Goal: Task Accomplishment & Management: Manage account settings

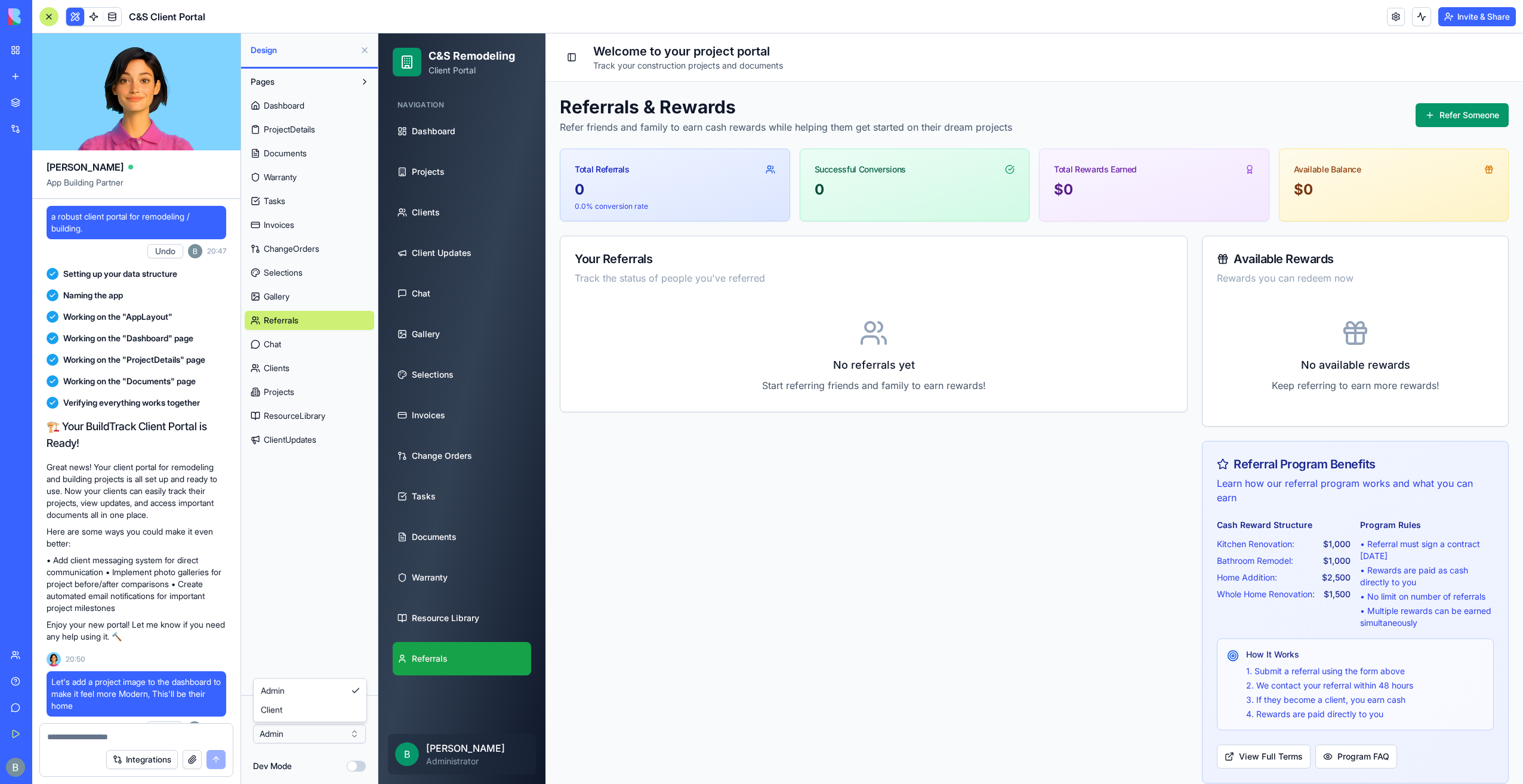
scroll to position [75829, 0]
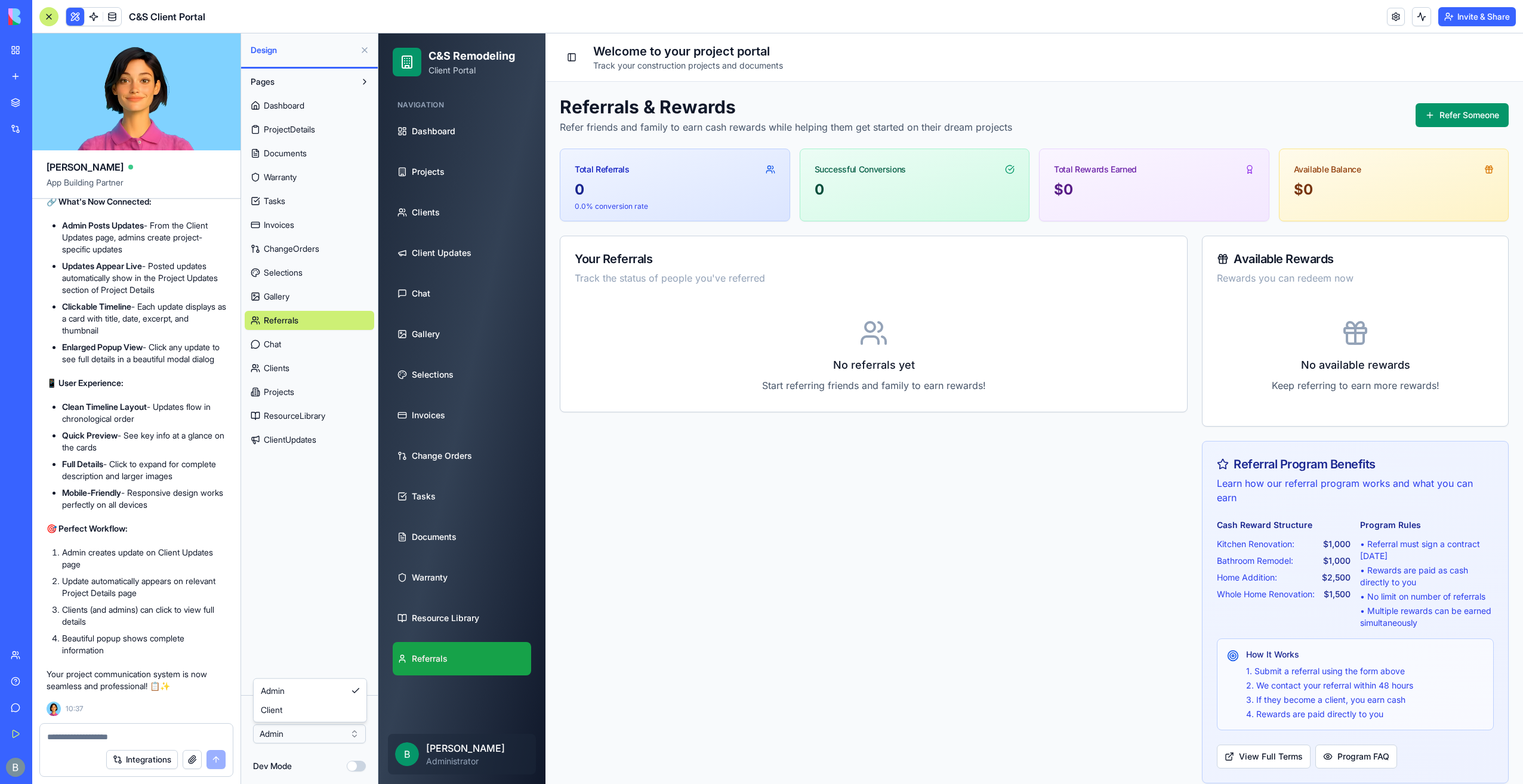
click at [951, 173] on html "BETA My Workspace New app Marketplace Integrations Recent Inventory Master C&S …" at bounding box center [761, 392] width 1523 height 784
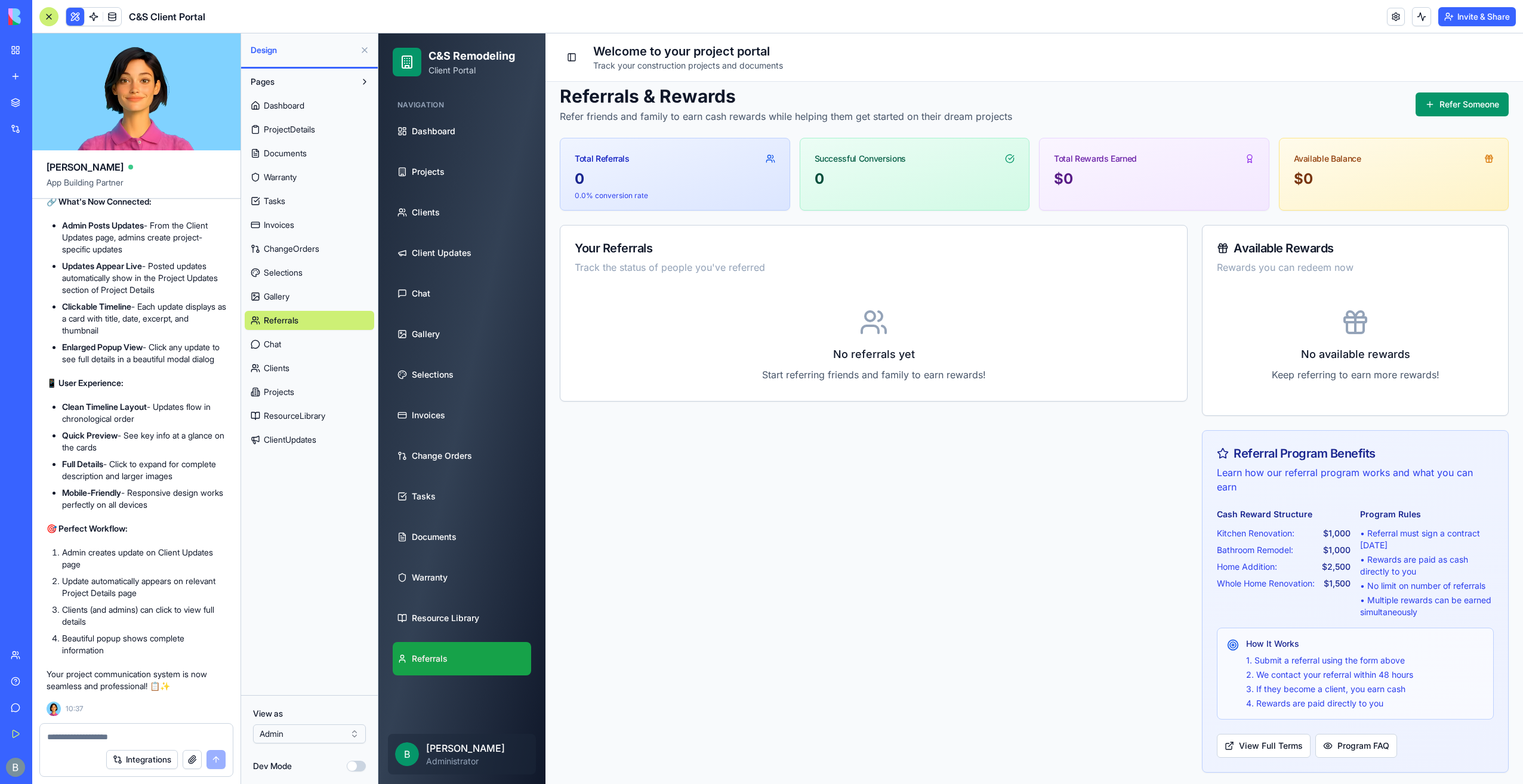
scroll to position [11, 0]
click at [360, 52] on button at bounding box center [365, 50] width 19 height 19
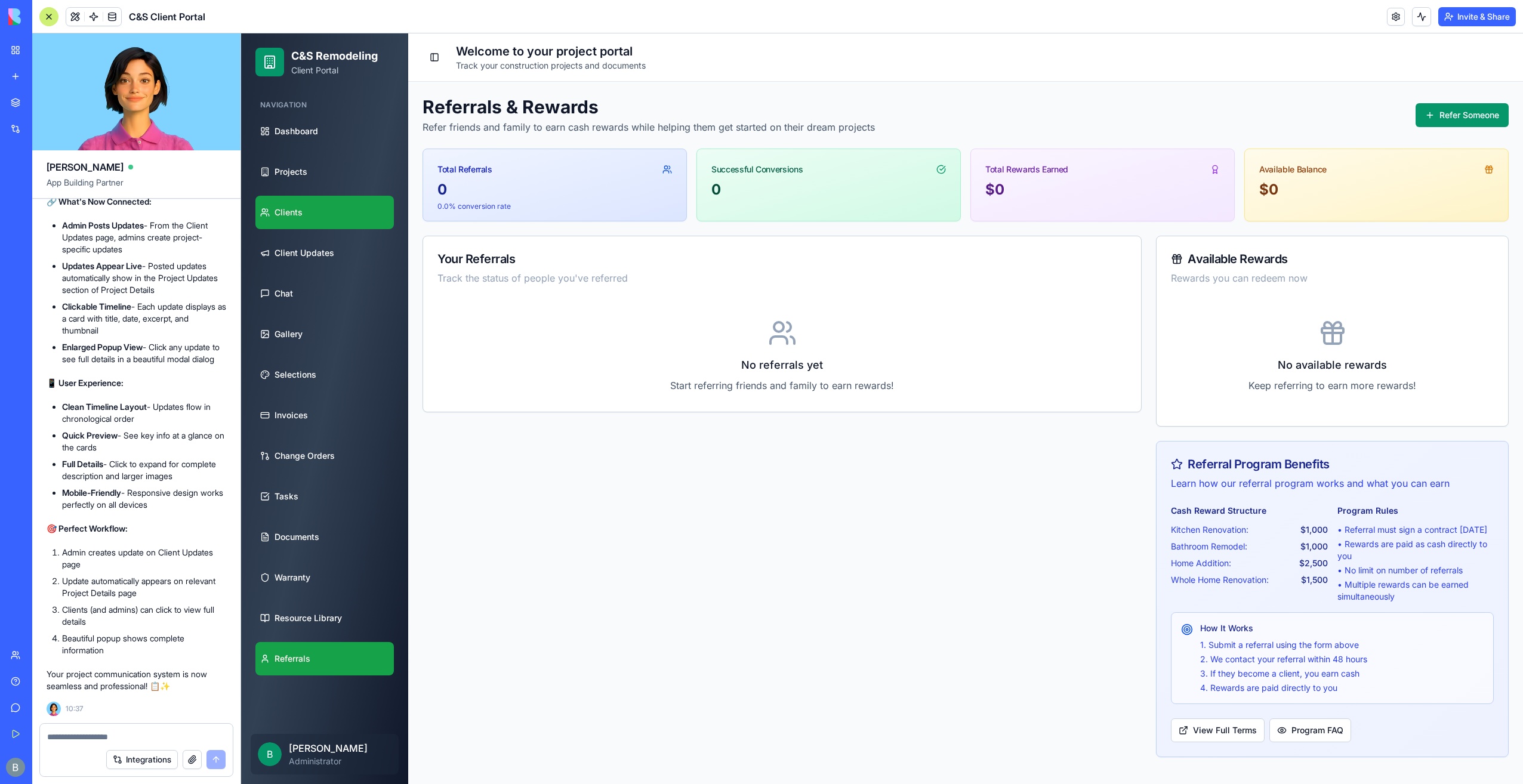
click at [365, 228] on link "Clients" at bounding box center [325, 213] width 139 height 34
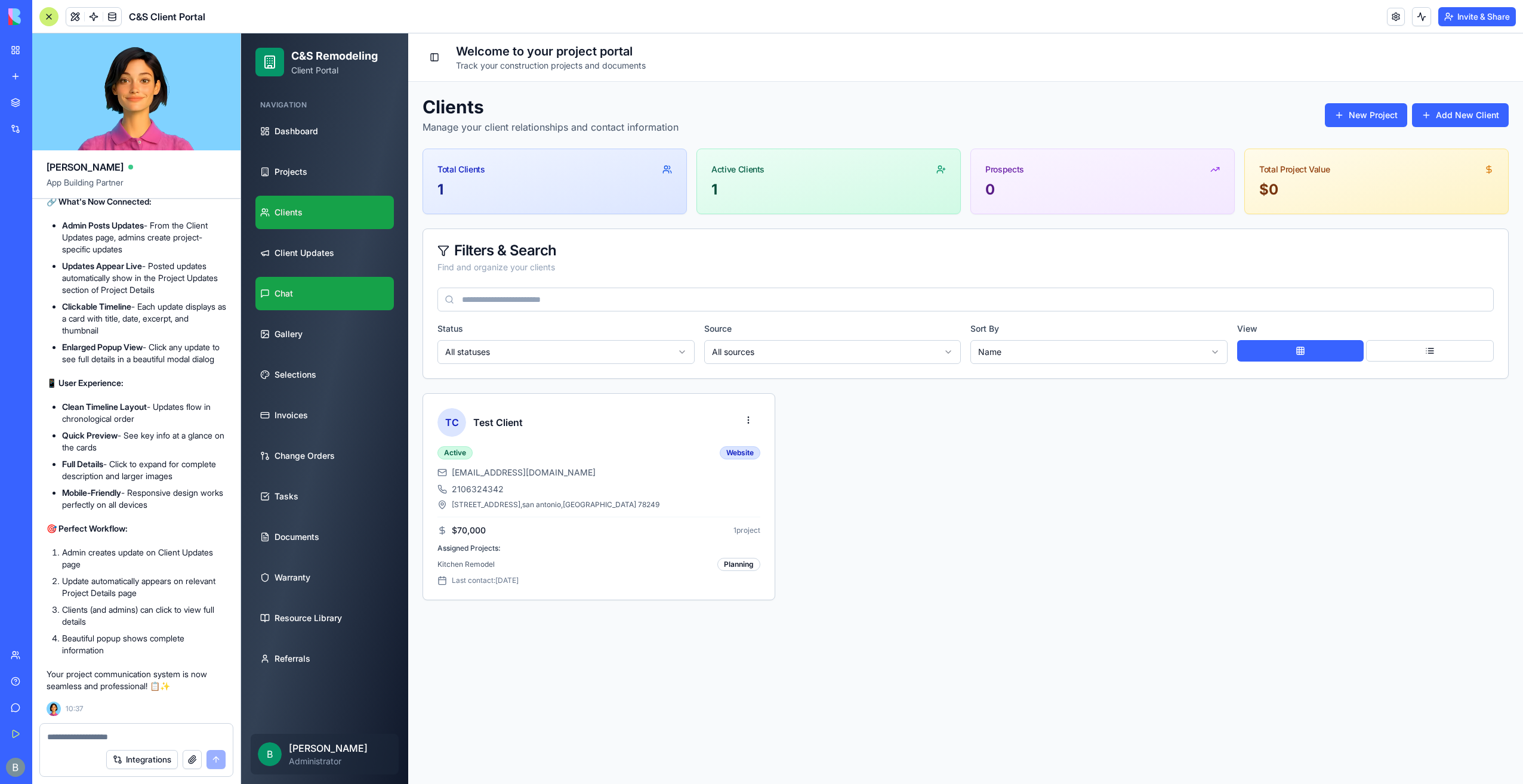
click at [337, 296] on link "Chat" at bounding box center [325, 293] width 139 height 34
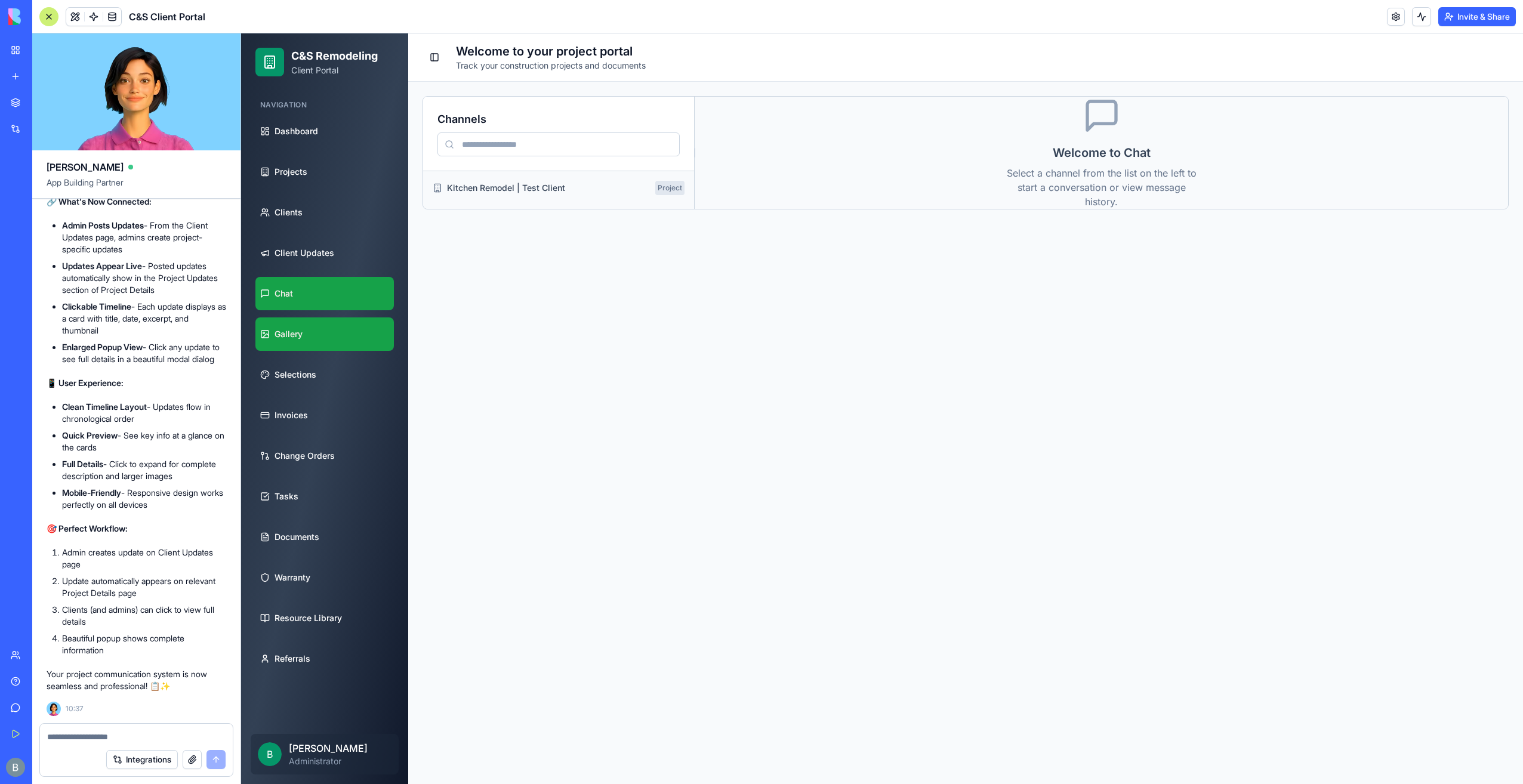
click at [332, 331] on link "Gallery" at bounding box center [325, 334] width 139 height 34
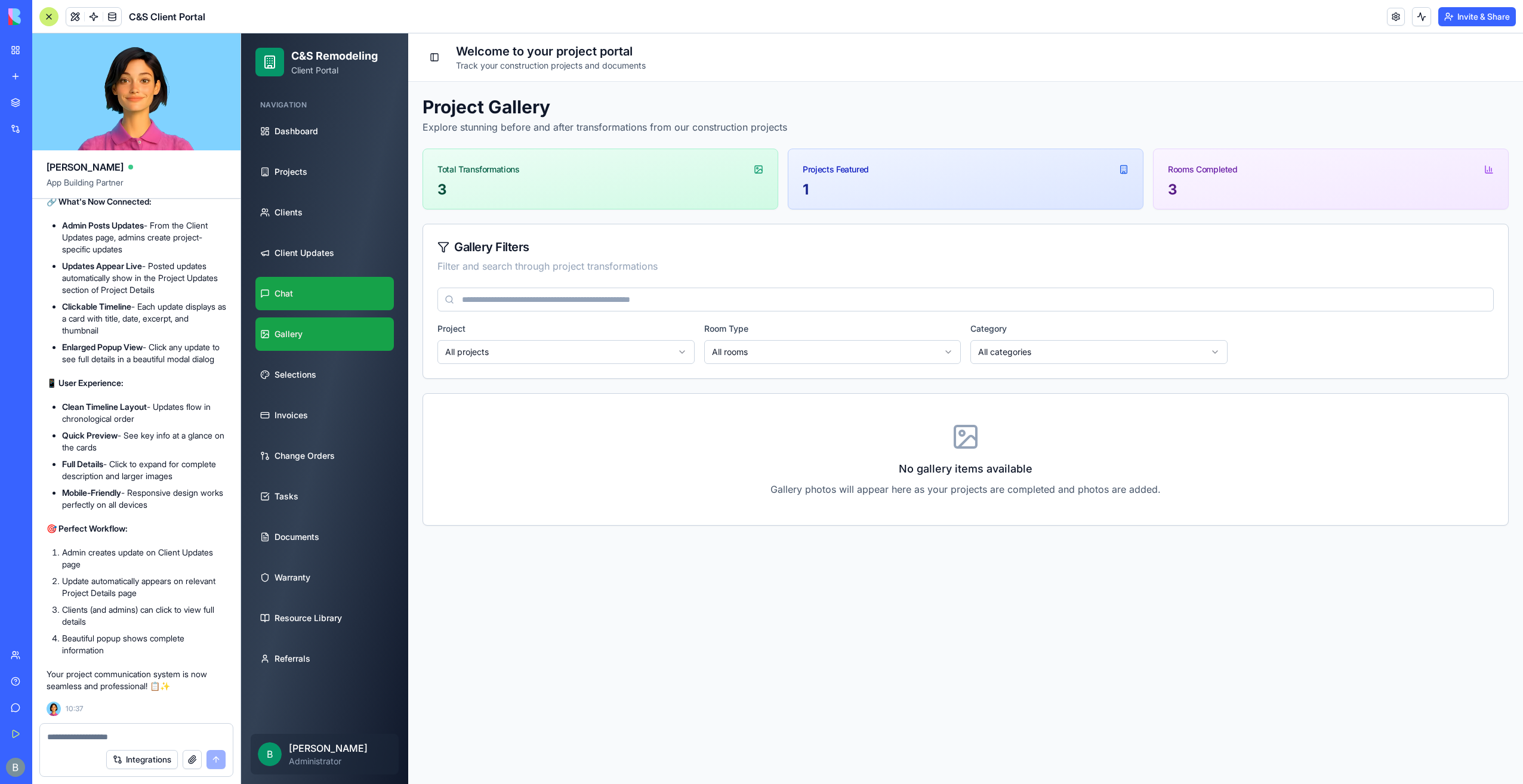
click at [325, 297] on link "Chat" at bounding box center [325, 293] width 139 height 34
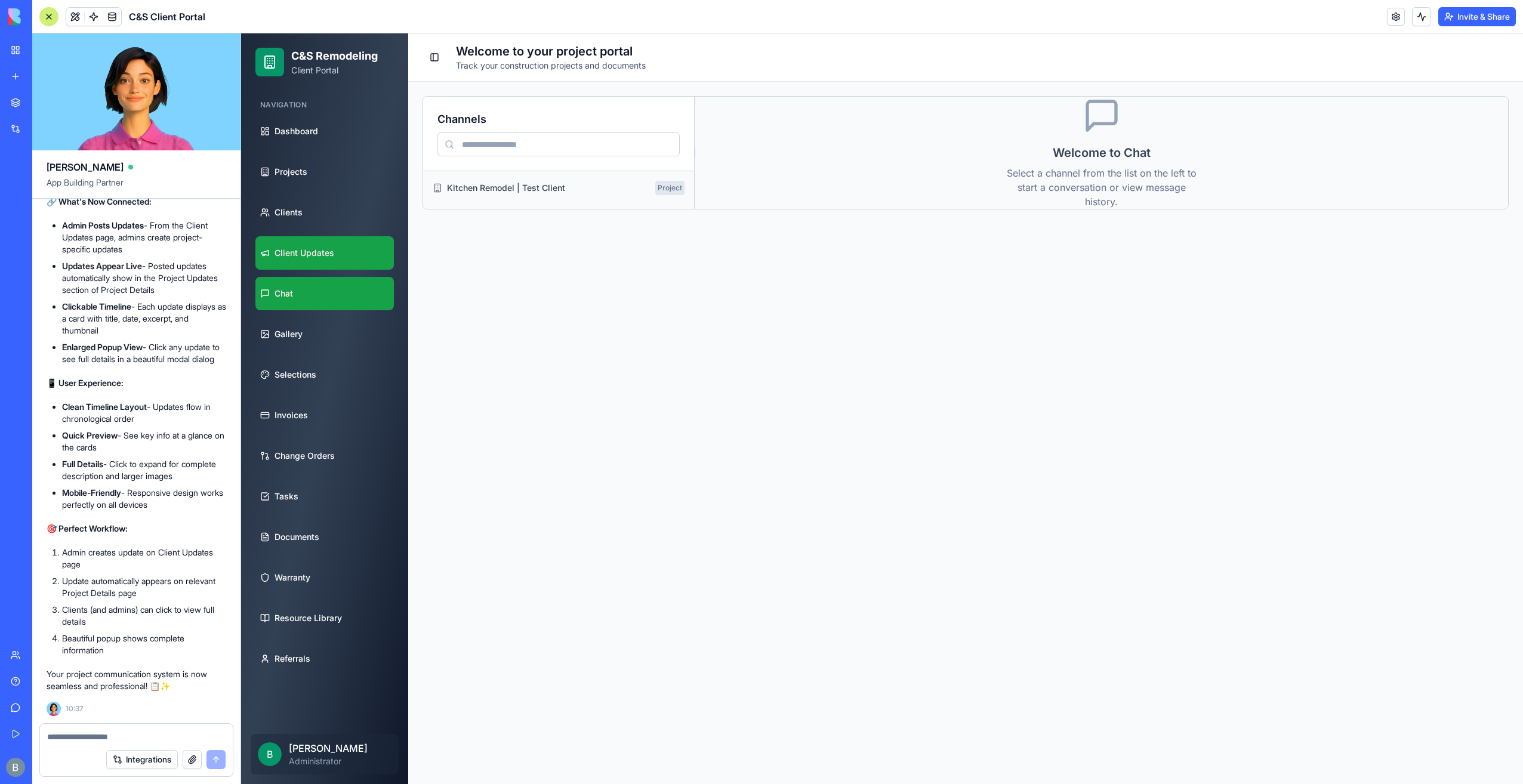
click at [330, 255] on span "Client Updates" at bounding box center [304, 253] width 59 height 11
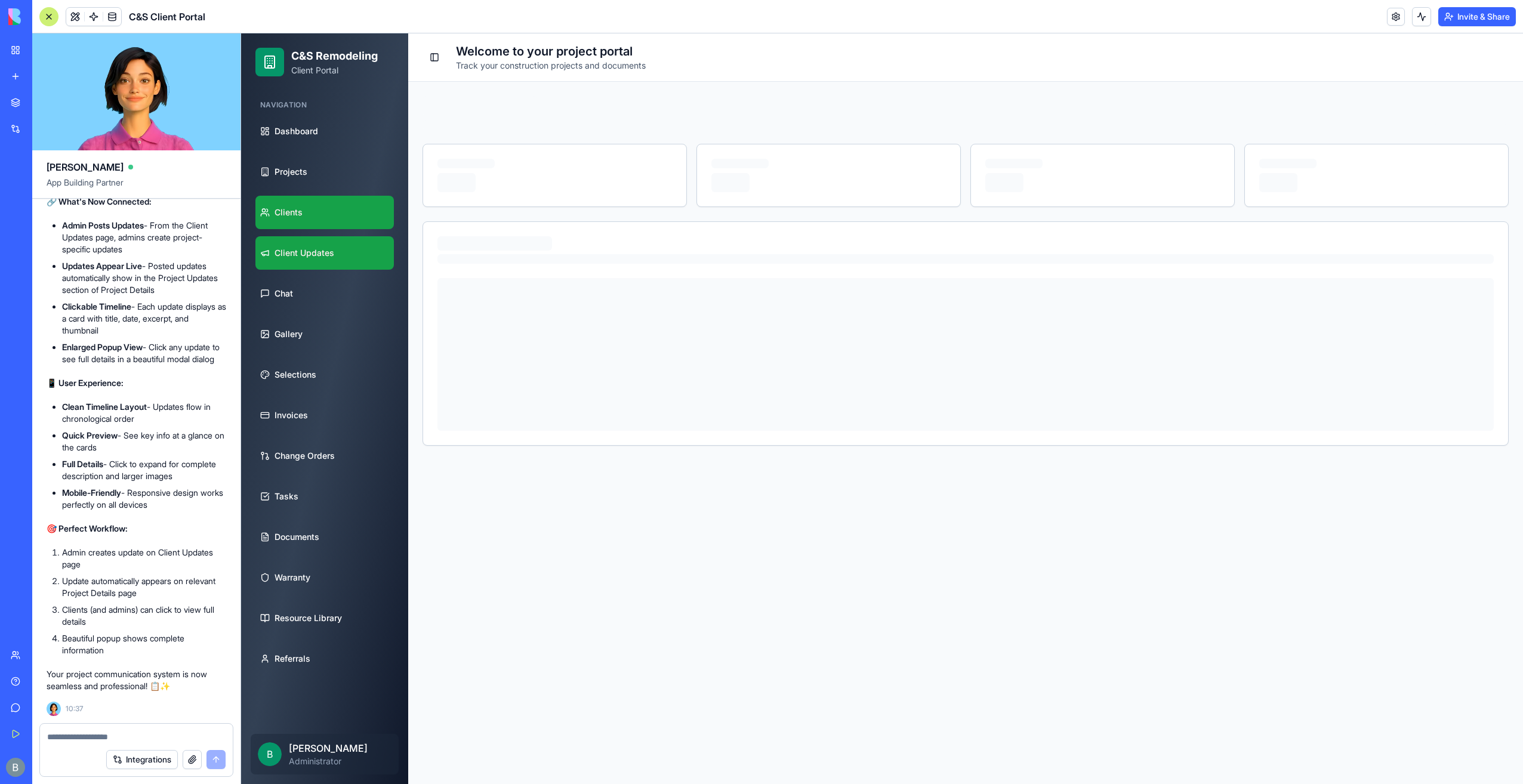
click at [329, 214] on link "Clients" at bounding box center [325, 213] width 139 height 34
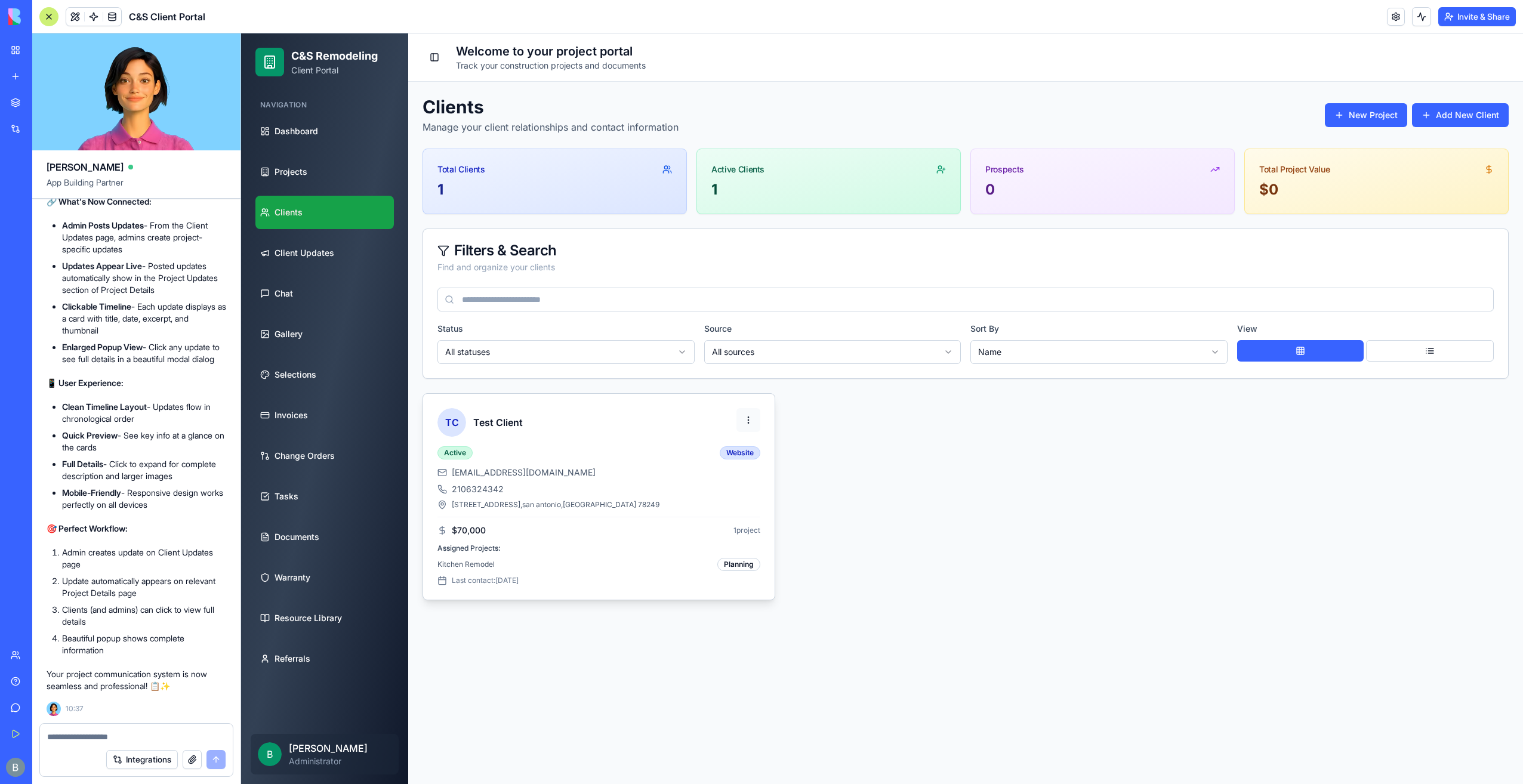
click at [741, 421] on html "C&S Remodeling Client Portal Navigation Dashboard Projects Clients Client Updat…" at bounding box center [882, 409] width 1282 height 750
click at [741, 414] on html "C&S Remodeling Client Portal Navigation Dashboard Projects Clients Client Updat…" at bounding box center [882, 409] width 1282 height 750
click at [800, 419] on div "TC Test Client Active Website [EMAIL_ADDRESS][DOMAIN_NAME] 2106324342 [STREET_A…" at bounding box center [965, 497] width 1086 height 207
click at [1465, 130] on div "Clients Manage your client relationships and contact information New Project Ad…" at bounding box center [965, 115] width 1086 height 38
click at [1463, 127] on div "Clients Manage your client relationships and contact information New Project Ad…" at bounding box center [965, 115] width 1086 height 38
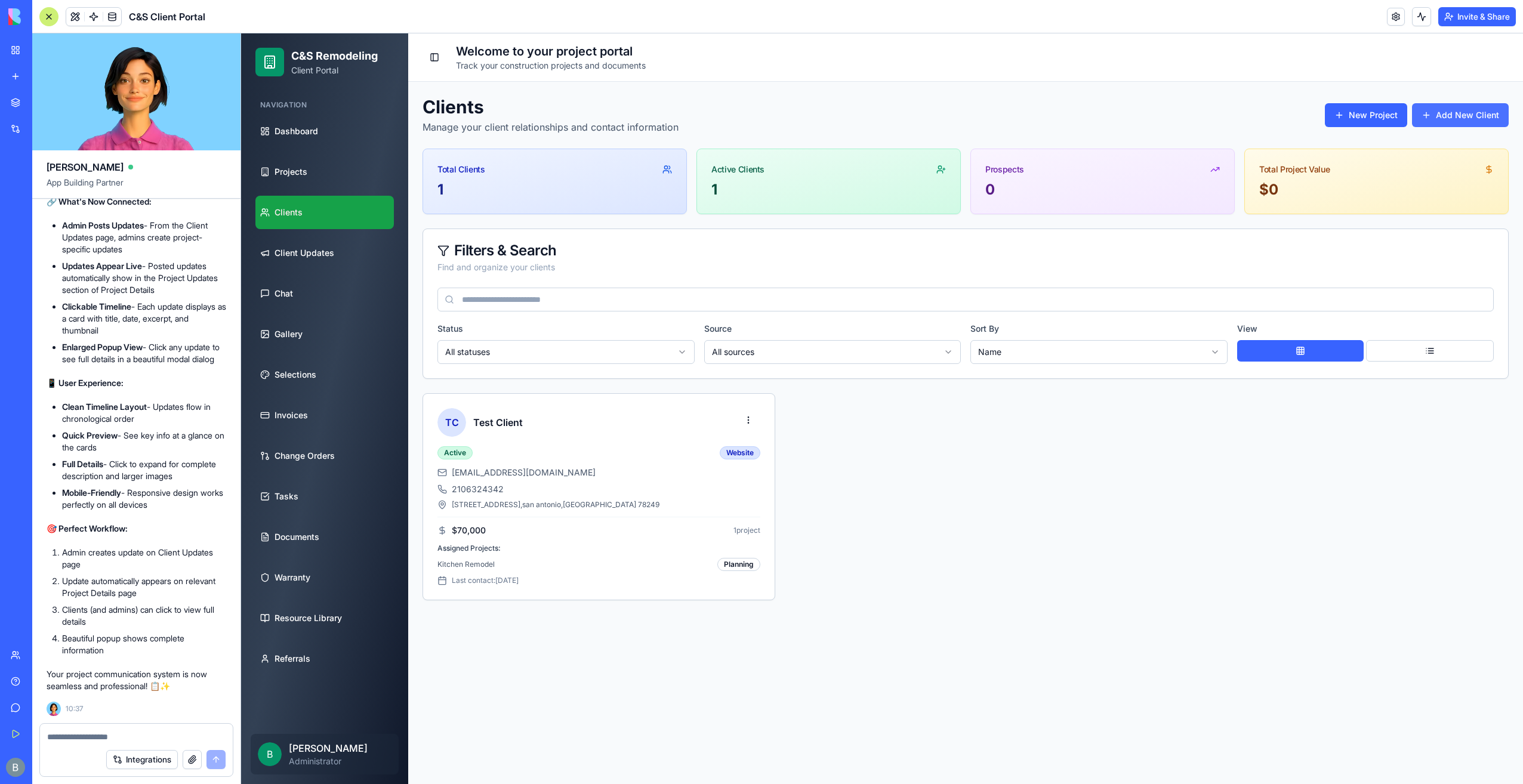
click at [1462, 123] on button "Add New Client" at bounding box center [1460, 115] width 97 height 24
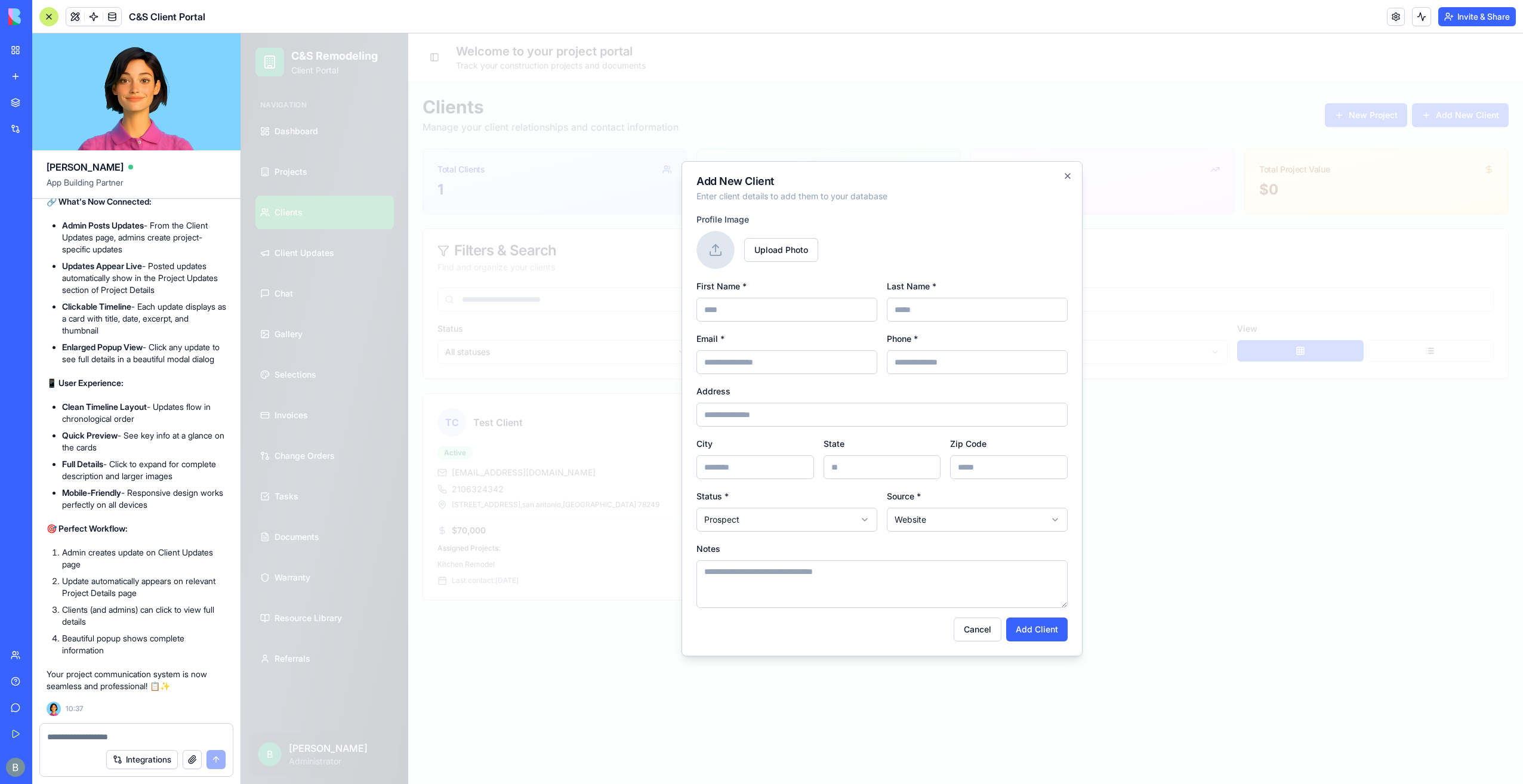
click at [721, 515] on body "C&S Remodeling Client Portal Navigation Dashboard Projects Clients Client Updat…" at bounding box center [882, 409] width 1282 height 750
click at [726, 526] on body "C&S Remodeling Client Portal Navigation Dashboard Projects Clients Client Updat…" at bounding box center [882, 409] width 1282 height 750
click at [1066, 175] on icon "button" at bounding box center [1068, 176] width 10 height 10
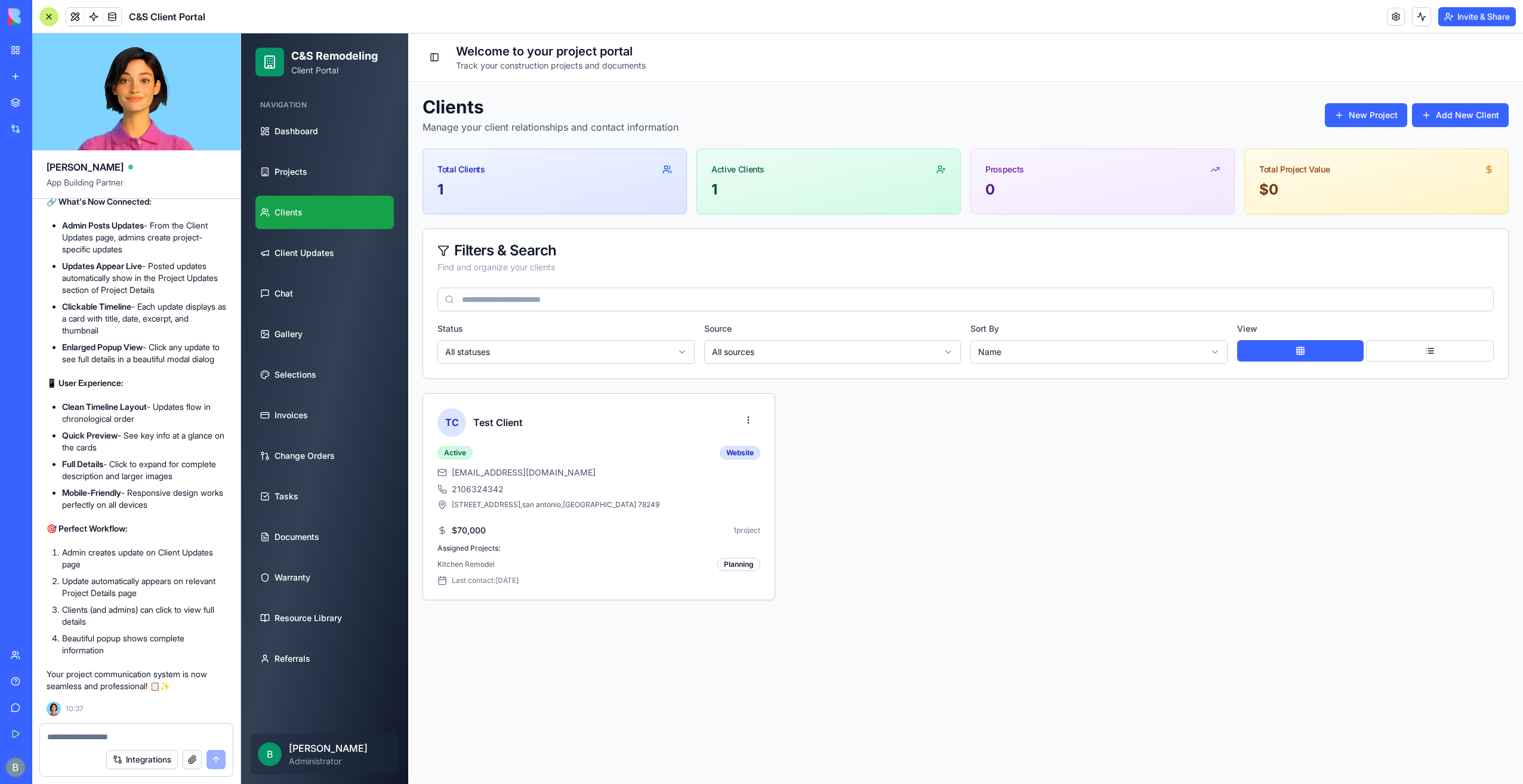
click at [121, 735] on textarea at bounding box center [136, 737] width 178 height 11
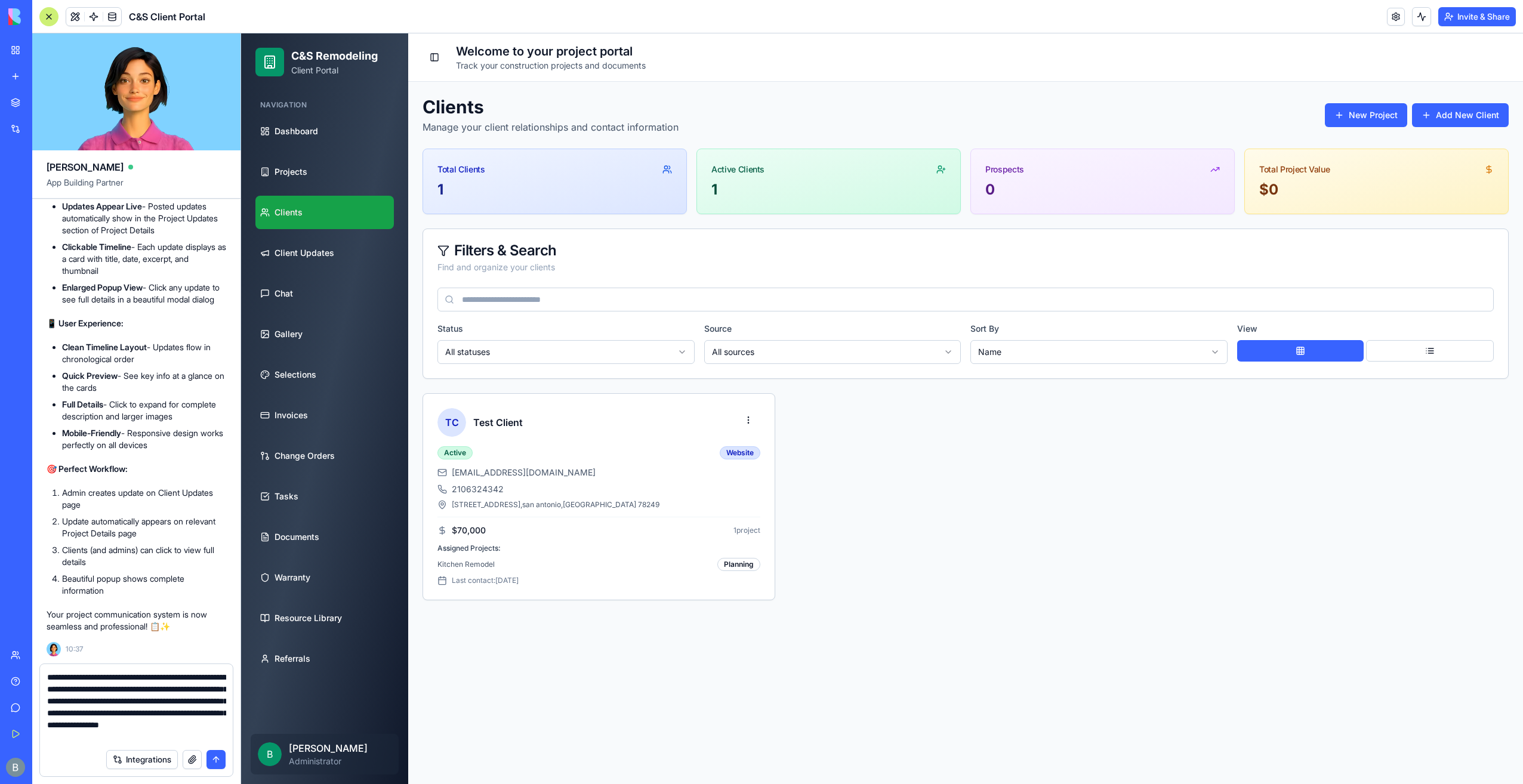
type textarea "**********"
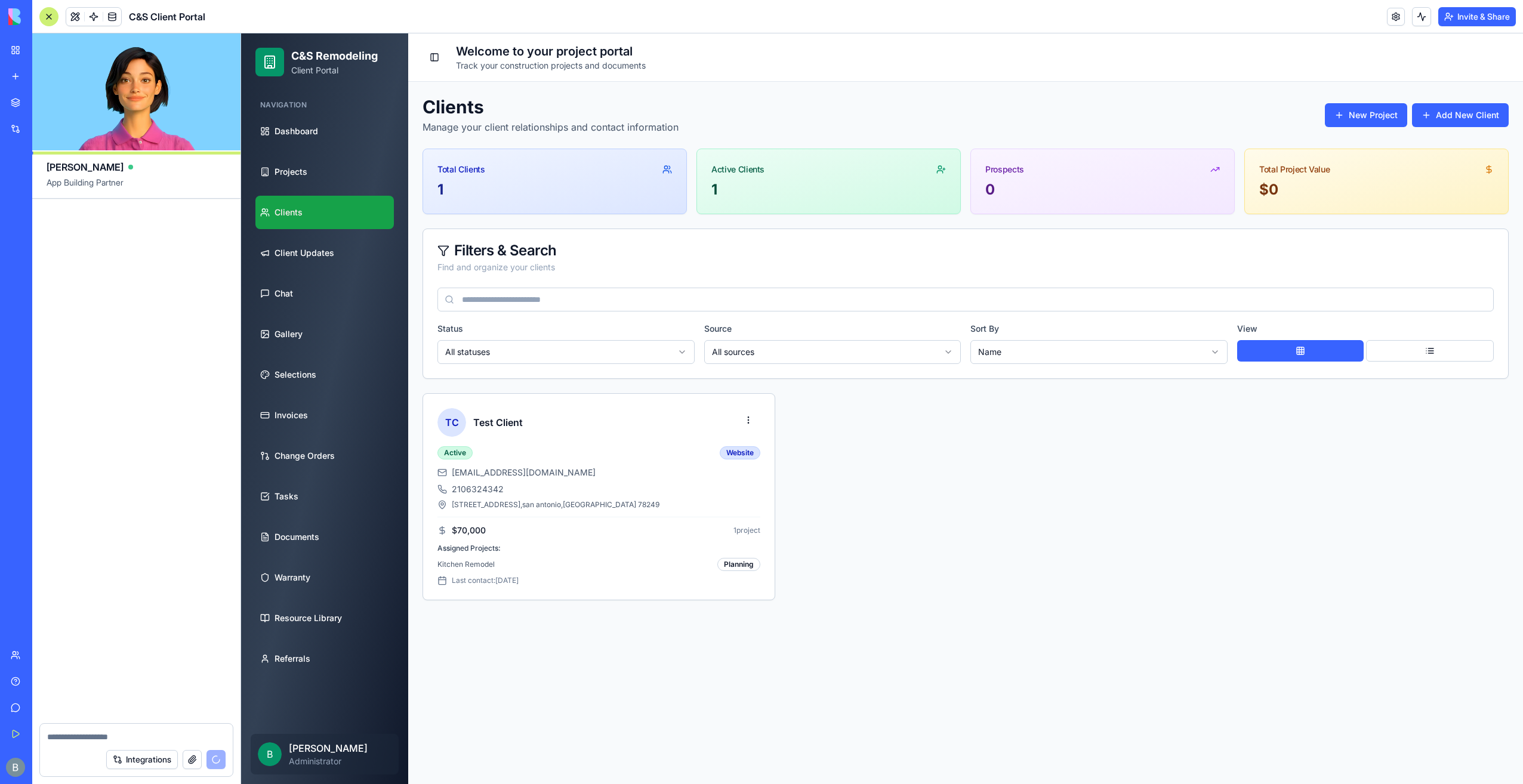
scroll to position [76660, 0]
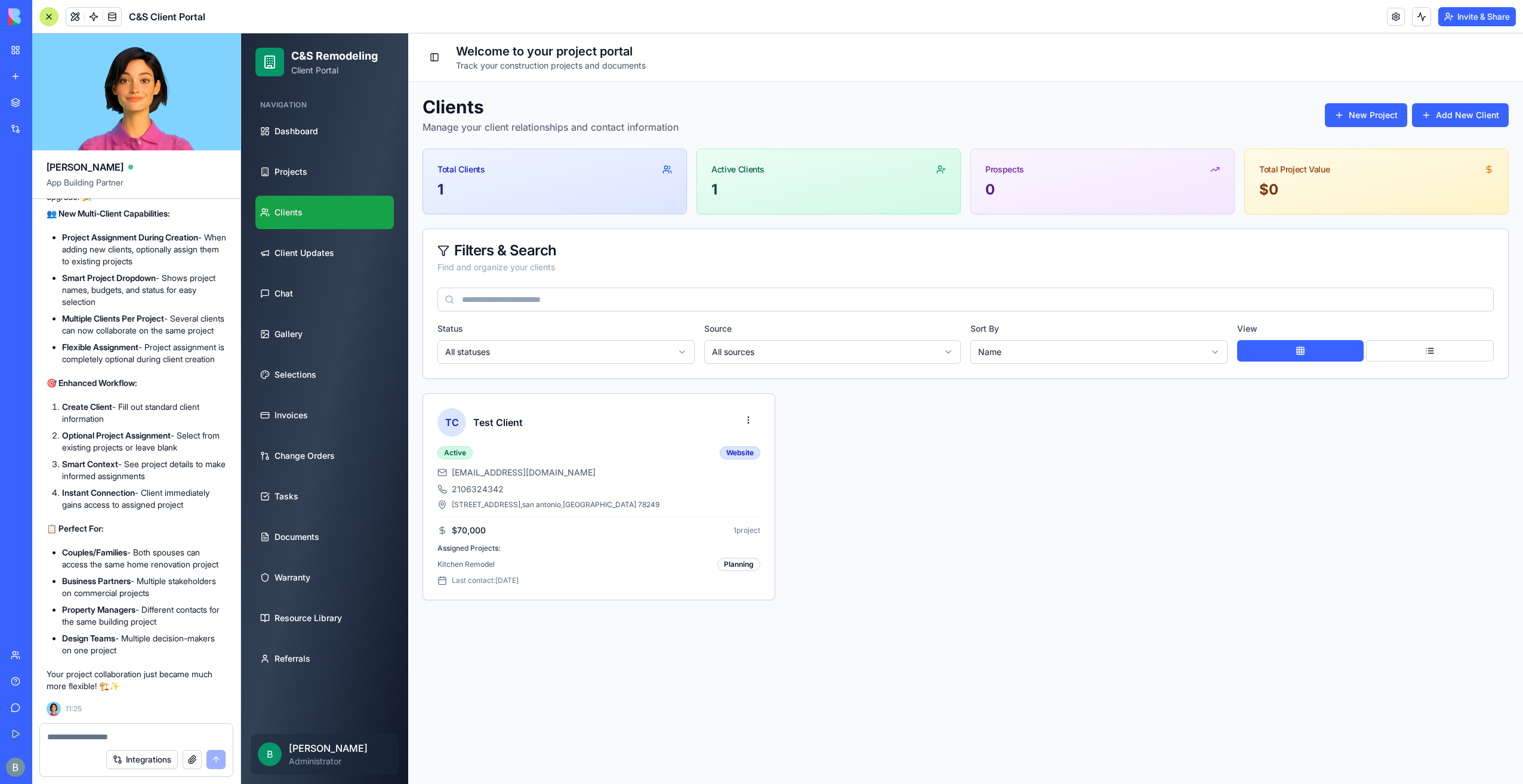
click at [1267, 705] on main "Toggle Sidebar Welcome to your project portal Track your construction projects …" at bounding box center [966, 409] width 1115 height 750
click at [1465, 122] on button "Add New Client" at bounding box center [1460, 115] width 97 height 24
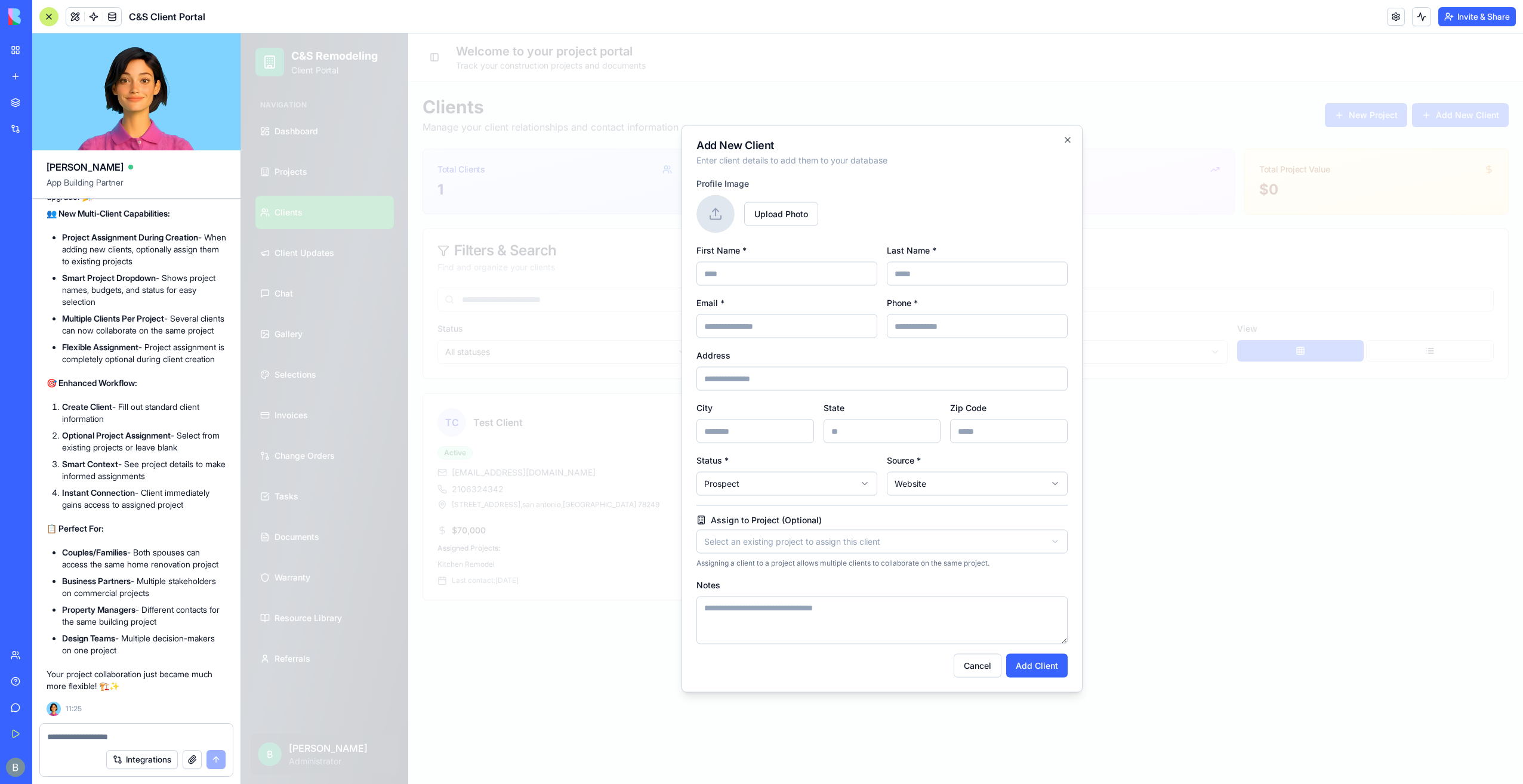
click at [841, 555] on div "**********" at bounding box center [883, 542] width 371 height 53
click at [841, 547] on body "C&S Remodeling Client Portal Navigation Dashboard Projects Clients Client Updat…" at bounding box center [882, 409] width 1282 height 750
click at [841, 545] on body "C&S Remodeling Client Portal Navigation Dashboard Projects Clients Client Updat…" at bounding box center [882, 409] width 1282 height 750
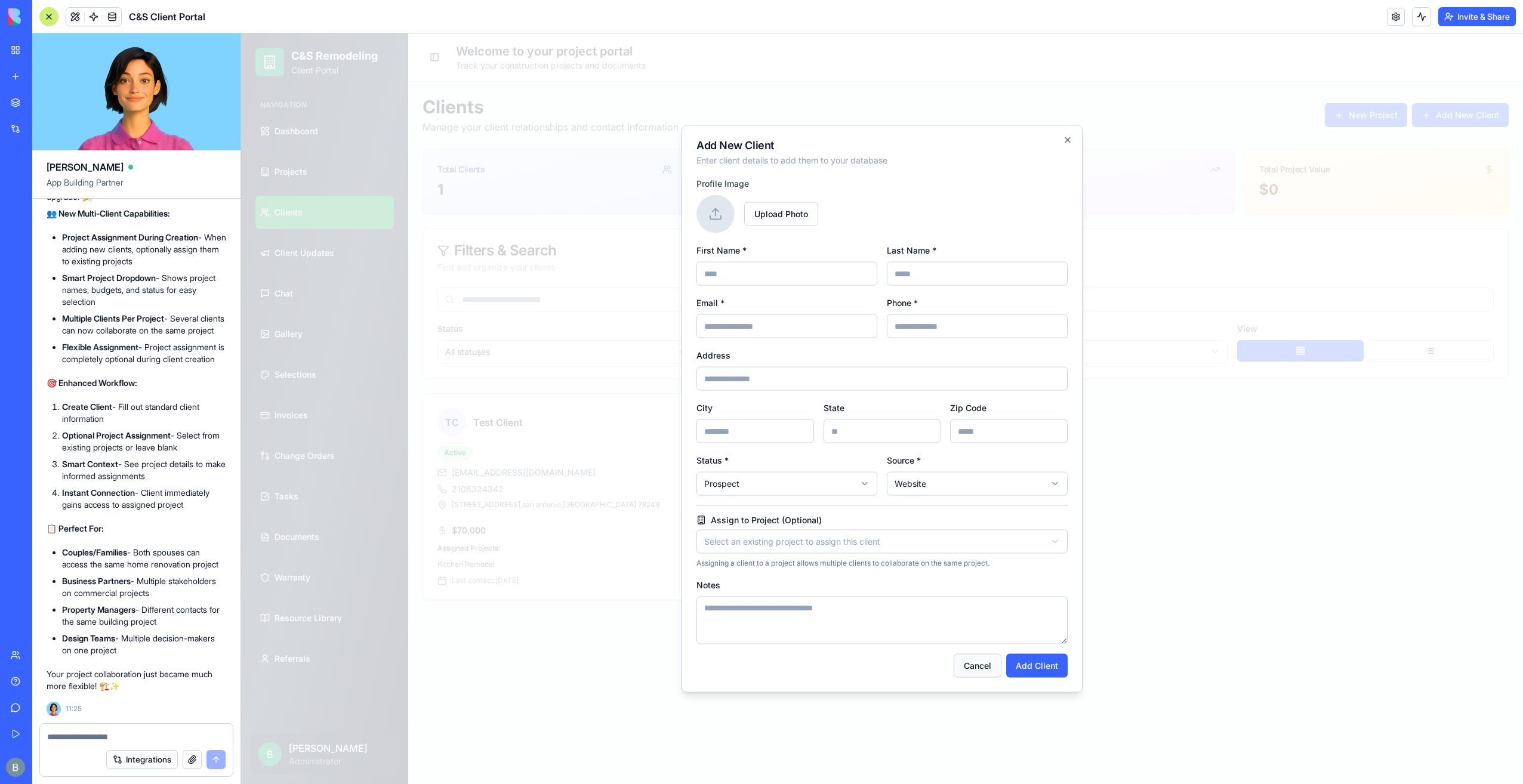
click at [968, 663] on button "Cancel" at bounding box center [977, 665] width 48 height 24
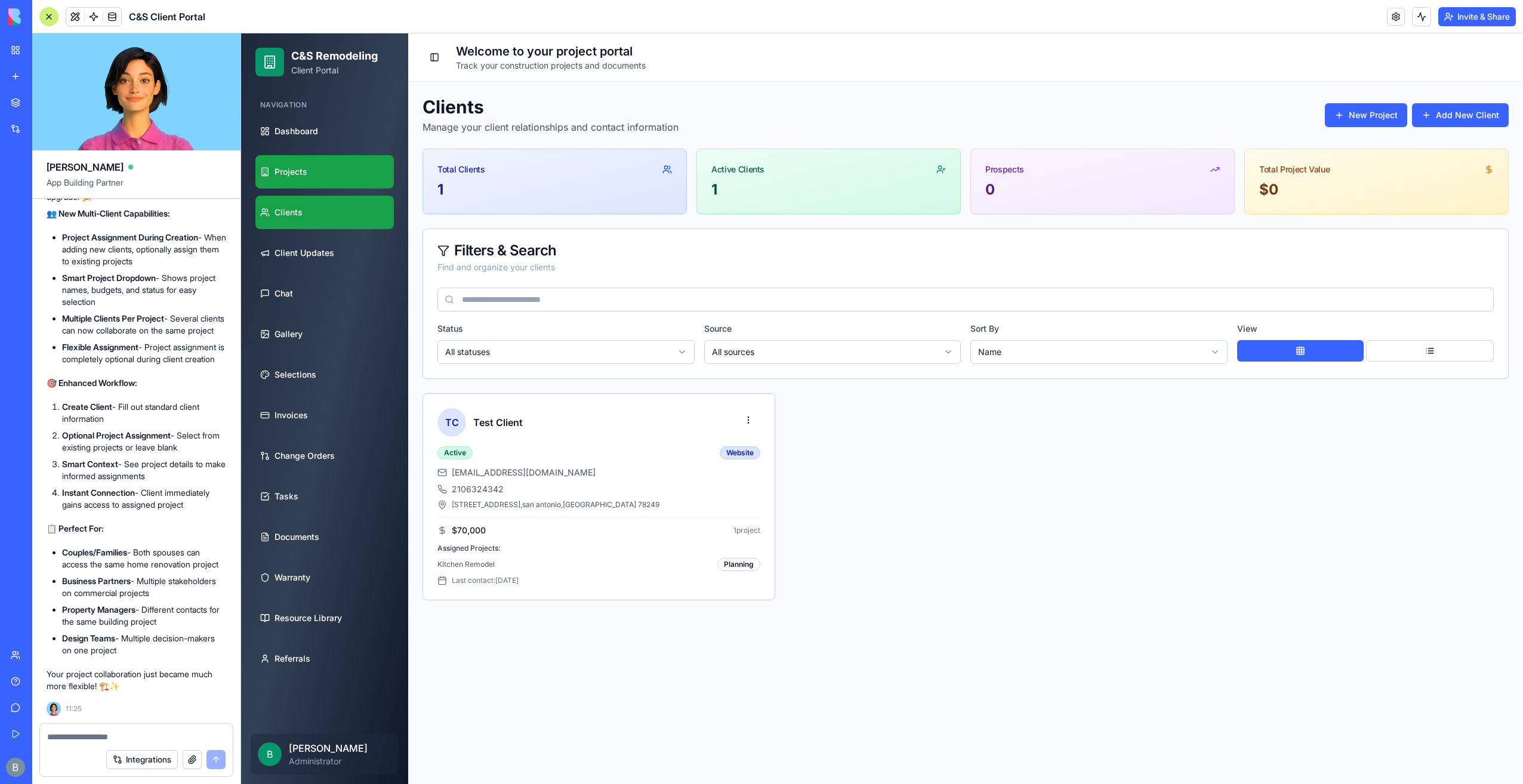
click at [344, 184] on link "Projects" at bounding box center [325, 171] width 139 height 34
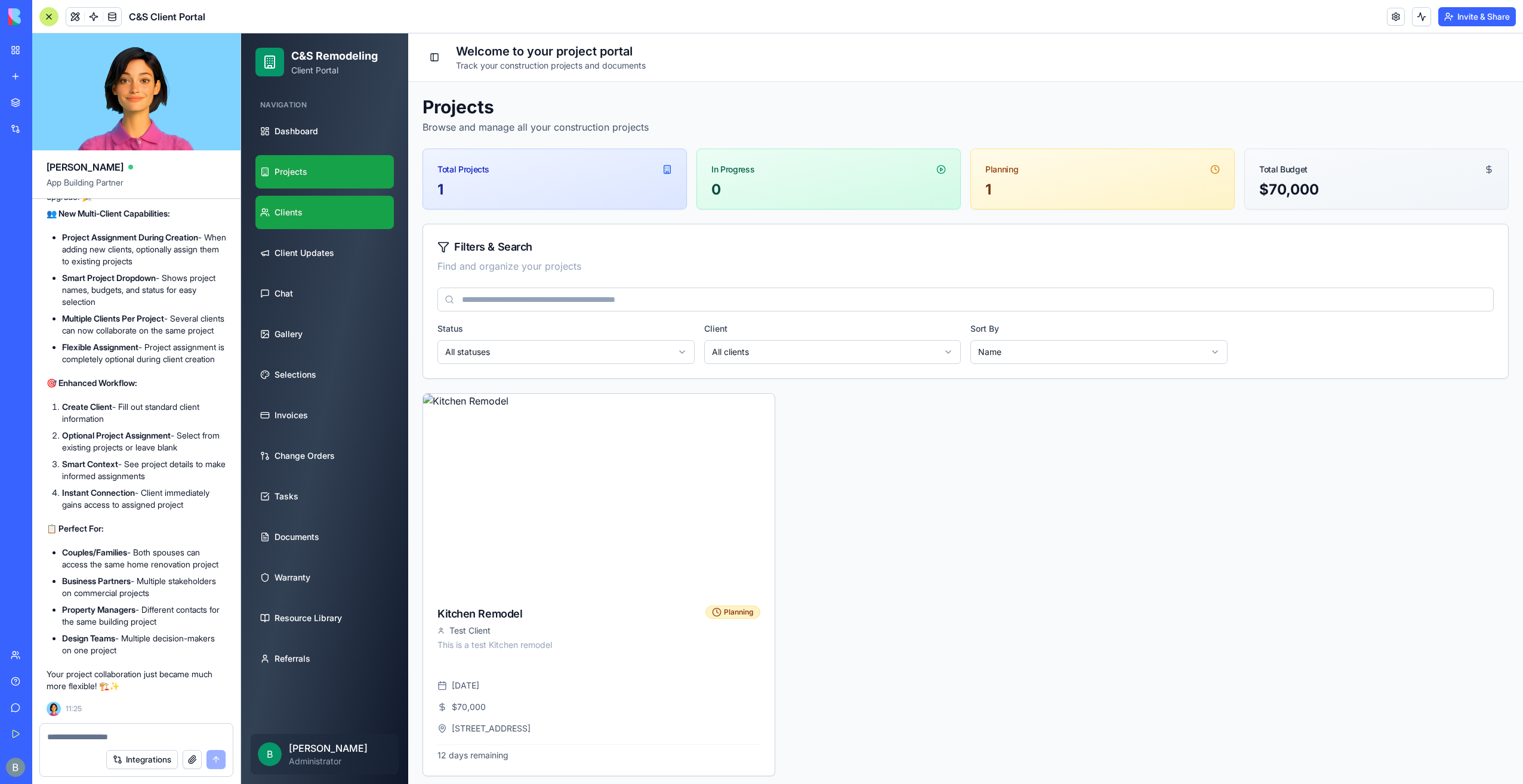
click at [335, 219] on link "Clients" at bounding box center [325, 213] width 139 height 34
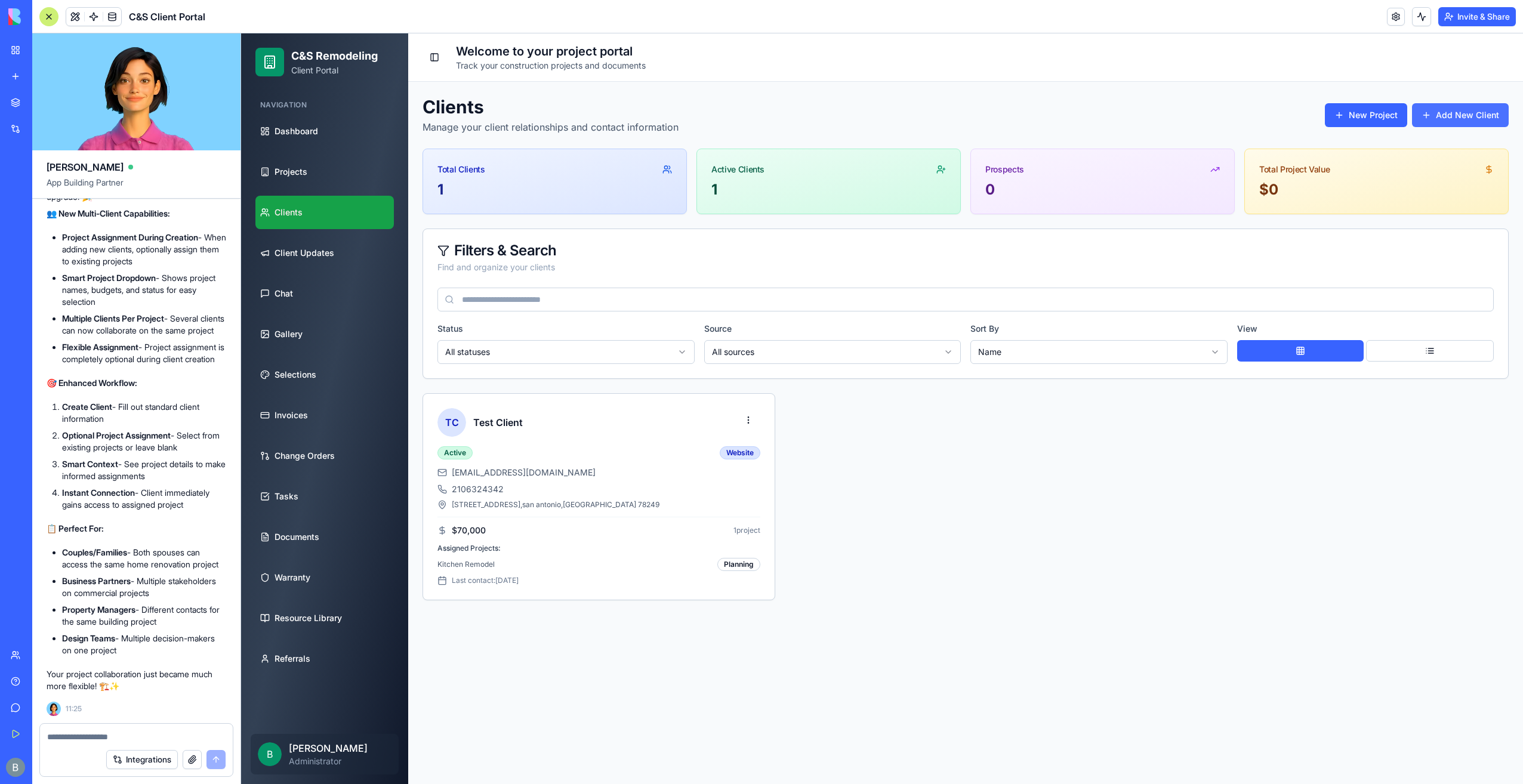
click at [1453, 117] on button "Add New Client" at bounding box center [1460, 115] width 97 height 24
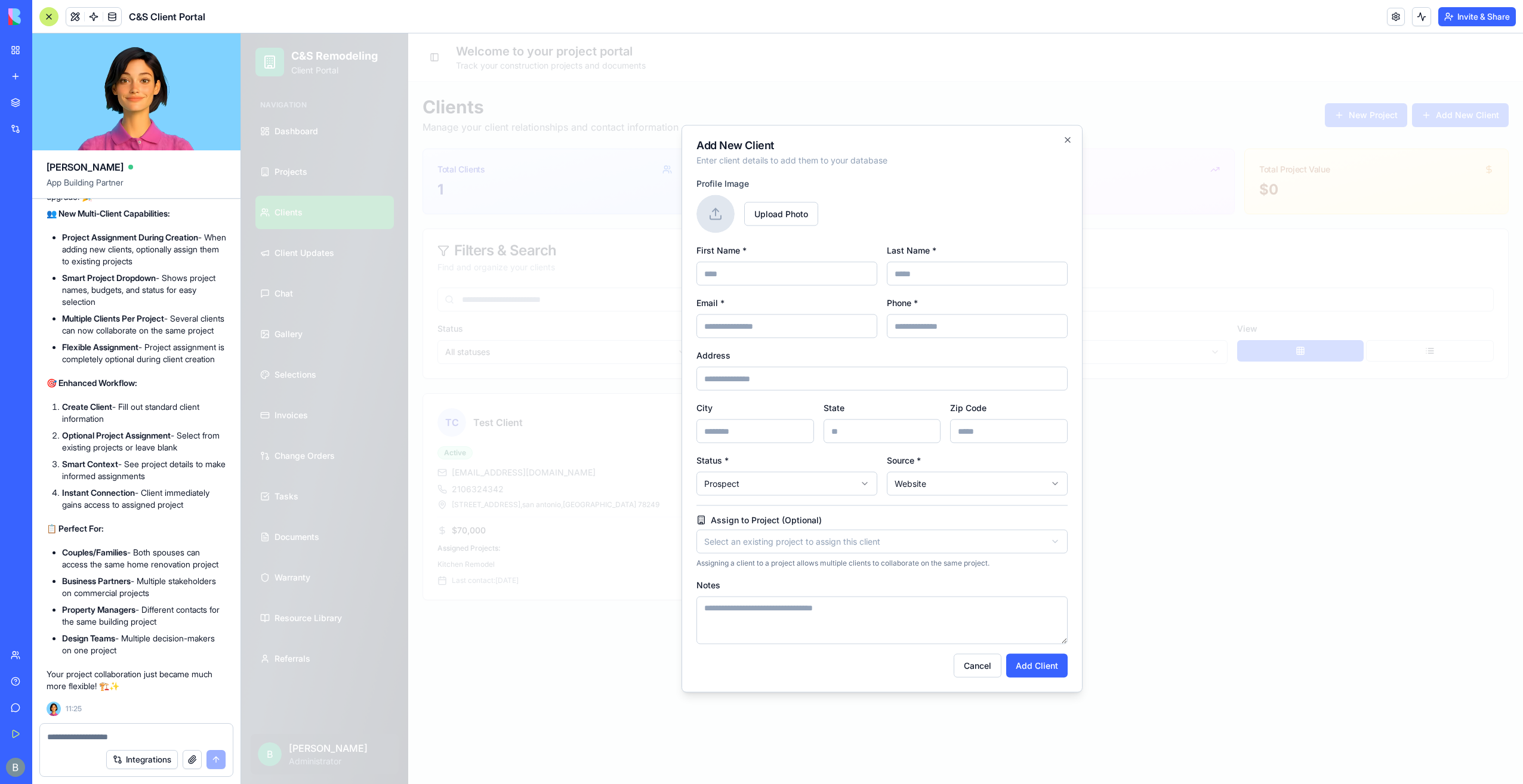
click at [839, 540] on body "C&S Remodeling Client Portal Navigation Dashboard Projects Clients Client Updat…" at bounding box center [882, 409] width 1282 height 750
click at [1060, 138] on body "C&S Remodeling Client Portal Navigation Dashboard Projects Clients Client Updat…" at bounding box center [882, 409] width 1282 height 750
click at [1068, 132] on div "**********" at bounding box center [882, 409] width 401 height 568
click at [1067, 151] on div "Add New Client Enter client details to add them to your database" at bounding box center [883, 153] width 371 height 26
click at [1067, 144] on icon "button" at bounding box center [1068, 141] width 10 height 10
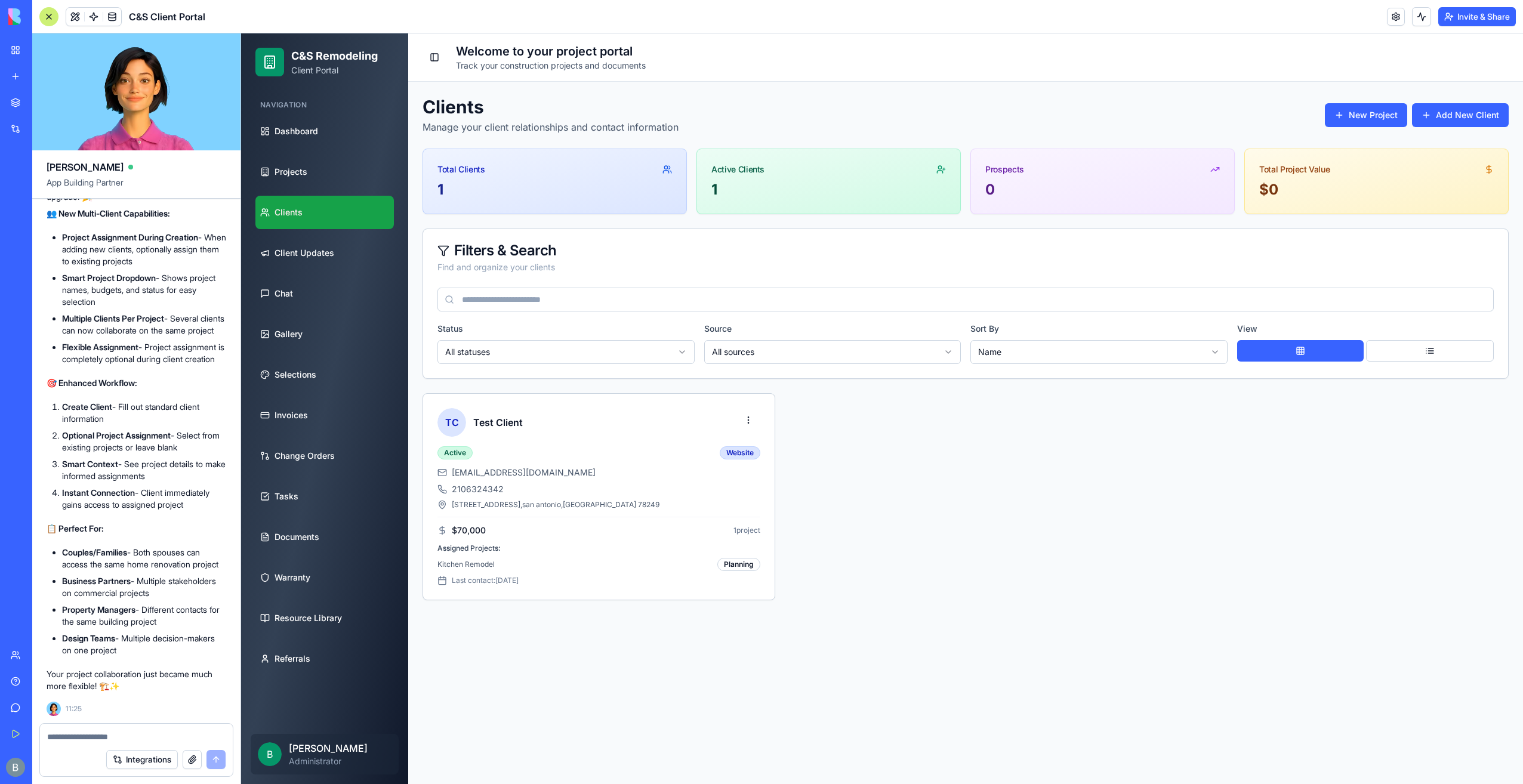
click at [159, 748] on div "Integrations" at bounding box center [136, 759] width 192 height 34
click at [154, 738] on textarea at bounding box center [136, 737] width 179 height 11
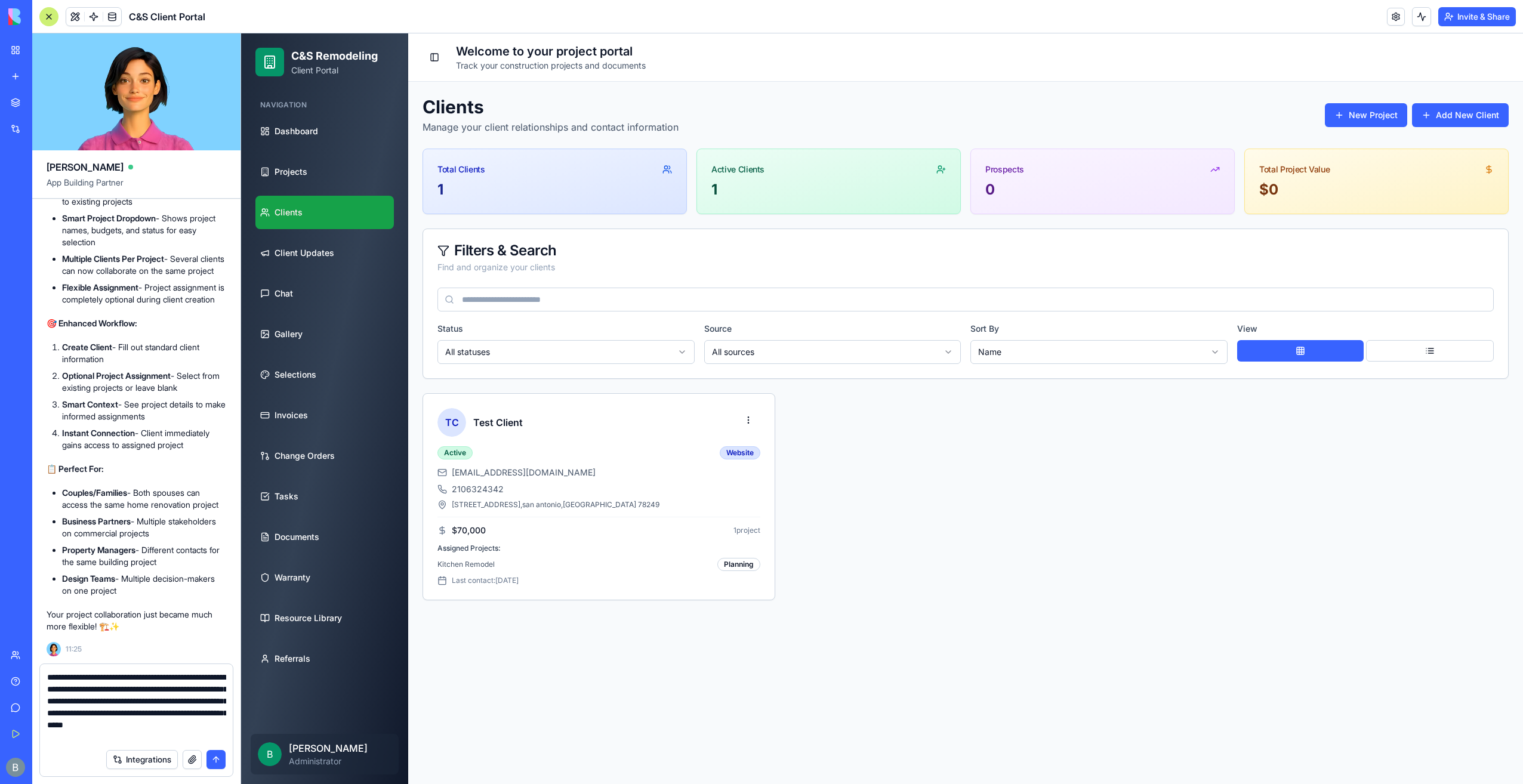
scroll to position [11, 0]
type textarea "**********"
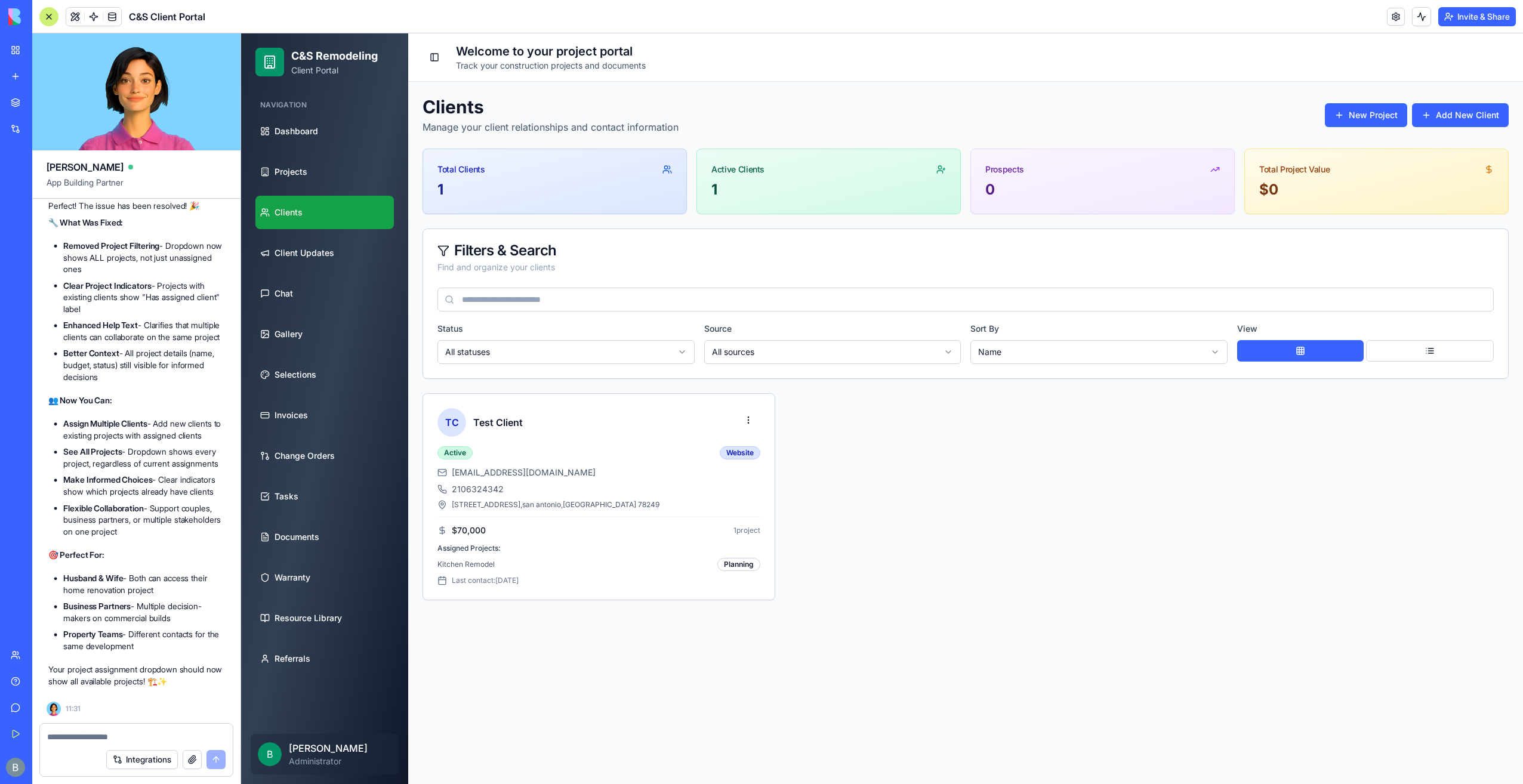
scroll to position [77562, 0]
click at [1458, 123] on button "Add New Client" at bounding box center [1460, 115] width 97 height 24
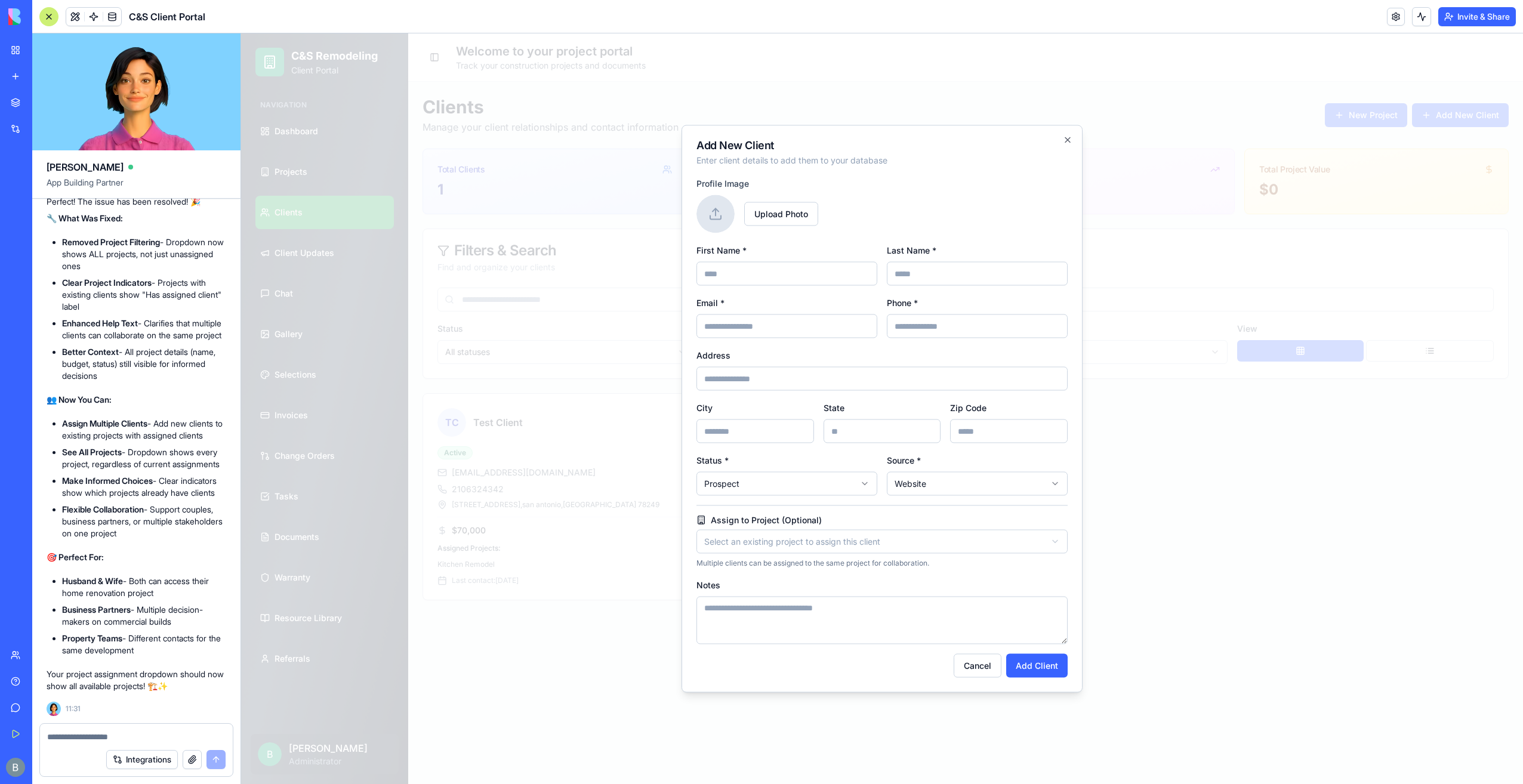
click at [878, 532] on body "C&S Remodeling Client Portal Navigation Dashboard Projects Clients Client Updat…" at bounding box center [882, 409] width 1282 height 750
click at [1039, 204] on body "C&S Remodeling Client Portal Navigation Dashboard Projects Clients Client Updat…" at bounding box center [882, 409] width 1282 height 750
click at [1068, 145] on div "**********" at bounding box center [882, 409] width 401 height 568
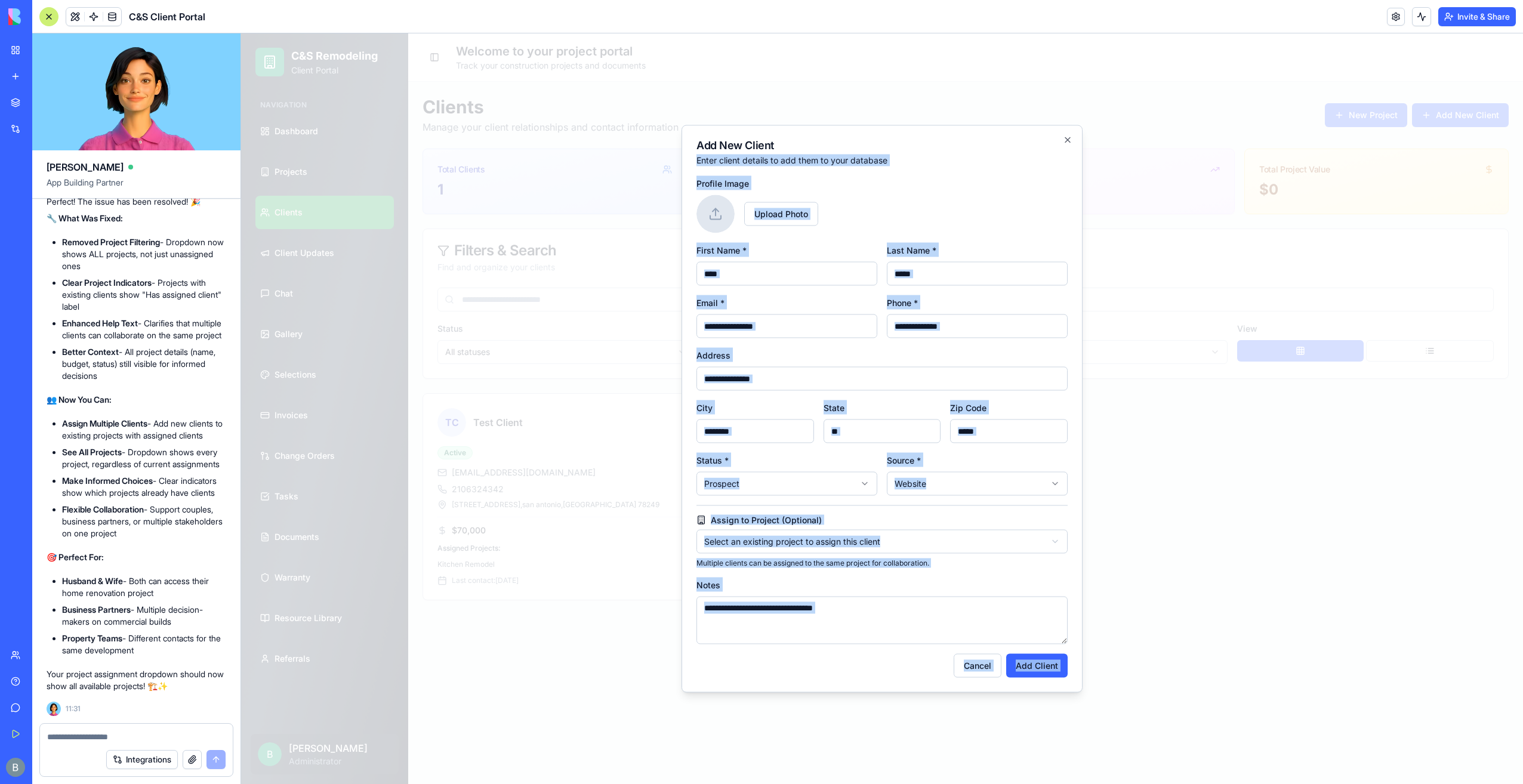
click at [1068, 146] on div "**********" at bounding box center [882, 409] width 401 height 568
click at [1069, 141] on icon "button" at bounding box center [1068, 141] width 10 height 10
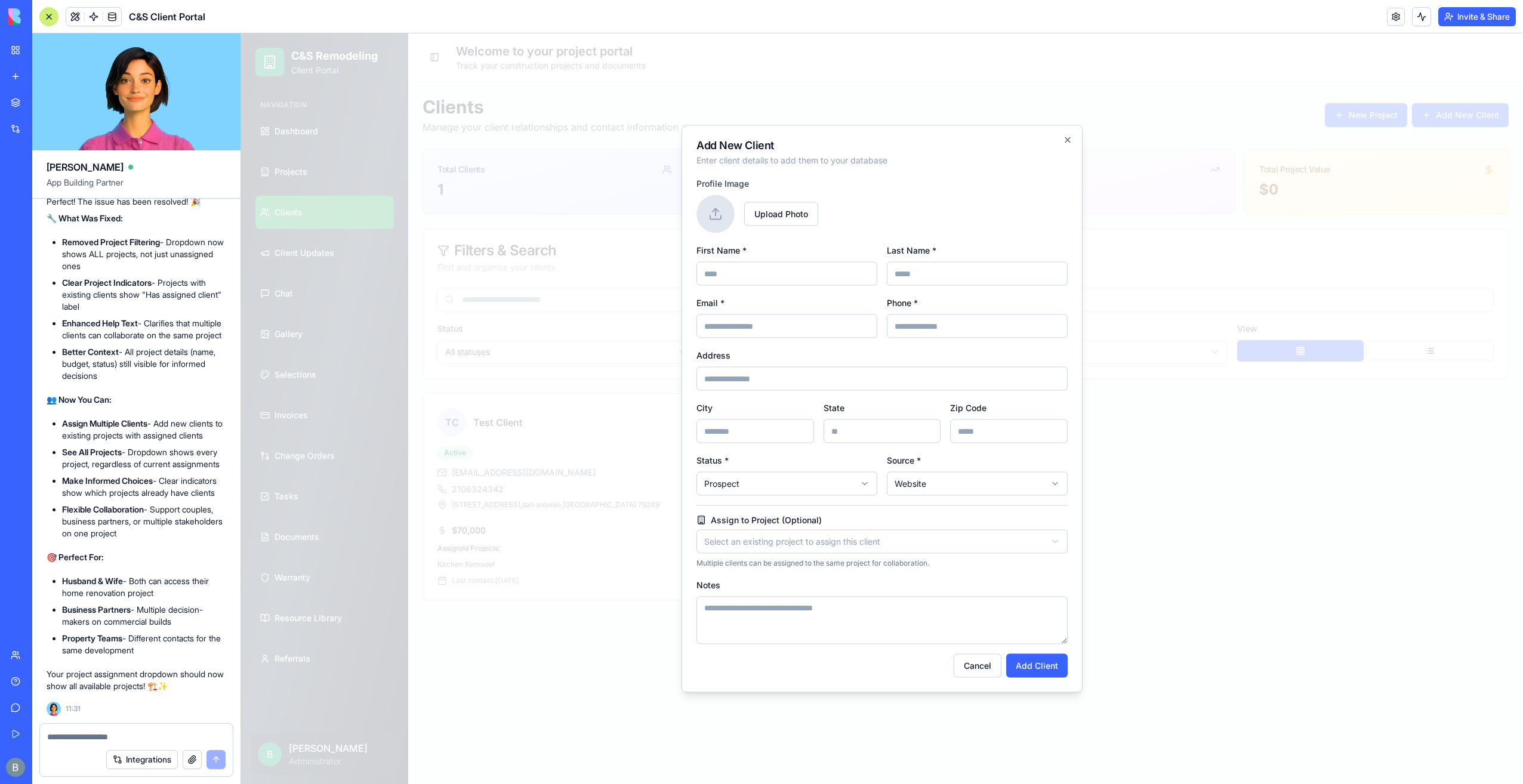
drag, startPoint x: 1070, startPoint y: 146, endPoint x: 1071, endPoint y: 139, distance: 7.1
click at [1070, 145] on div "Clients Manage your client relationships and contact information New Project Ad…" at bounding box center [965, 347] width 1086 height 504
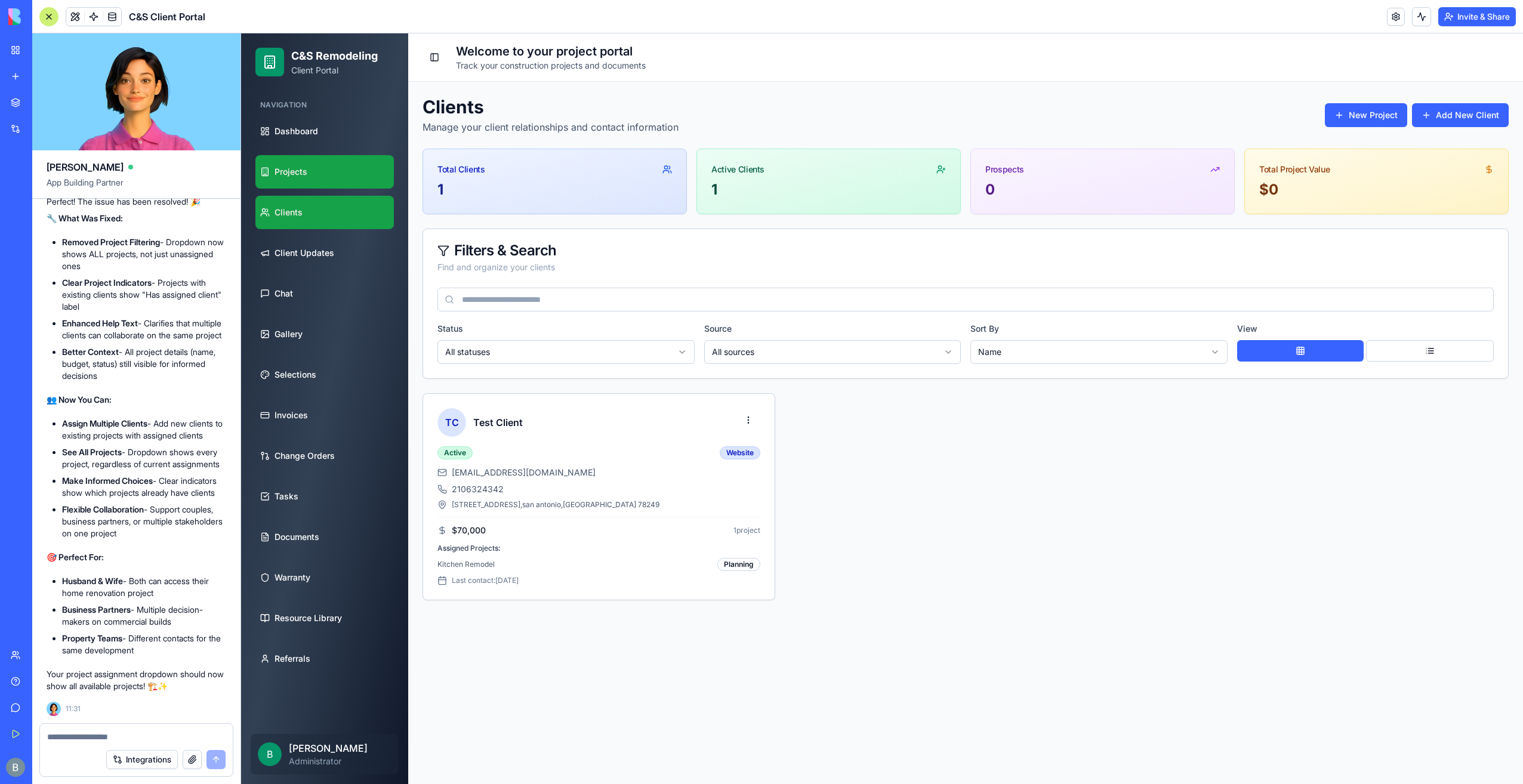
click at [335, 178] on link "Projects" at bounding box center [325, 171] width 139 height 34
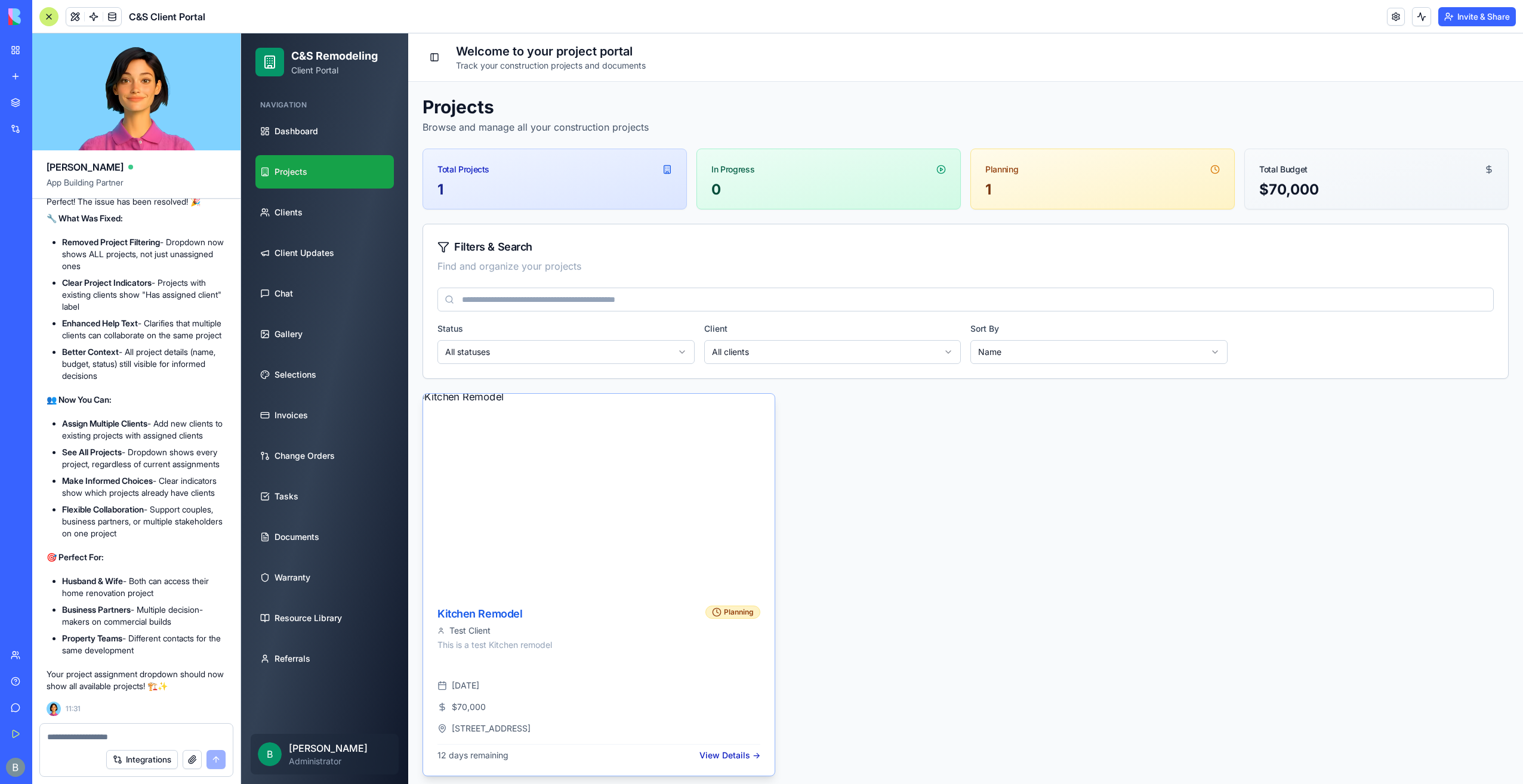
scroll to position [4, 0]
click at [635, 474] on img at bounding box center [598, 489] width 369 height 208
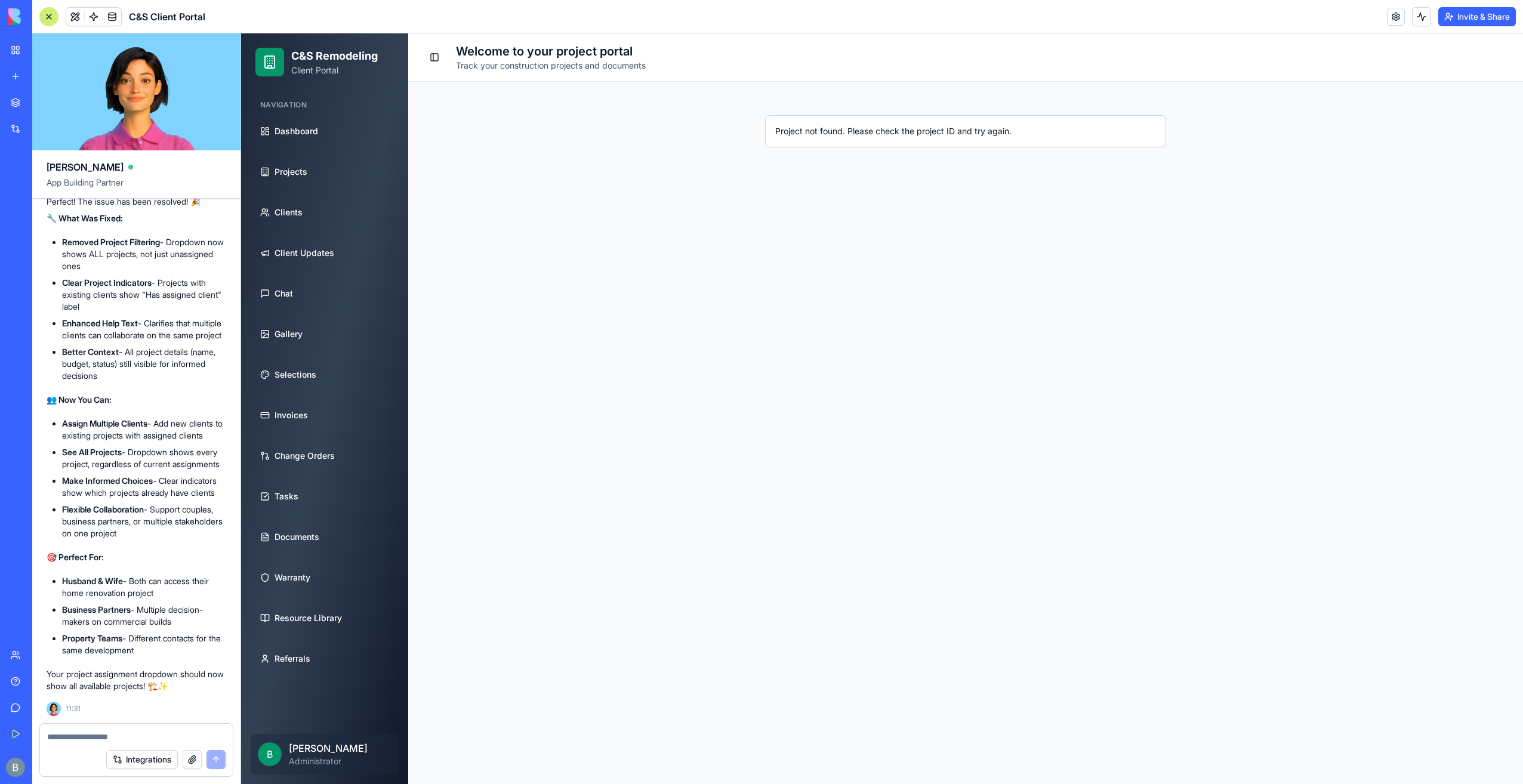
scroll to position [0, 0]
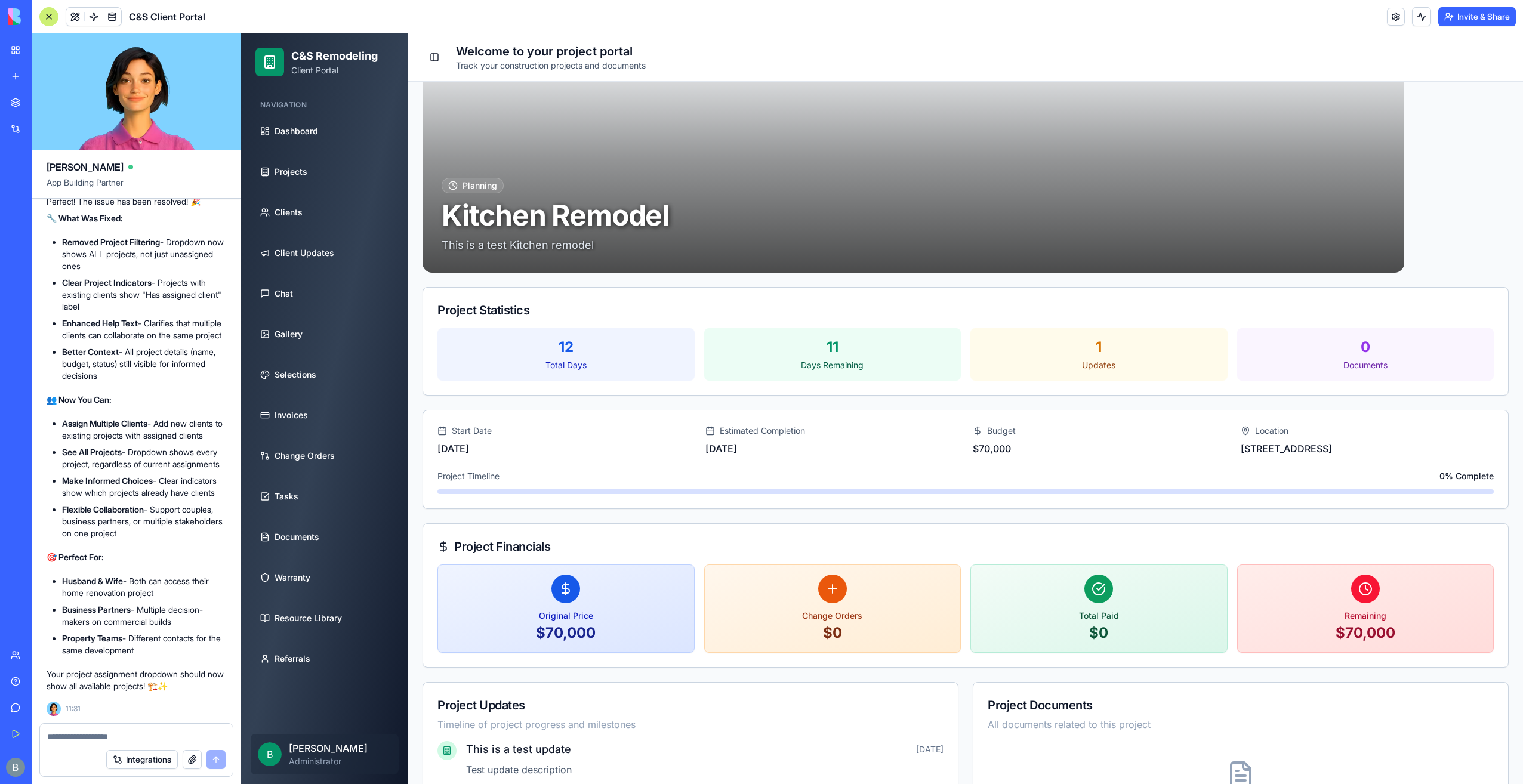
scroll to position [148, 0]
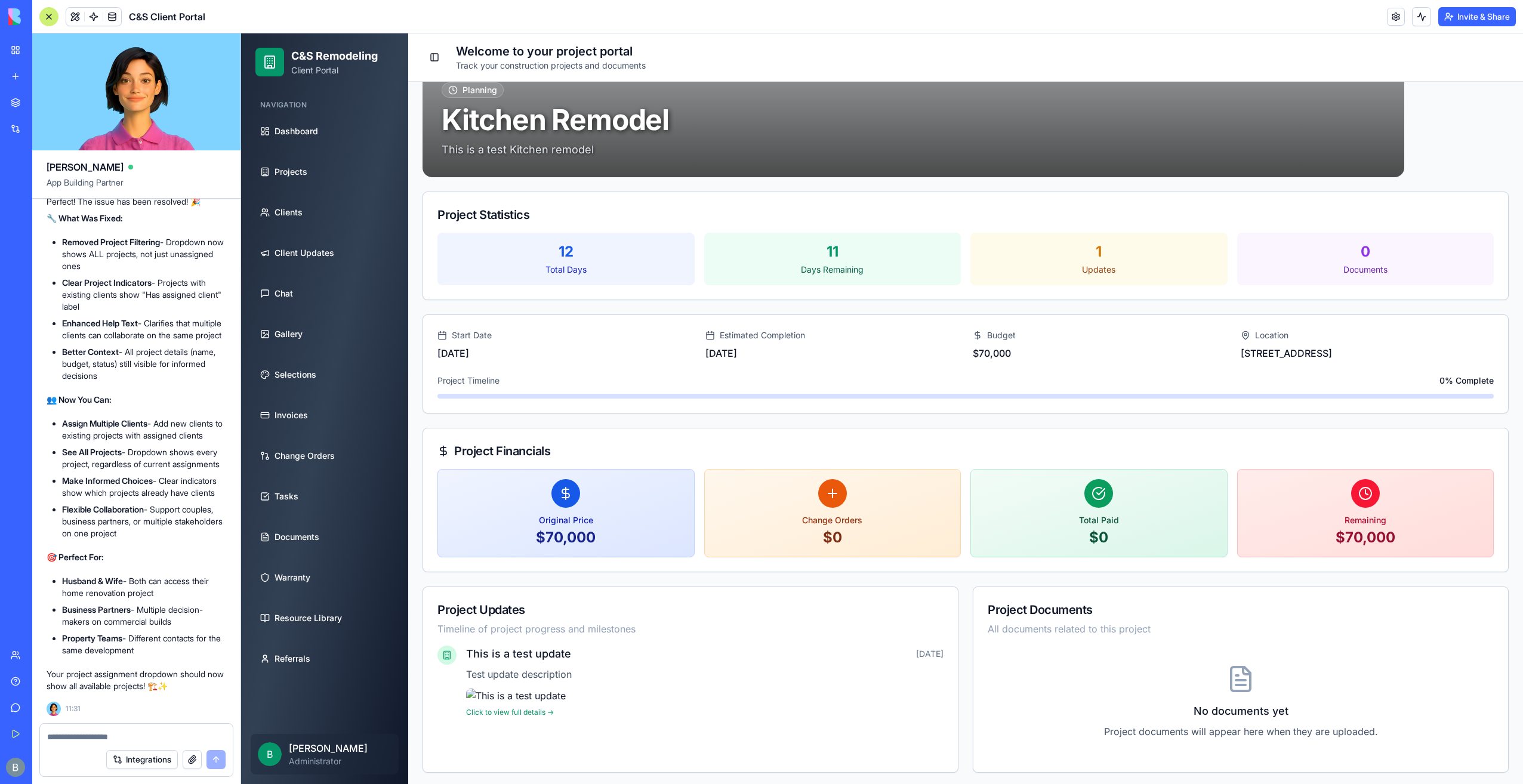
drag, startPoint x: 690, startPoint y: 351, endPoint x: 778, endPoint y: 358, distance: 88.3
click at [789, 361] on div "Start Date [DATE] Estimated Completion [DATE] Budget $ 70,000 Location [STREET_…" at bounding box center [966, 364] width 1086 height 98
click at [776, 358] on p "[DATE]" at bounding box center [832, 353] width 254 height 14
click at [691, 334] on div "Start Date [DATE] Estimated Completion [DATE] Budget $ 70,000 Location [STREET_…" at bounding box center [966, 345] width 1057 height 31
drag, startPoint x: 732, startPoint y: 334, endPoint x: 778, endPoint y: 353, distance: 49.8
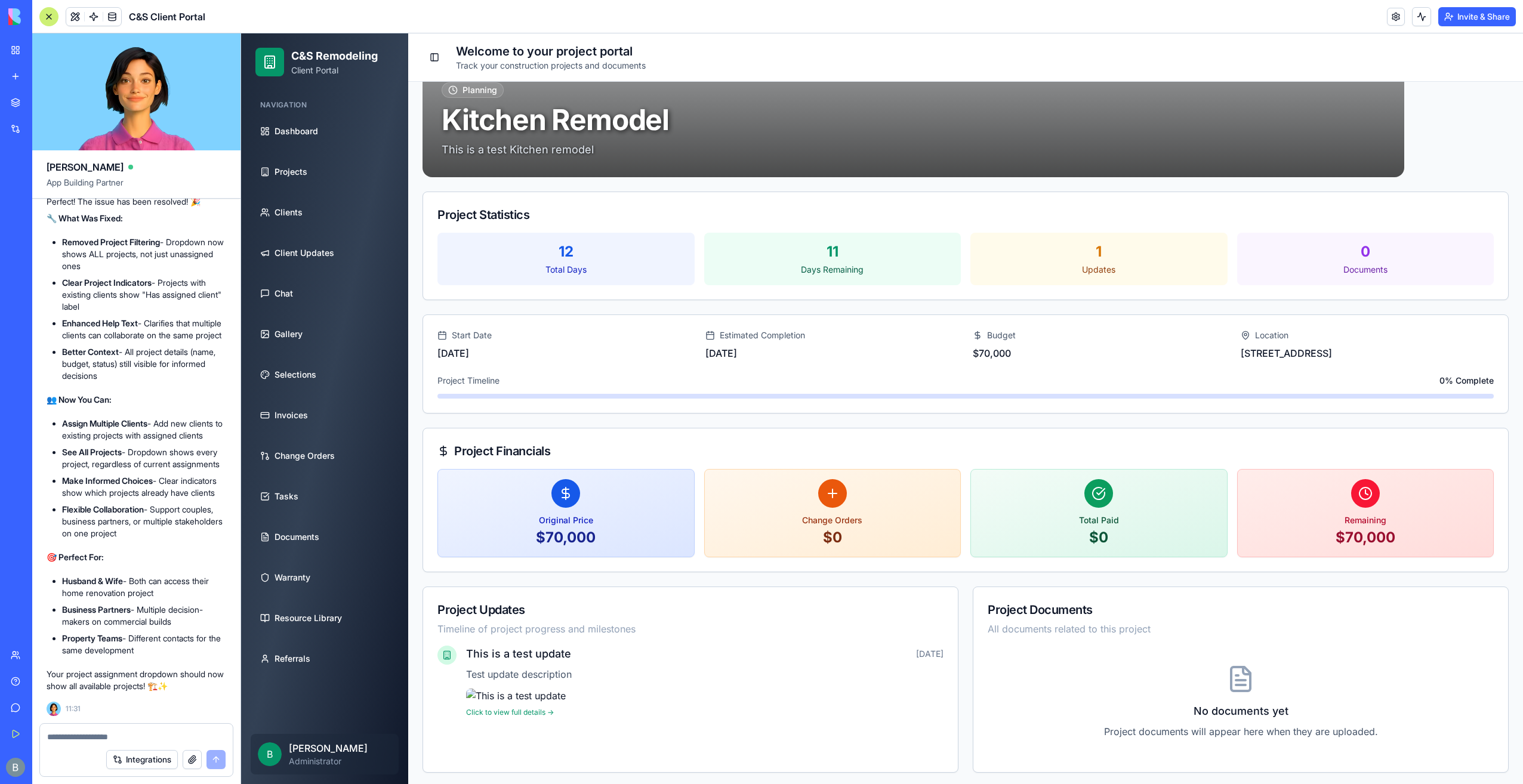
click at [778, 353] on div "Start Date [DATE] Estimated Completion [DATE] Budget $ 70,000 Location [STREET_…" at bounding box center [966, 345] width 1057 height 31
click at [778, 353] on p "[DATE]" at bounding box center [832, 353] width 254 height 14
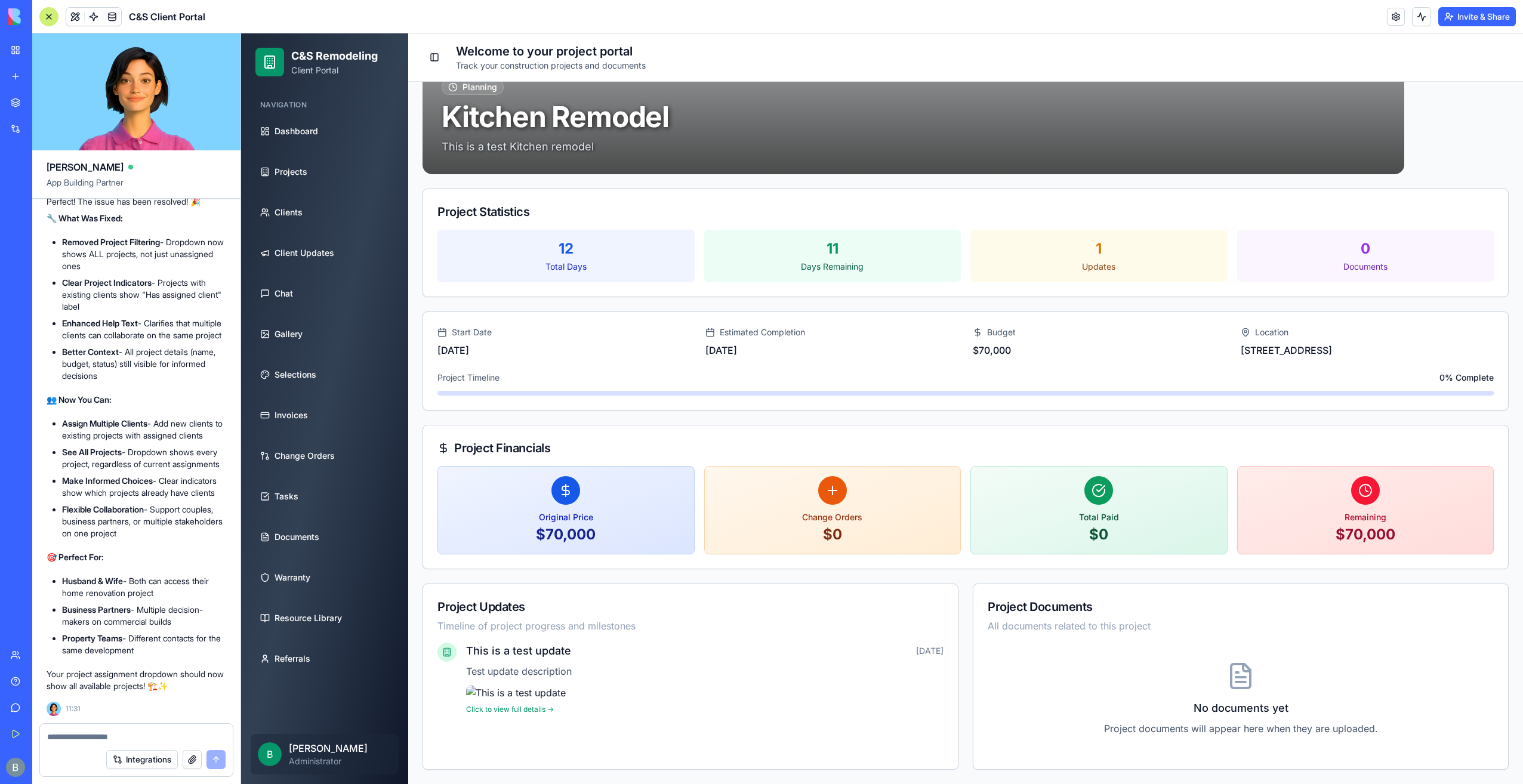
scroll to position [192, 0]
click at [521, 689] on icon at bounding box center [516, 693] width 10 height 10
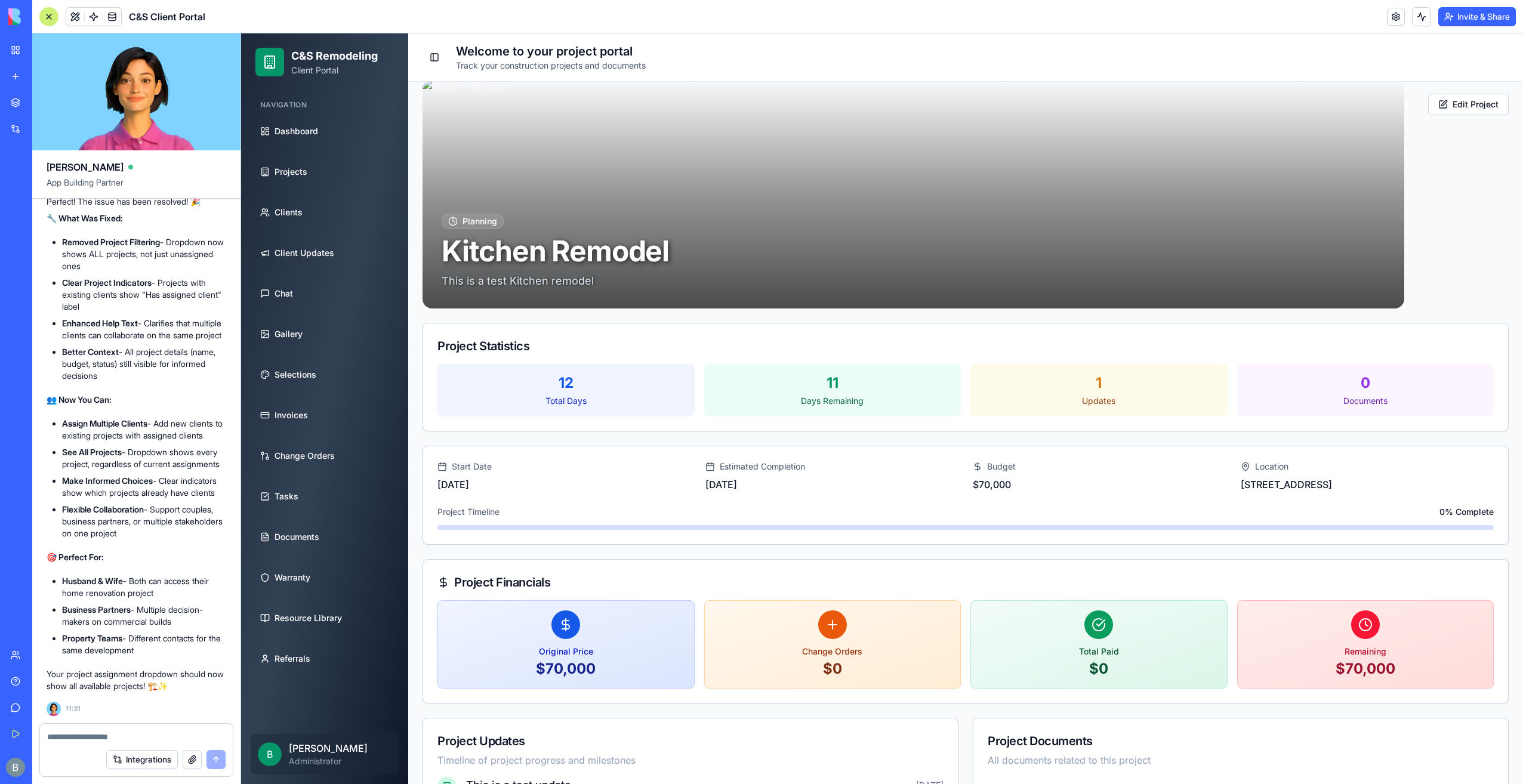
scroll to position [0, 0]
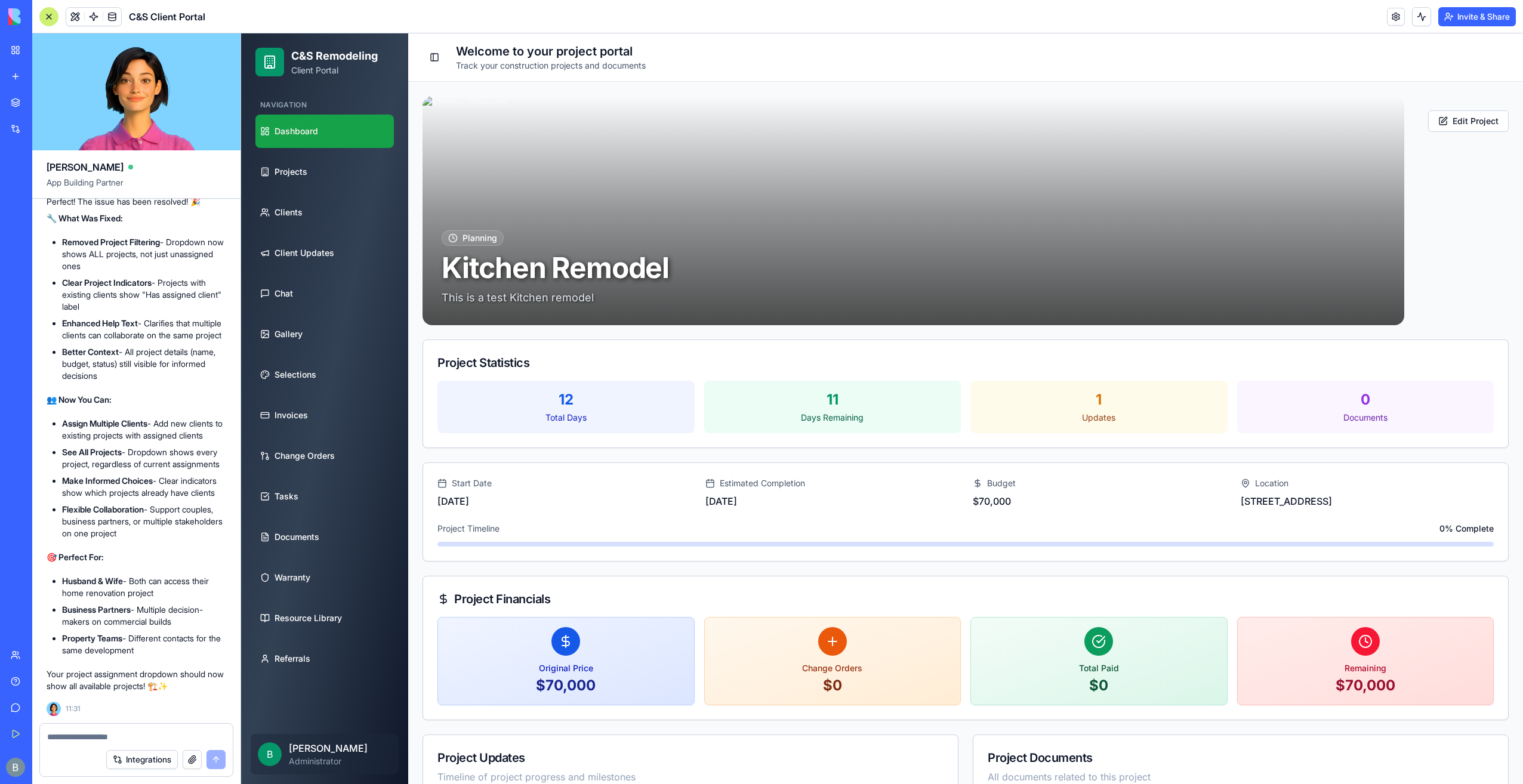
click at [347, 141] on link "Dashboard" at bounding box center [325, 131] width 139 height 34
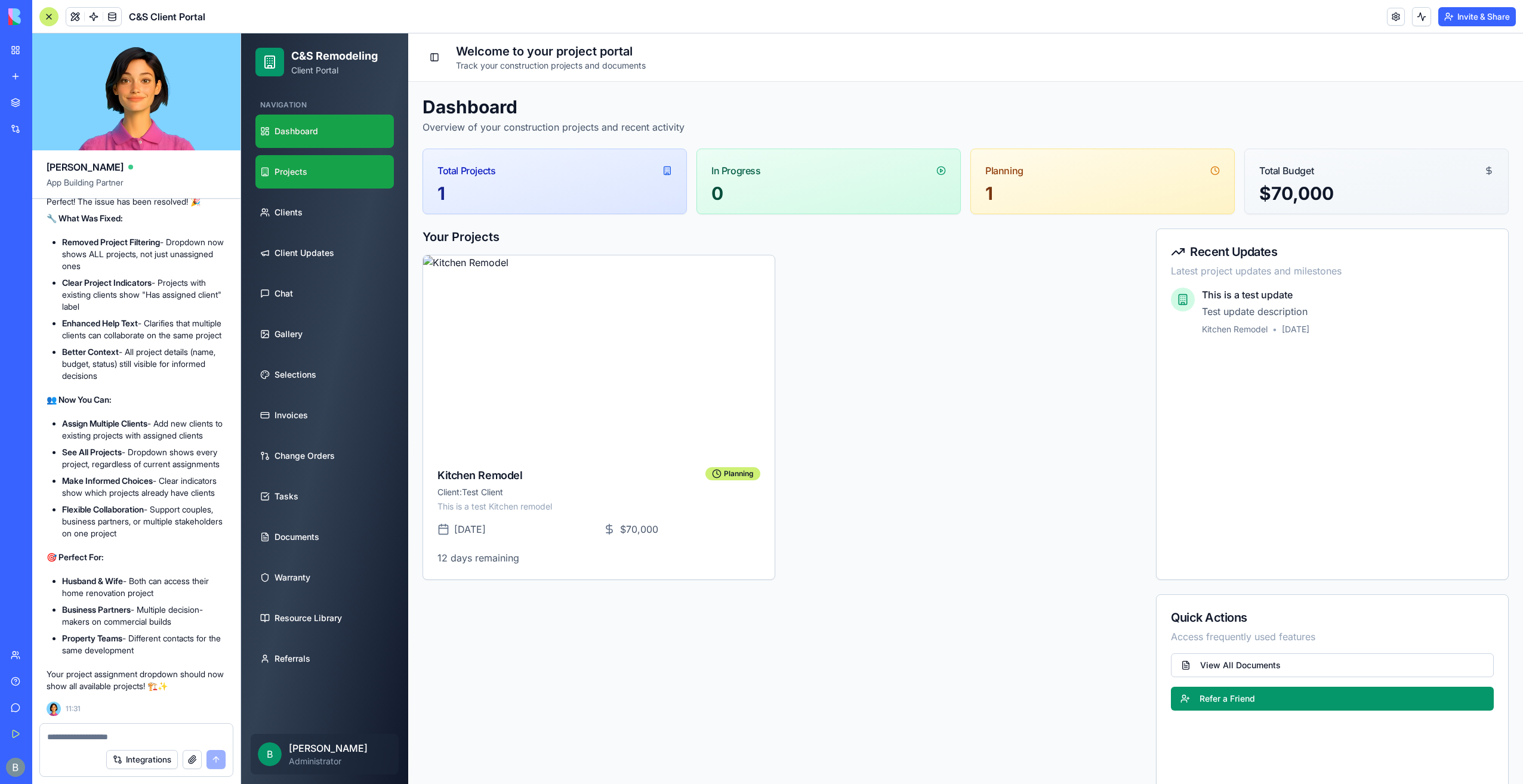
click at [349, 178] on link "Projects" at bounding box center [325, 171] width 139 height 34
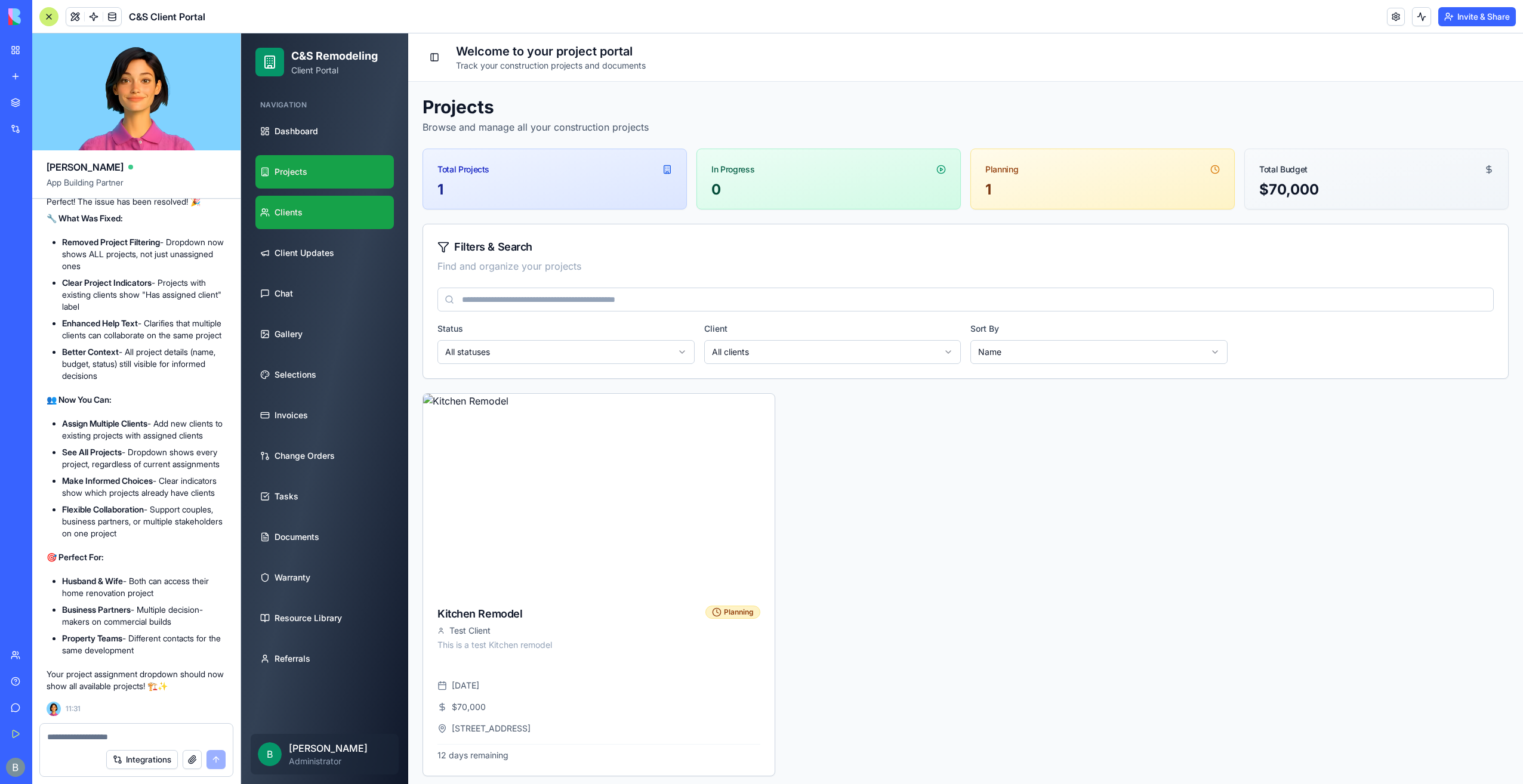
click at [353, 219] on link "Clients" at bounding box center [325, 213] width 139 height 34
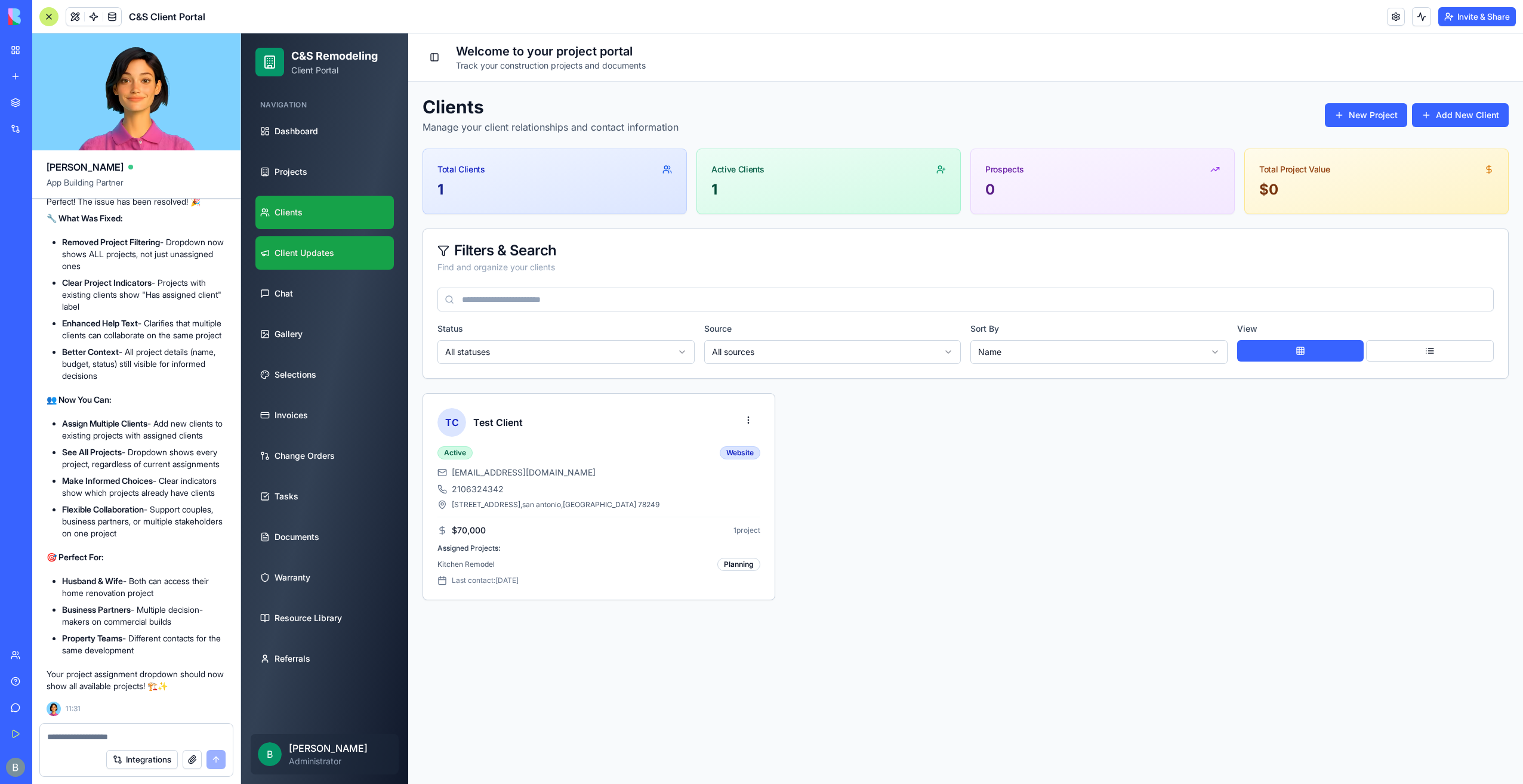
click at [358, 252] on link "Client Updates" at bounding box center [325, 253] width 139 height 34
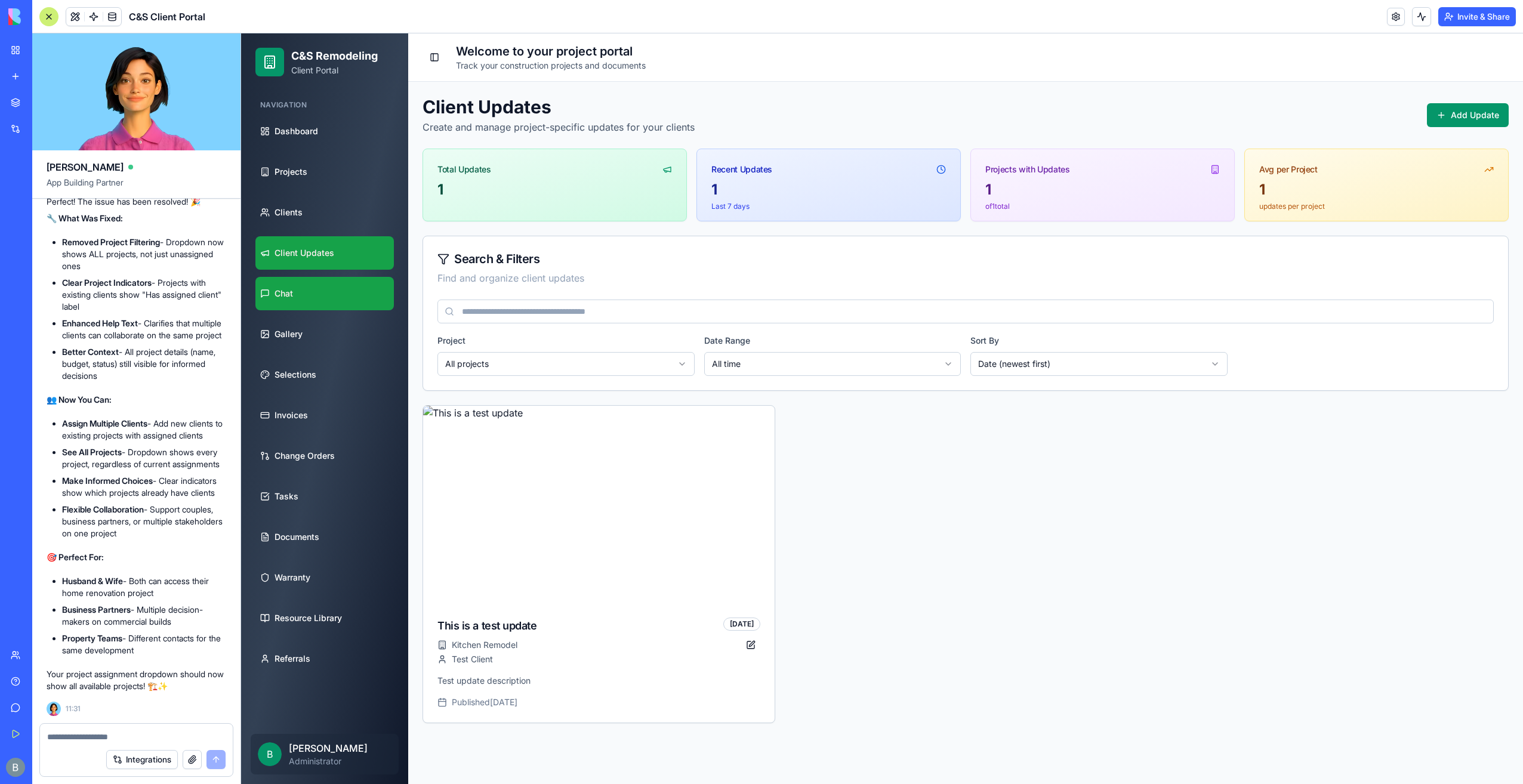
click at [367, 288] on link "Chat" at bounding box center [325, 293] width 139 height 34
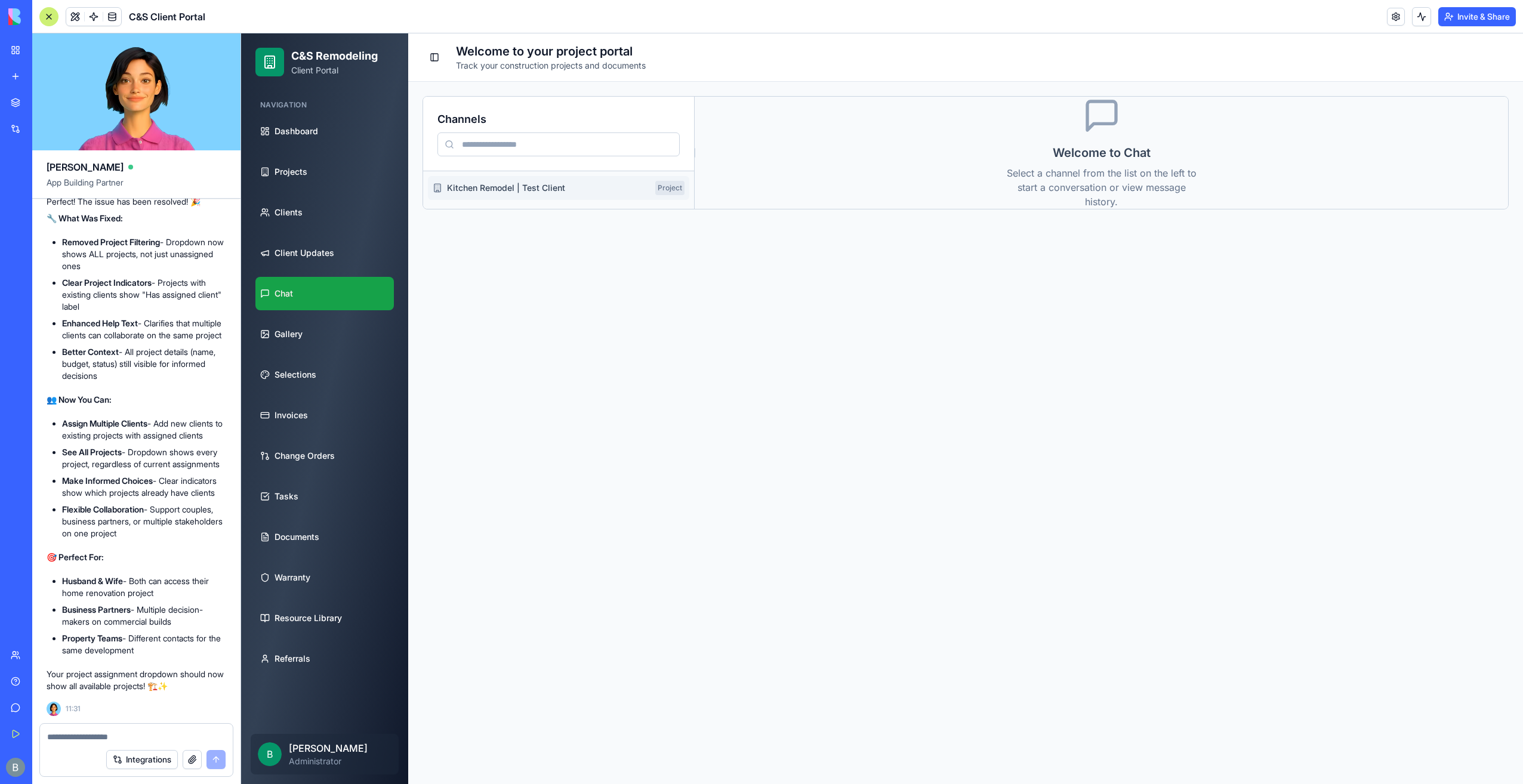
click at [510, 190] on span "Kitchen Remodel | Test Client" at bounding box center [549, 188] width 204 height 11
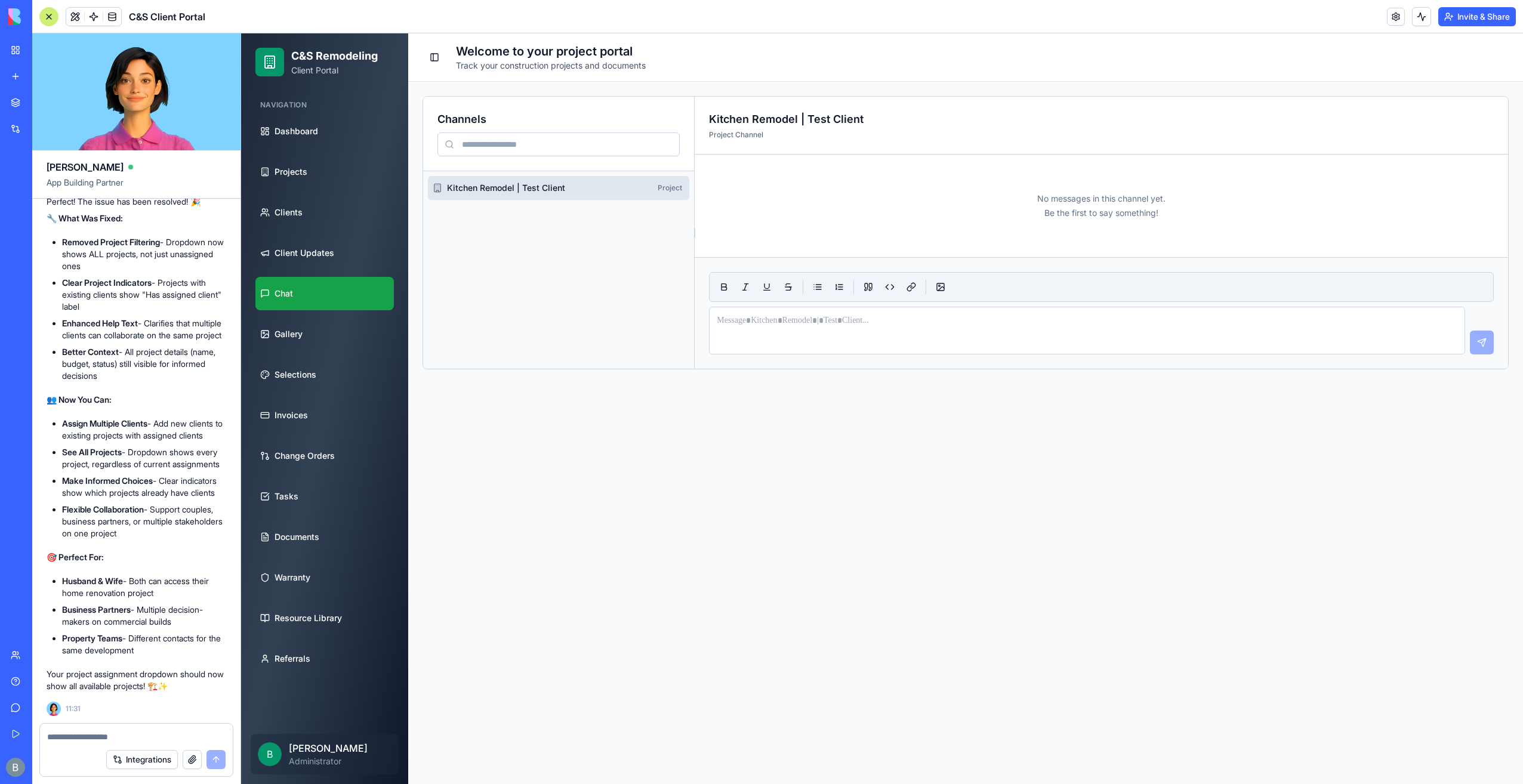
click at [832, 340] on div at bounding box center [1086, 329] width 755 height 44
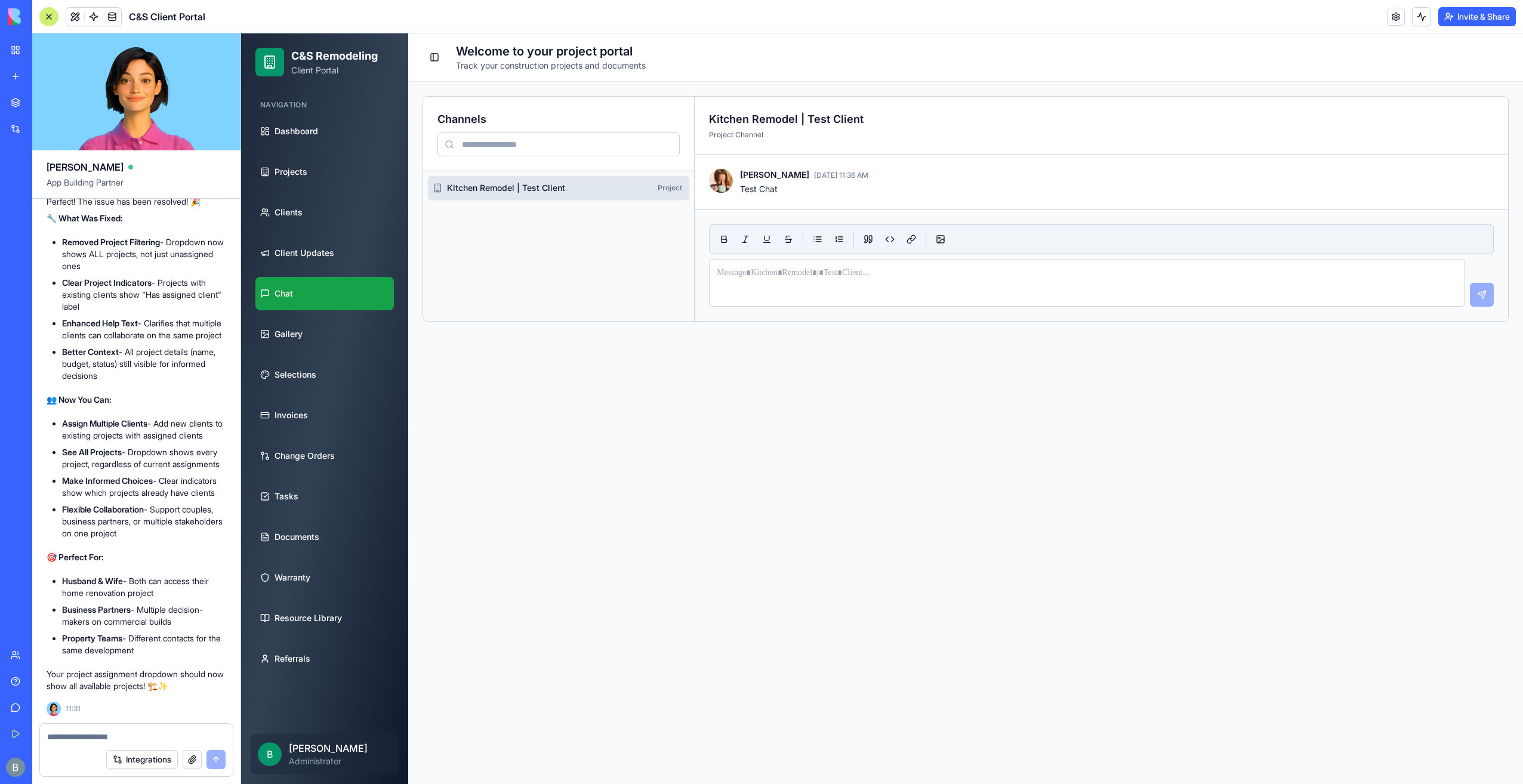
click at [115, 742] on textarea at bounding box center [136, 737] width 179 height 11
click at [123, 730] on div at bounding box center [136, 733] width 192 height 19
drag, startPoint x: 123, startPoint y: 730, endPoint x: 96, endPoint y: 730, distance: 27.0
click at [96, 730] on div at bounding box center [136, 733] width 192 height 19
click at [76, 734] on textarea at bounding box center [136, 737] width 179 height 11
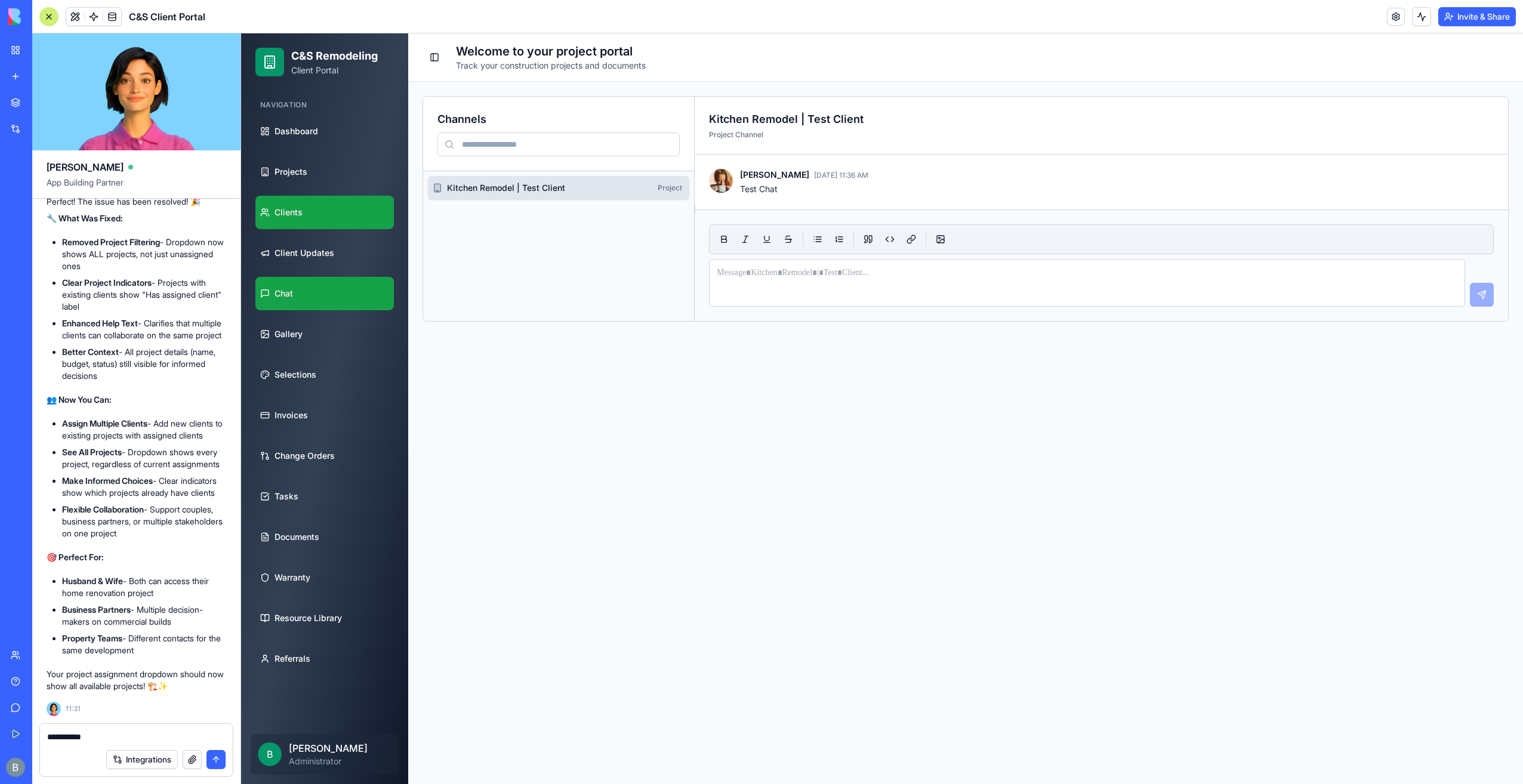
type textarea "**********"
click at [315, 223] on link "Clients" at bounding box center [325, 213] width 139 height 34
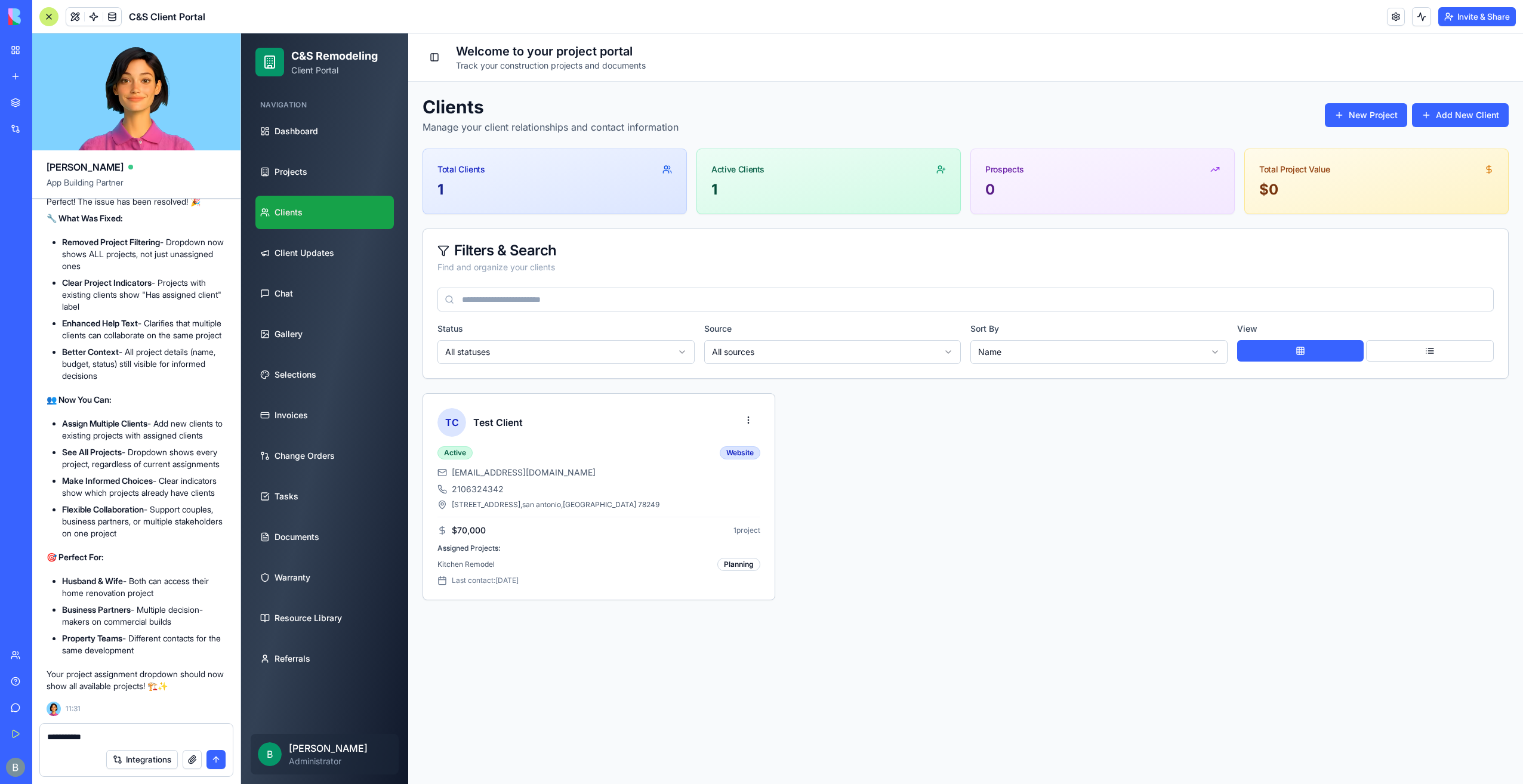
drag, startPoint x: 140, startPoint y: 736, endPoint x: 6, endPoint y: 748, distance: 134.5
click at [6, 748] on div "BETA My Workspace New app Marketplace Integrations Recent Inventory Master C&S …" at bounding box center [761, 392] width 1523 height 784
click at [1392, 15] on link at bounding box center [1396, 16] width 18 height 18
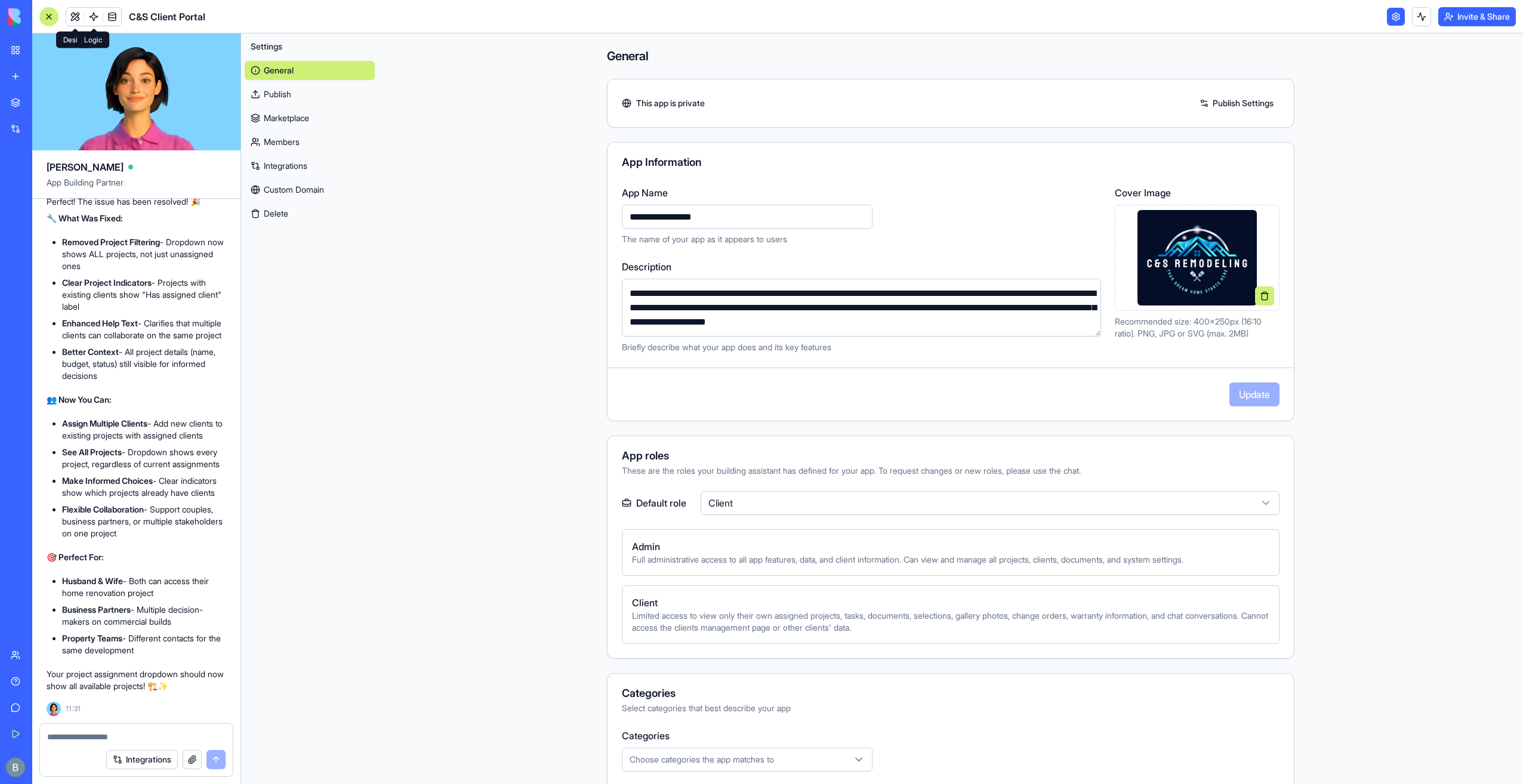
click at [77, 15] on span at bounding box center [93, 16] width 34 height 34
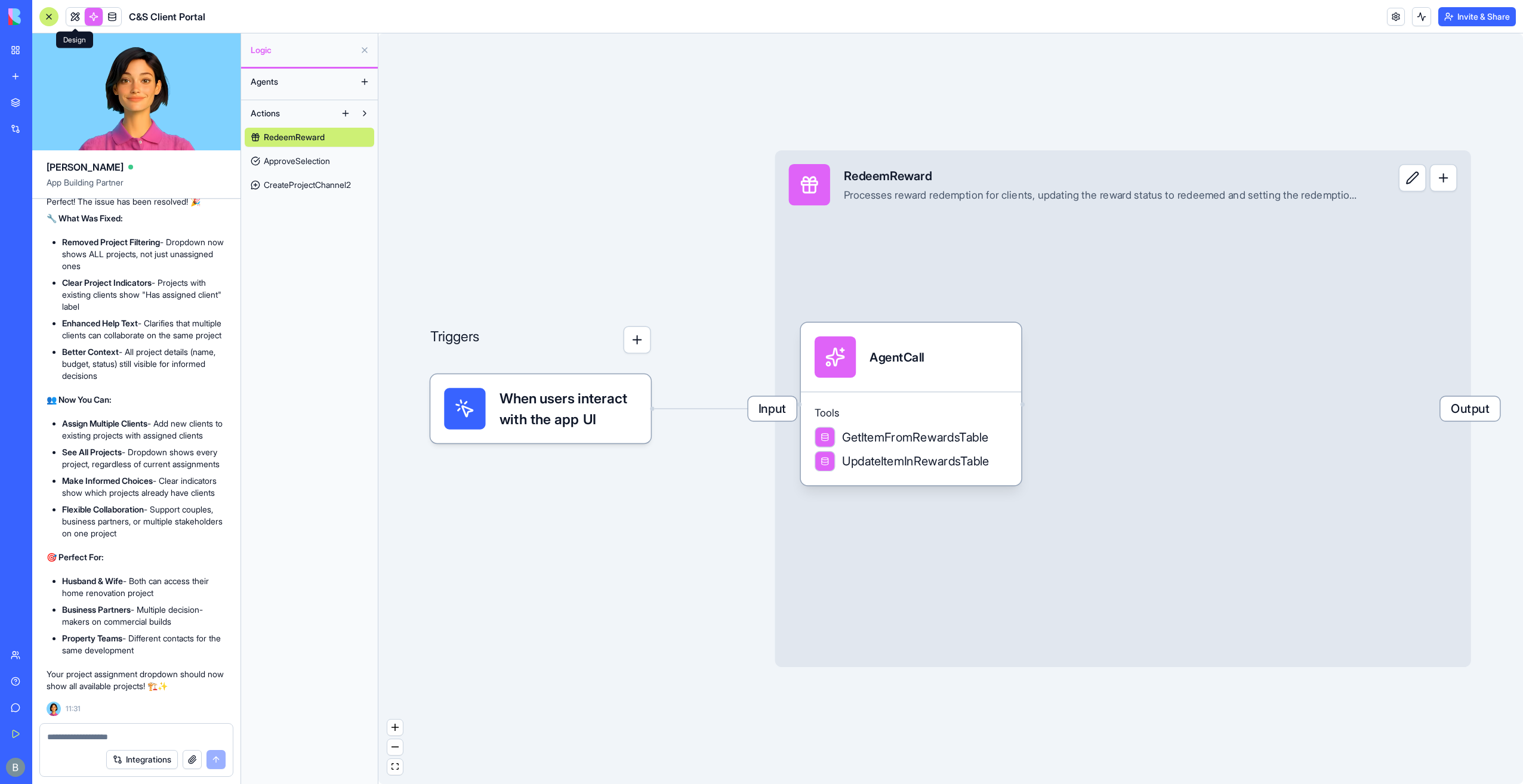
click at [76, 16] on link at bounding box center [75, 16] width 18 height 18
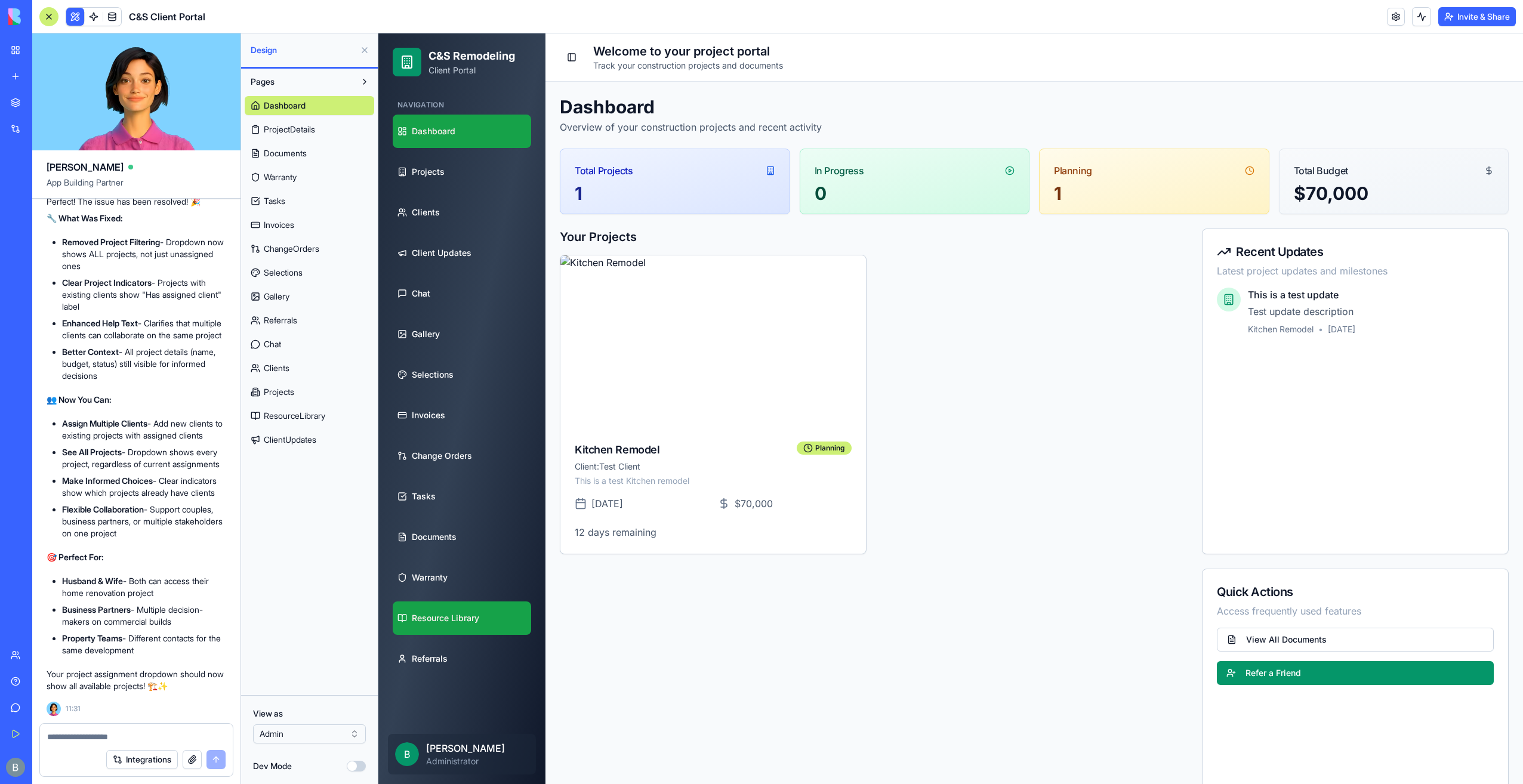
click at [451, 625] on link "Resource Library" at bounding box center [461, 618] width 139 height 34
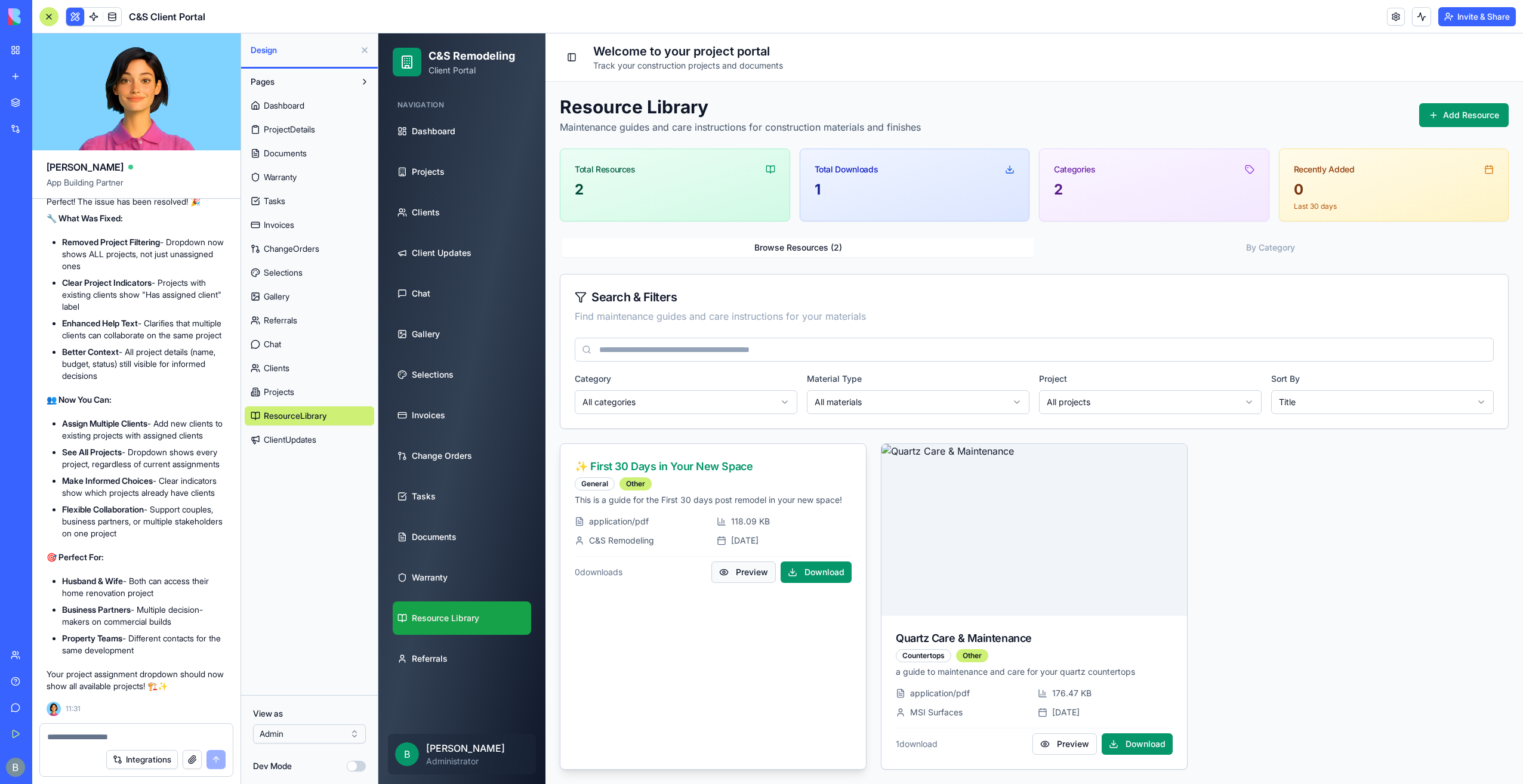
click at [738, 579] on button "Preview" at bounding box center [743, 572] width 64 height 21
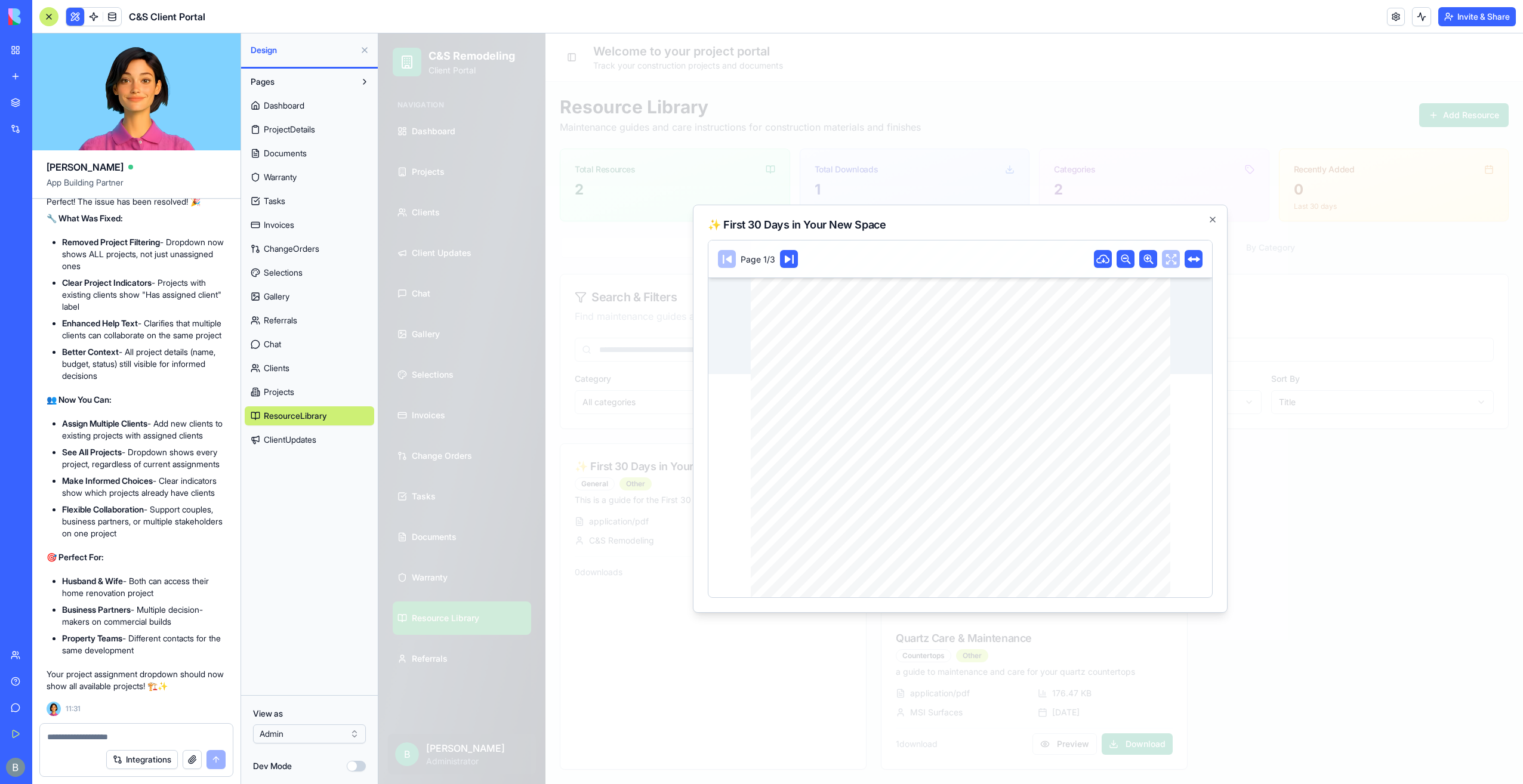
scroll to position [168, 0]
click at [1122, 261] on icon at bounding box center [1127, 259] width 10 height 10
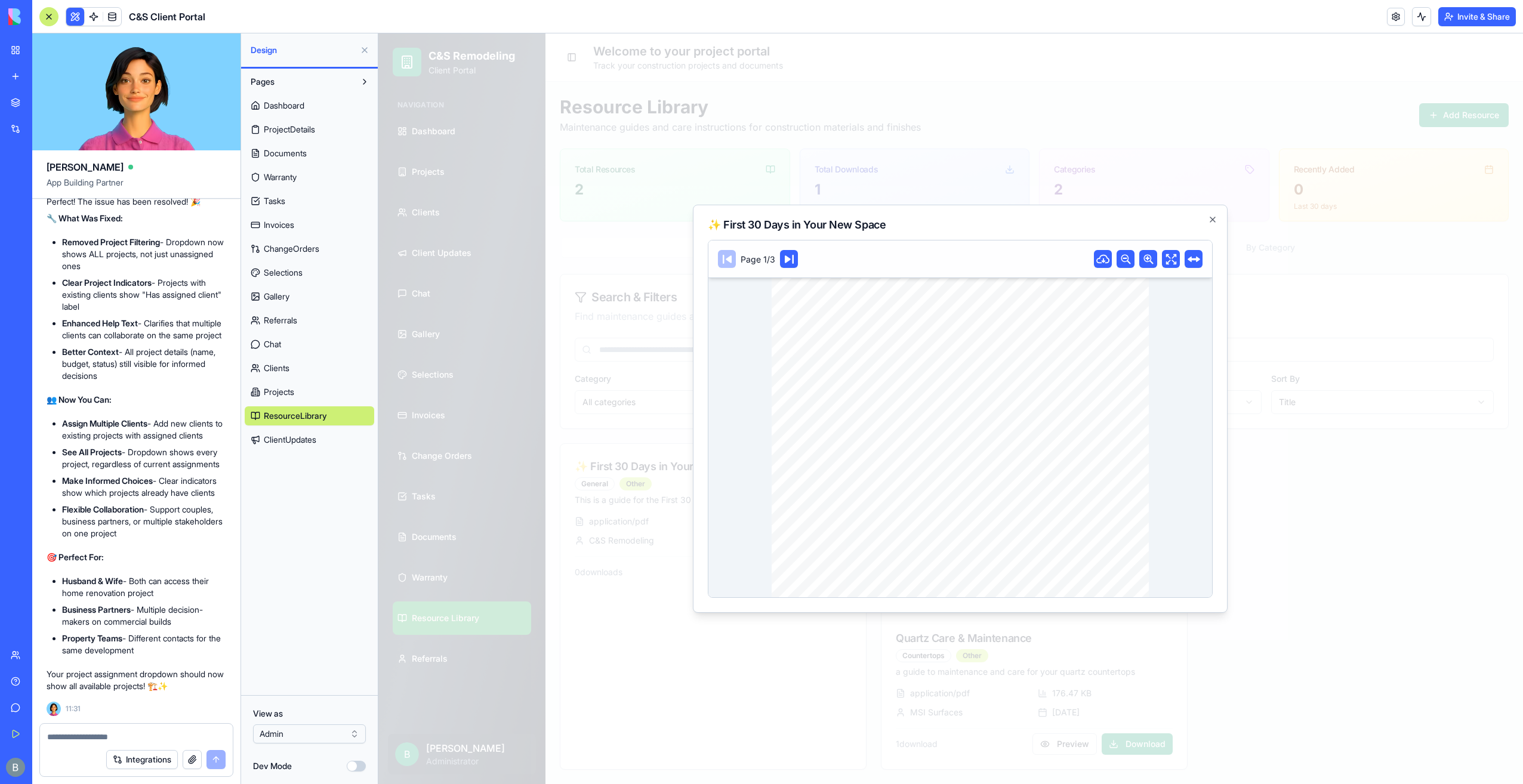
click at [787, 258] on icon at bounding box center [789, 258] width 9 height 9
click at [788, 262] on rect at bounding box center [791, 258] width 18 height 18
click at [1185, 259] on button at bounding box center [1194, 258] width 18 height 18
click at [1212, 216] on icon "button" at bounding box center [1213, 219] width 10 height 10
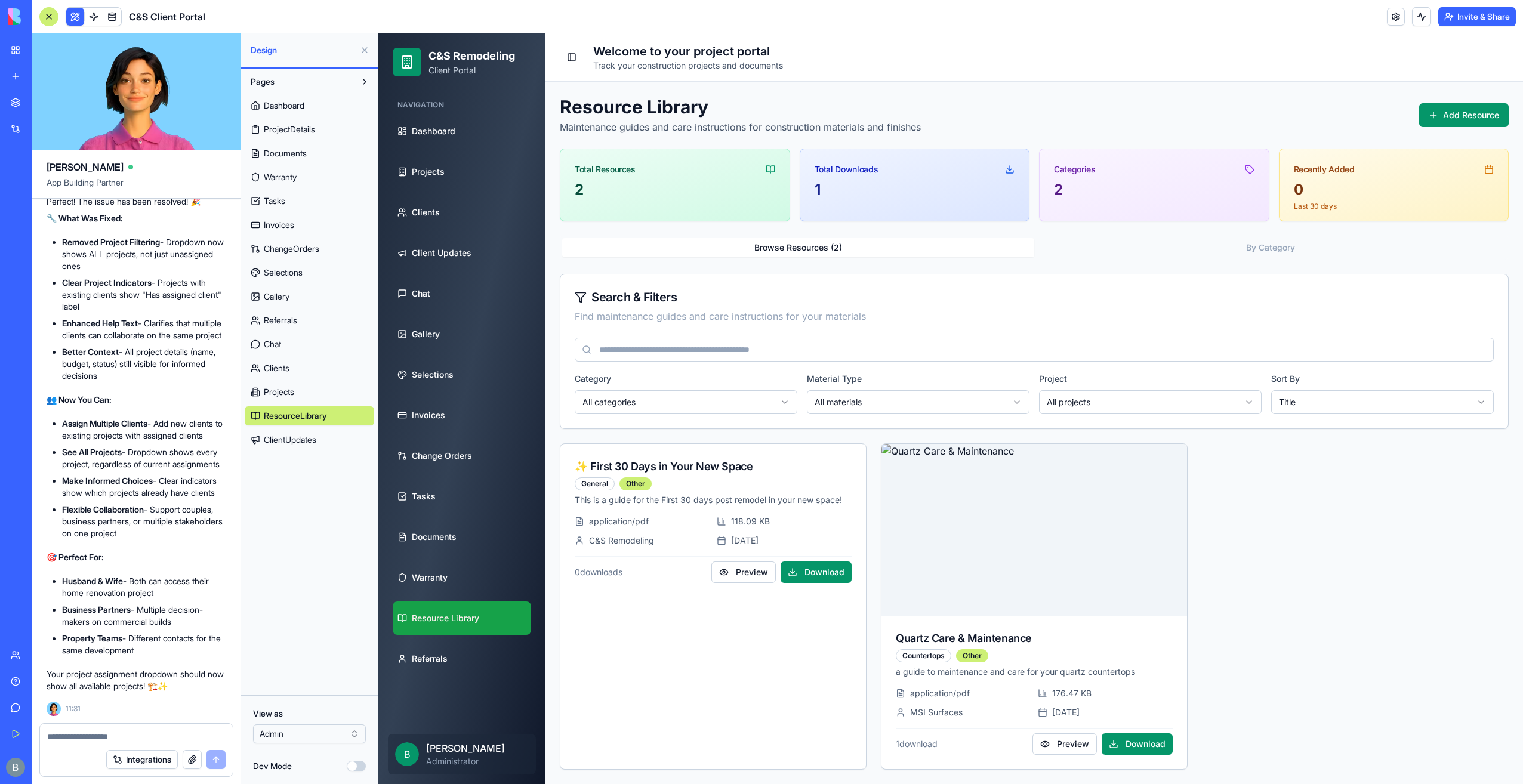
click at [12, 19] on img at bounding box center [45, 16] width 74 height 16
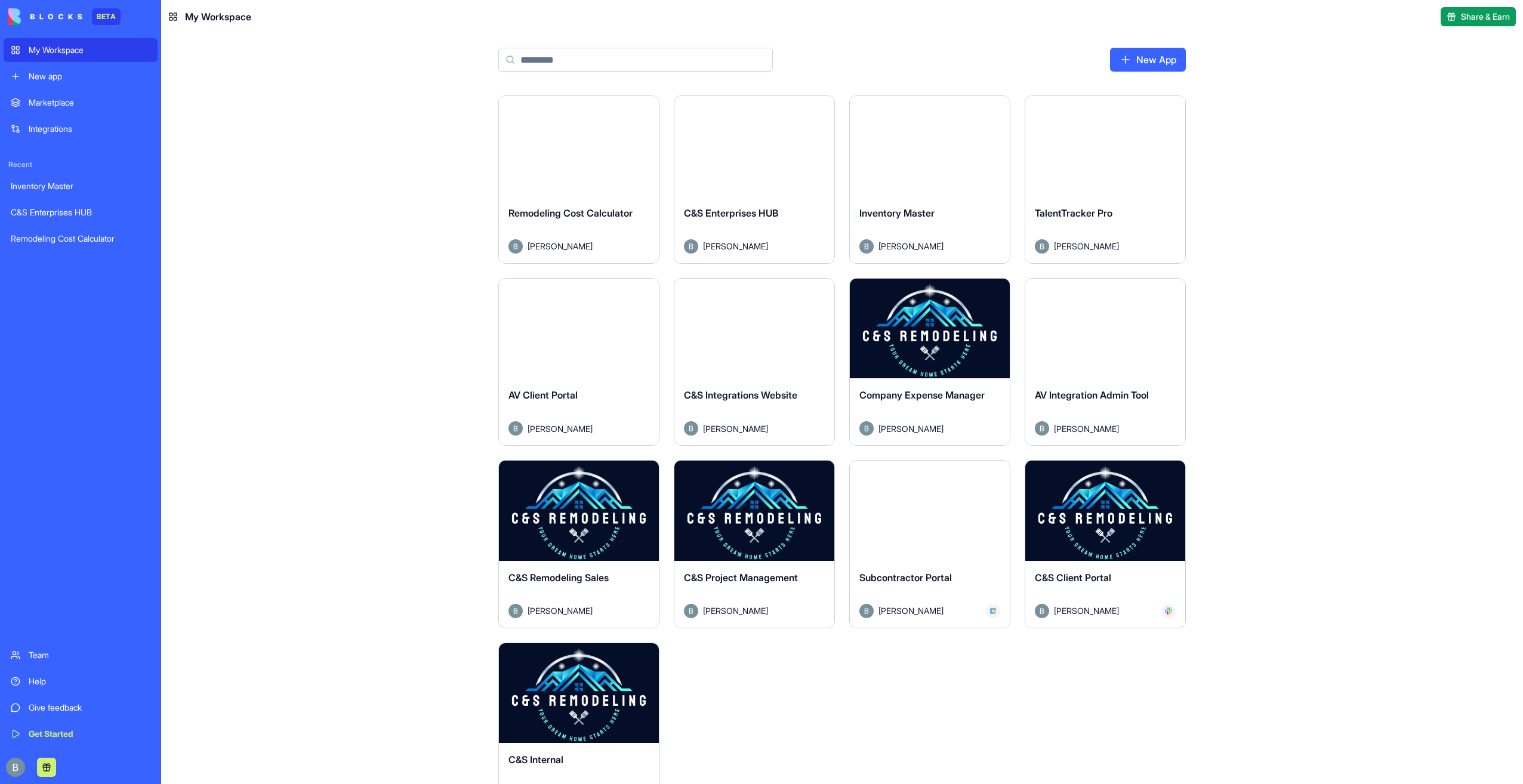
scroll to position [59, 0]
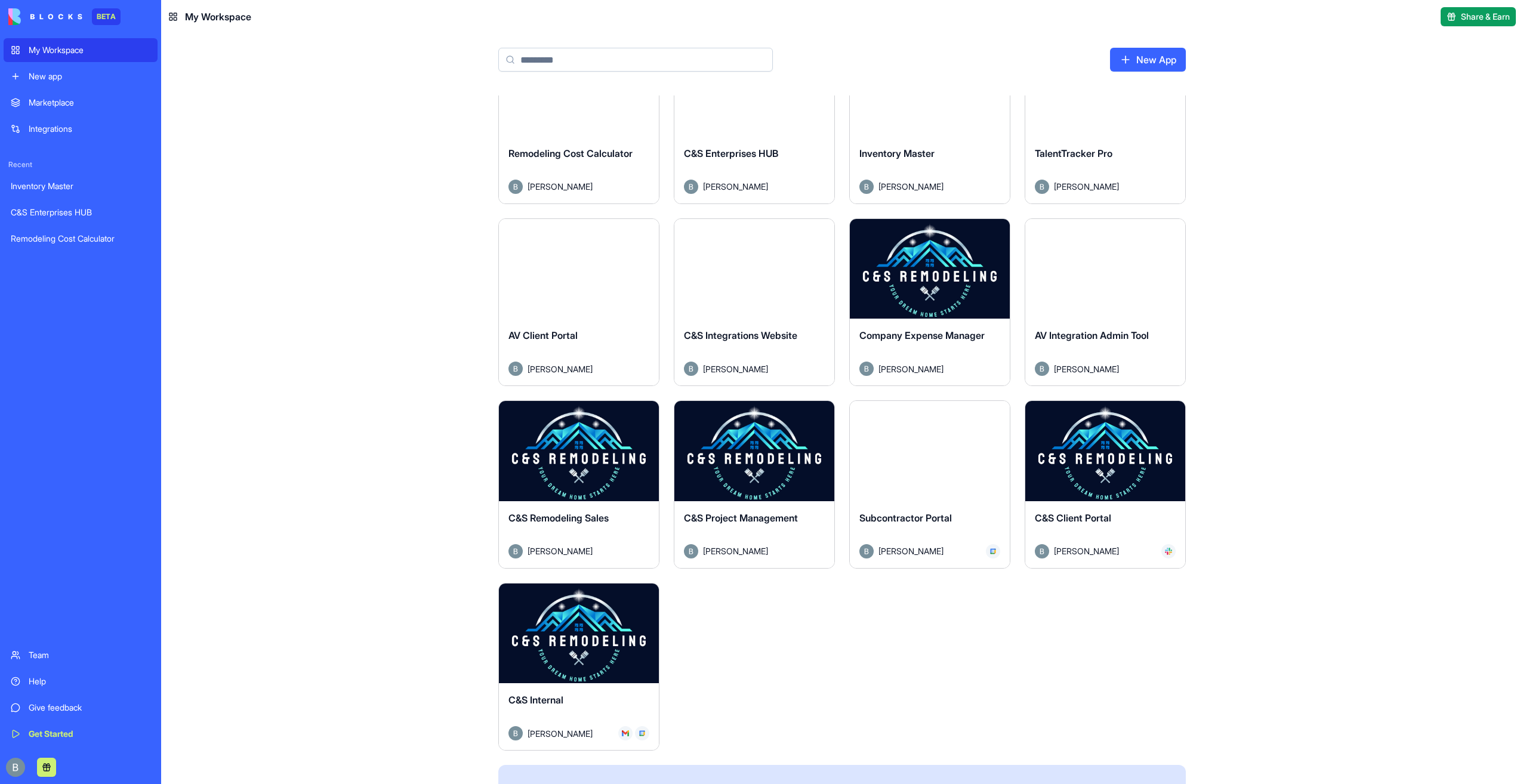
click at [583, 632] on button "Launch" at bounding box center [579, 633] width 90 height 24
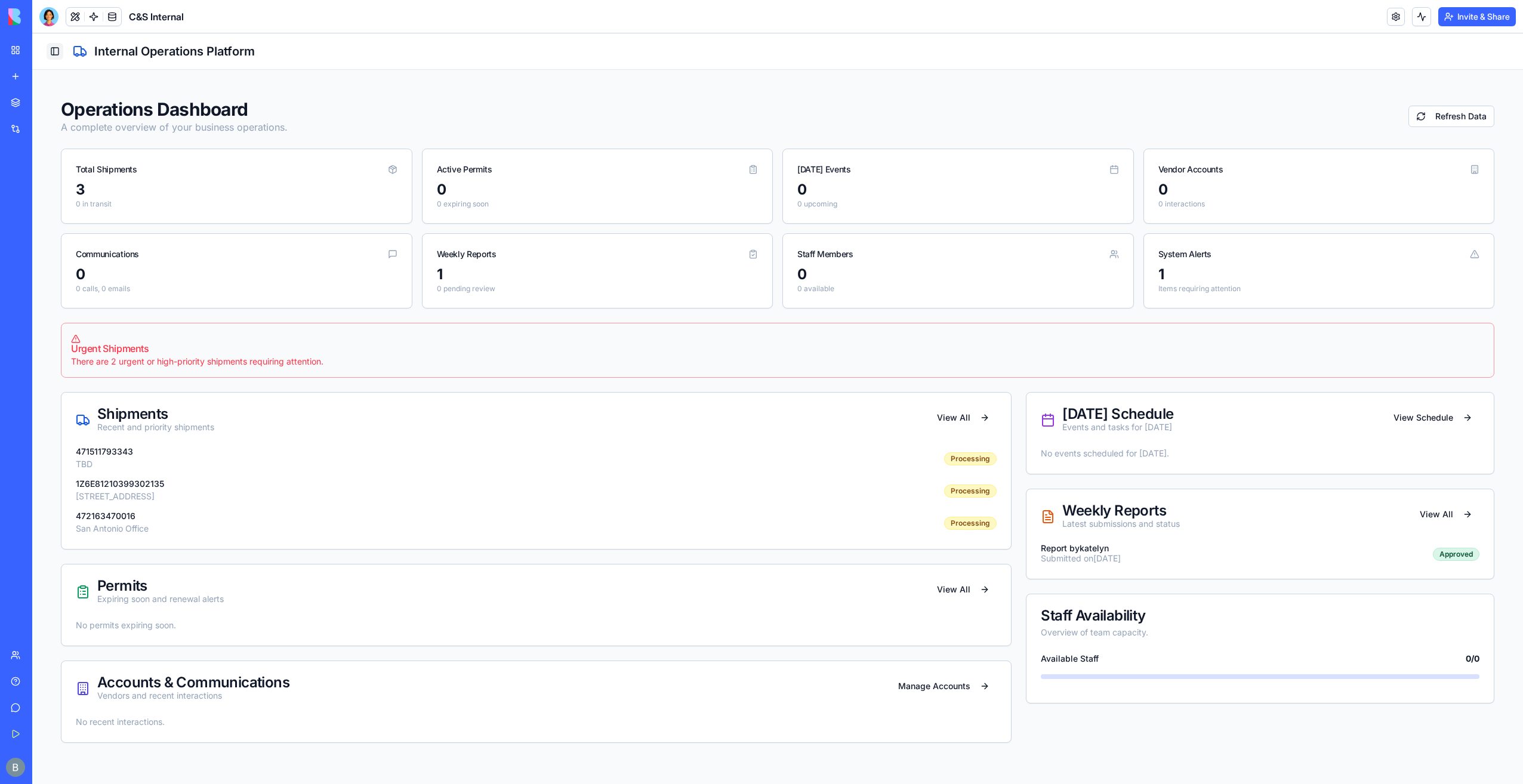
click at [62, 50] on button "Toggle Sidebar" at bounding box center [55, 51] width 16 height 16
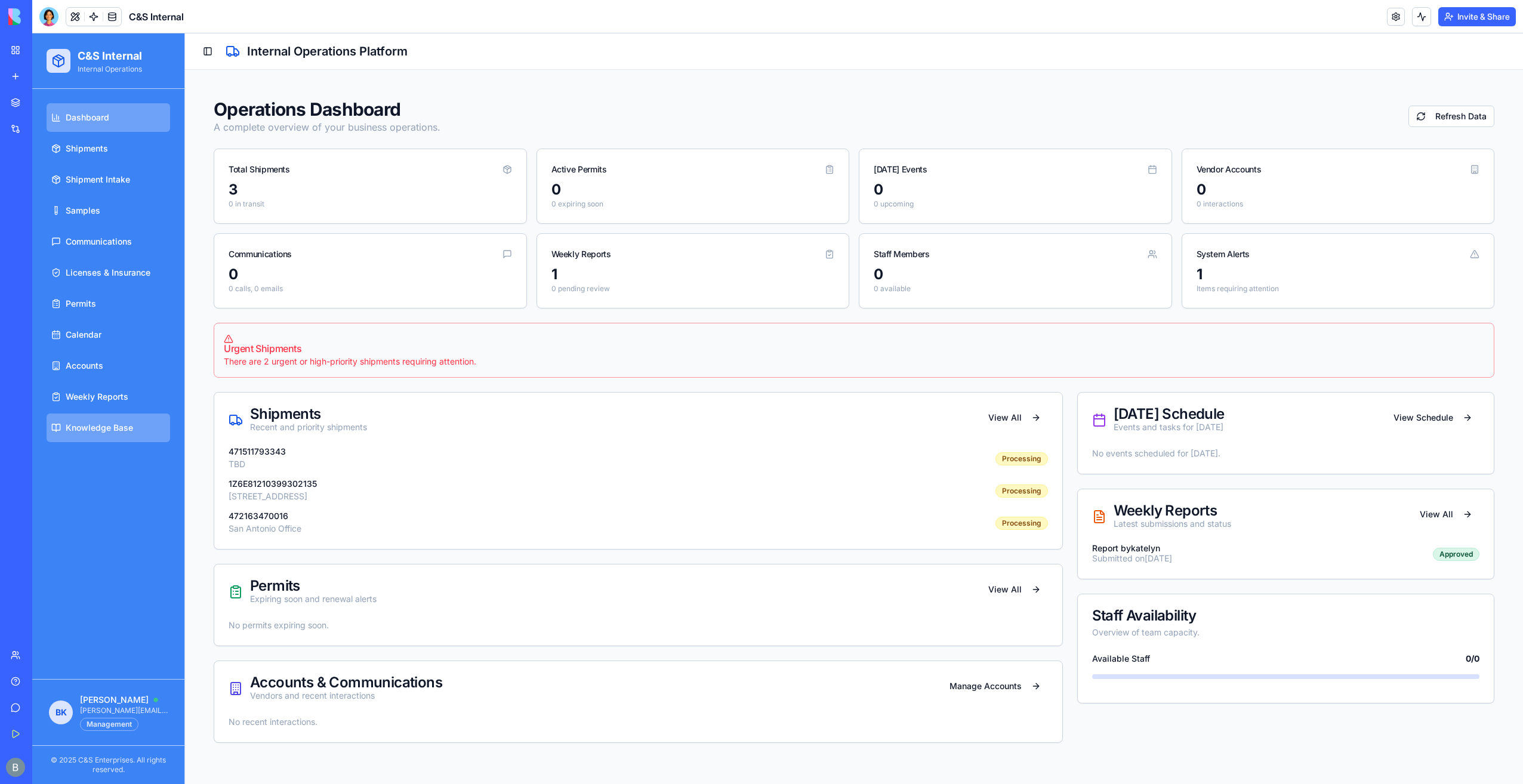
click at [131, 430] on span "Knowledge Base" at bounding box center [100, 428] width 67 height 11
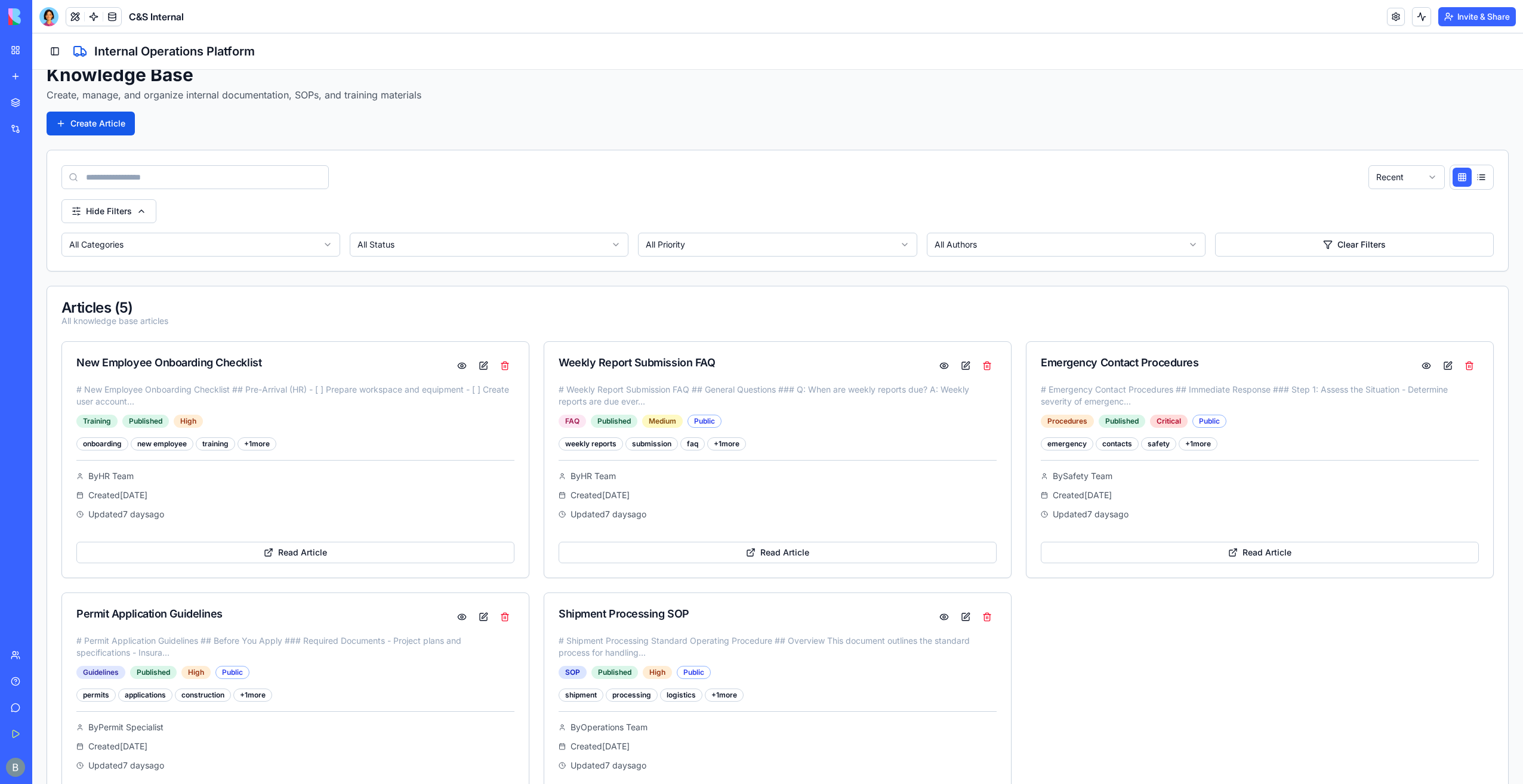
scroll to position [91, 0]
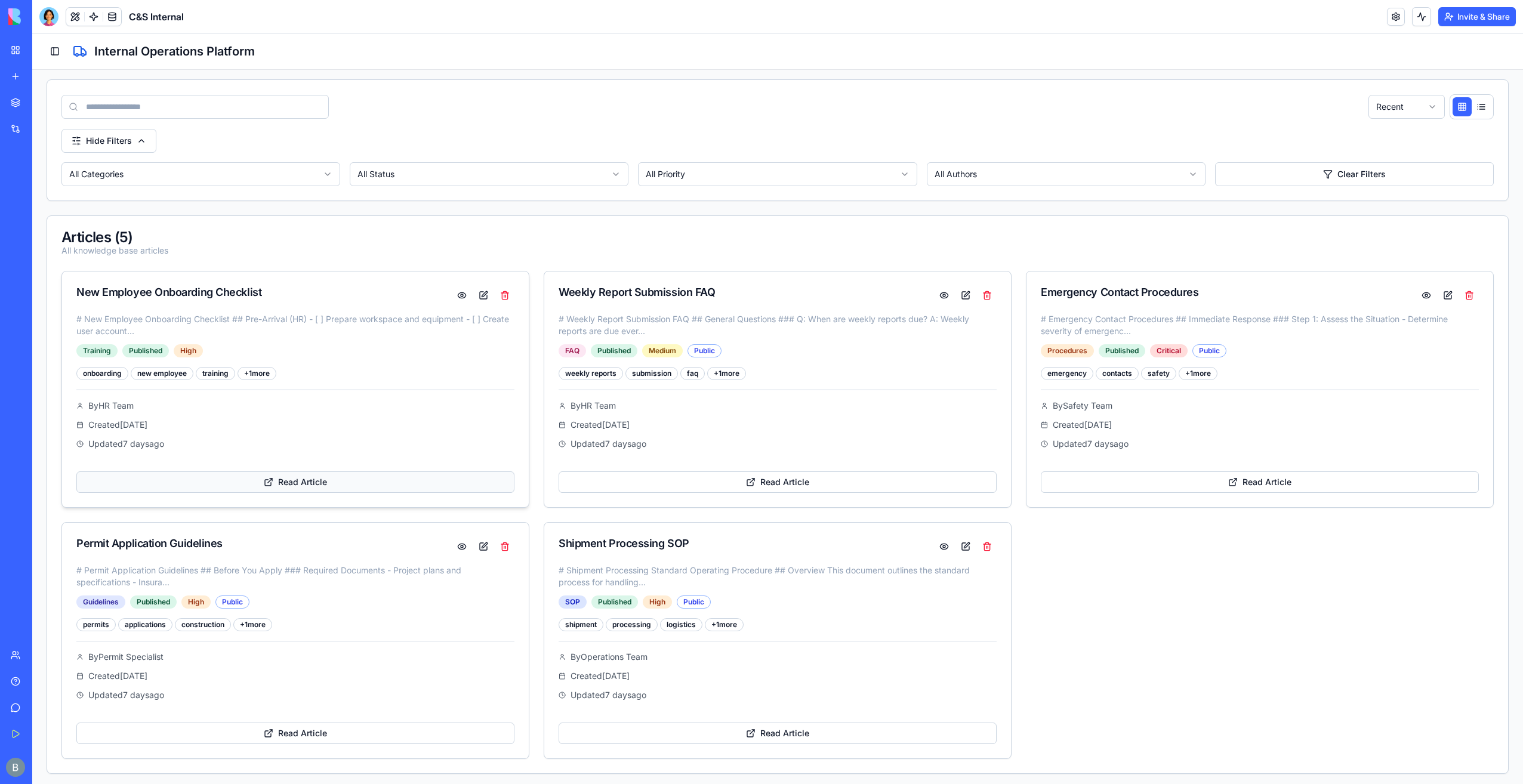
click at [279, 486] on link "Read Article" at bounding box center [296, 482] width 438 height 21
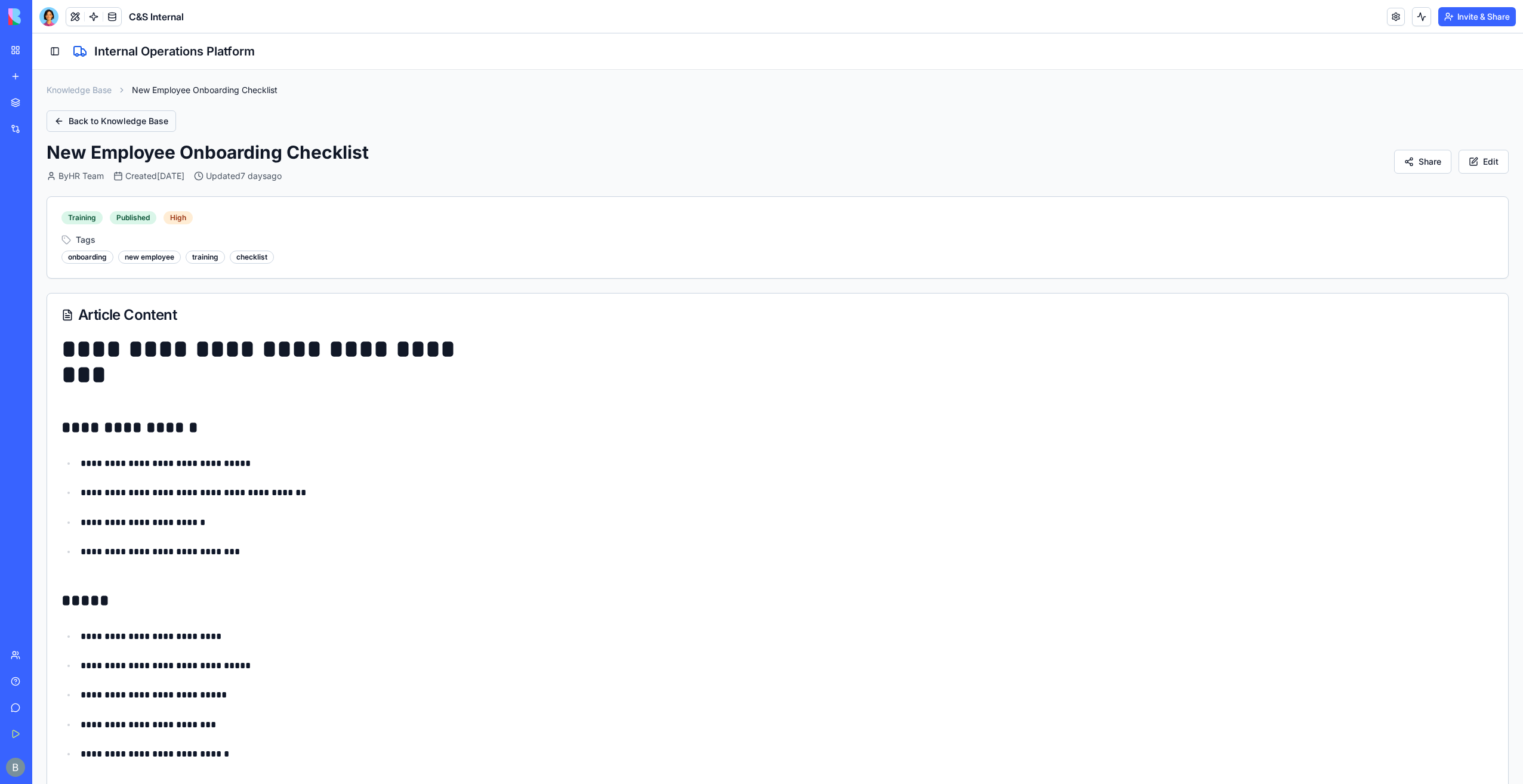
click at [118, 123] on button "Back to Knowledge Base" at bounding box center [111, 121] width 129 height 21
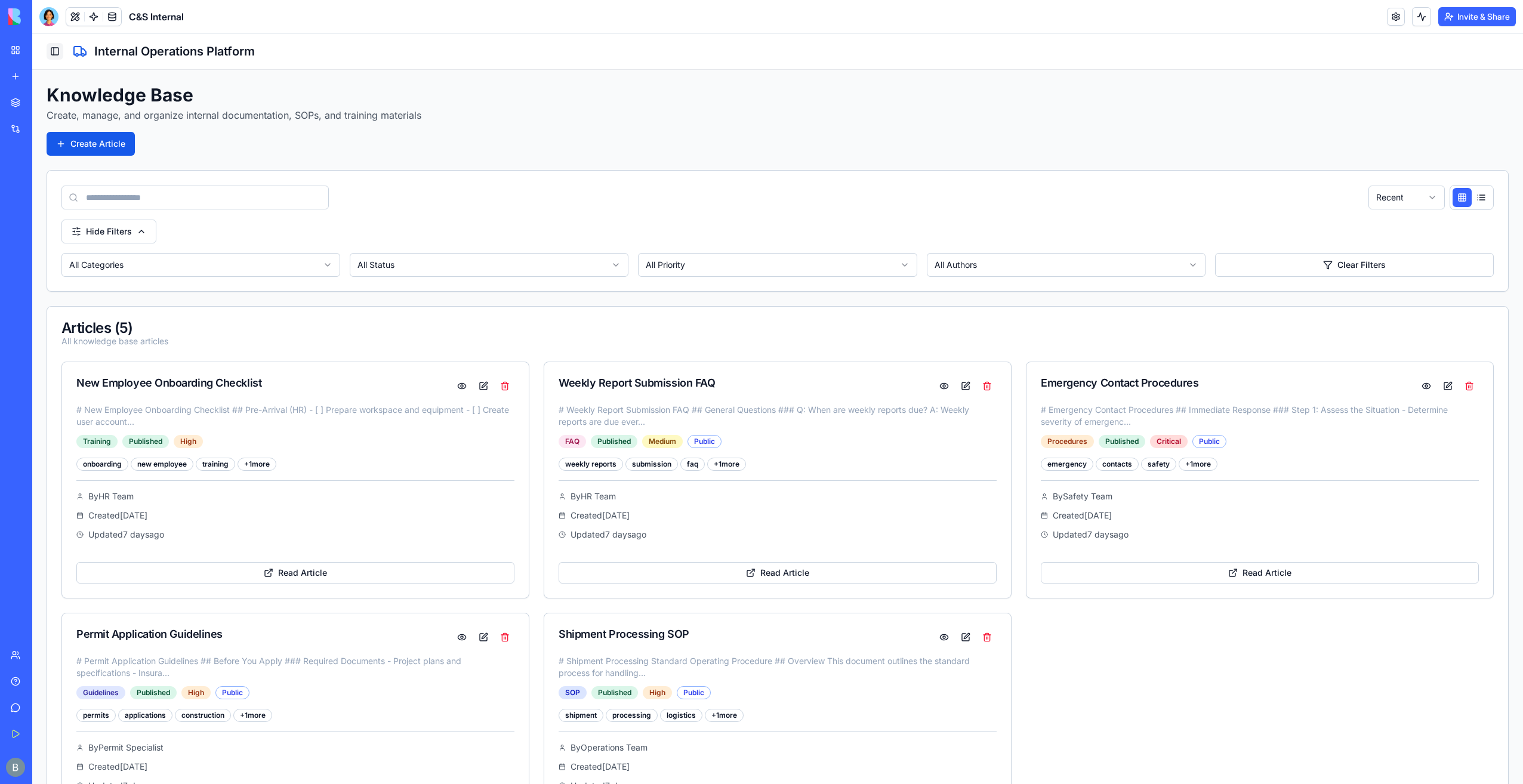
click at [59, 47] on button "Toggle Sidebar" at bounding box center [55, 51] width 16 height 16
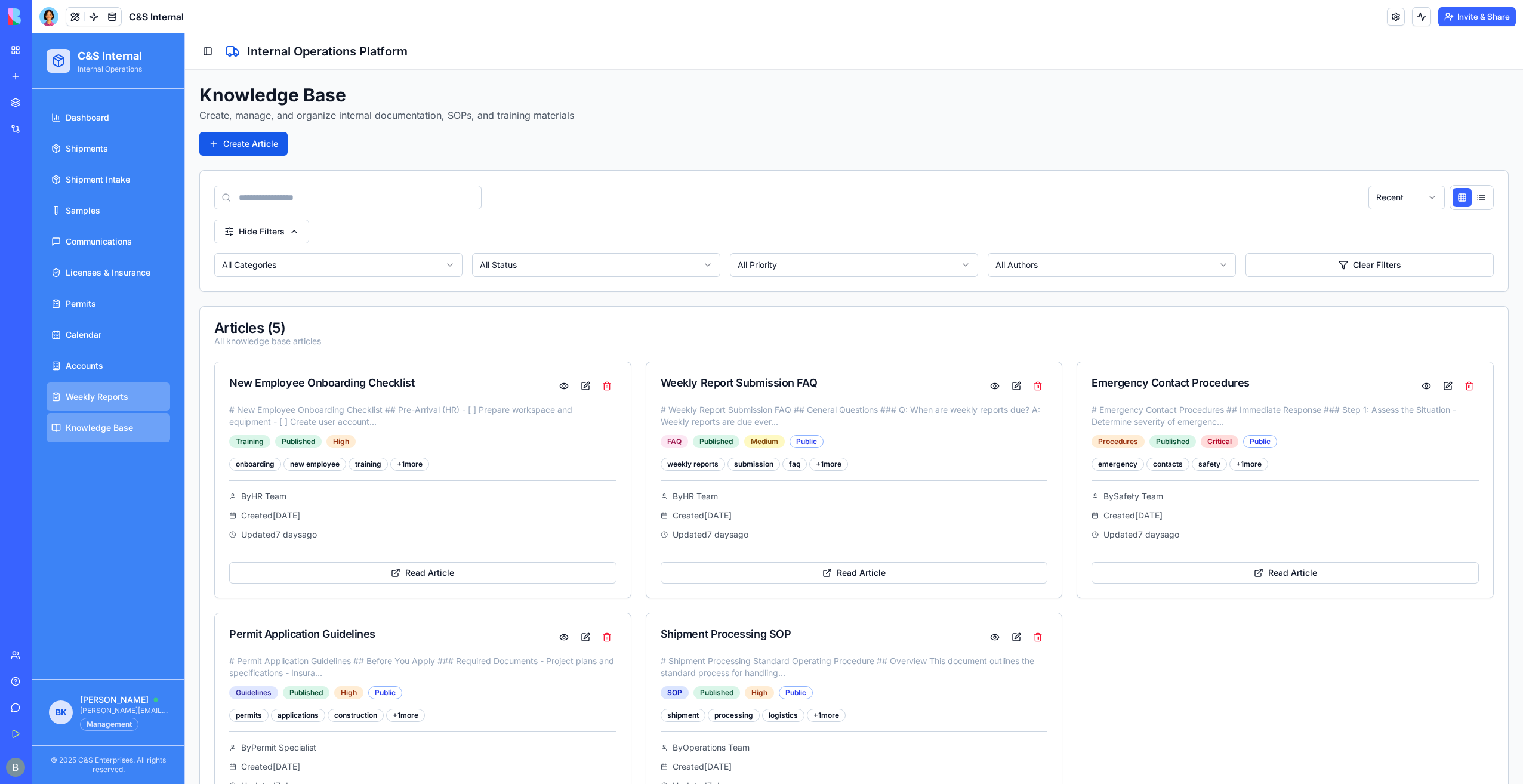
click at [118, 407] on link "Weekly Reports" at bounding box center [108, 397] width 123 height 29
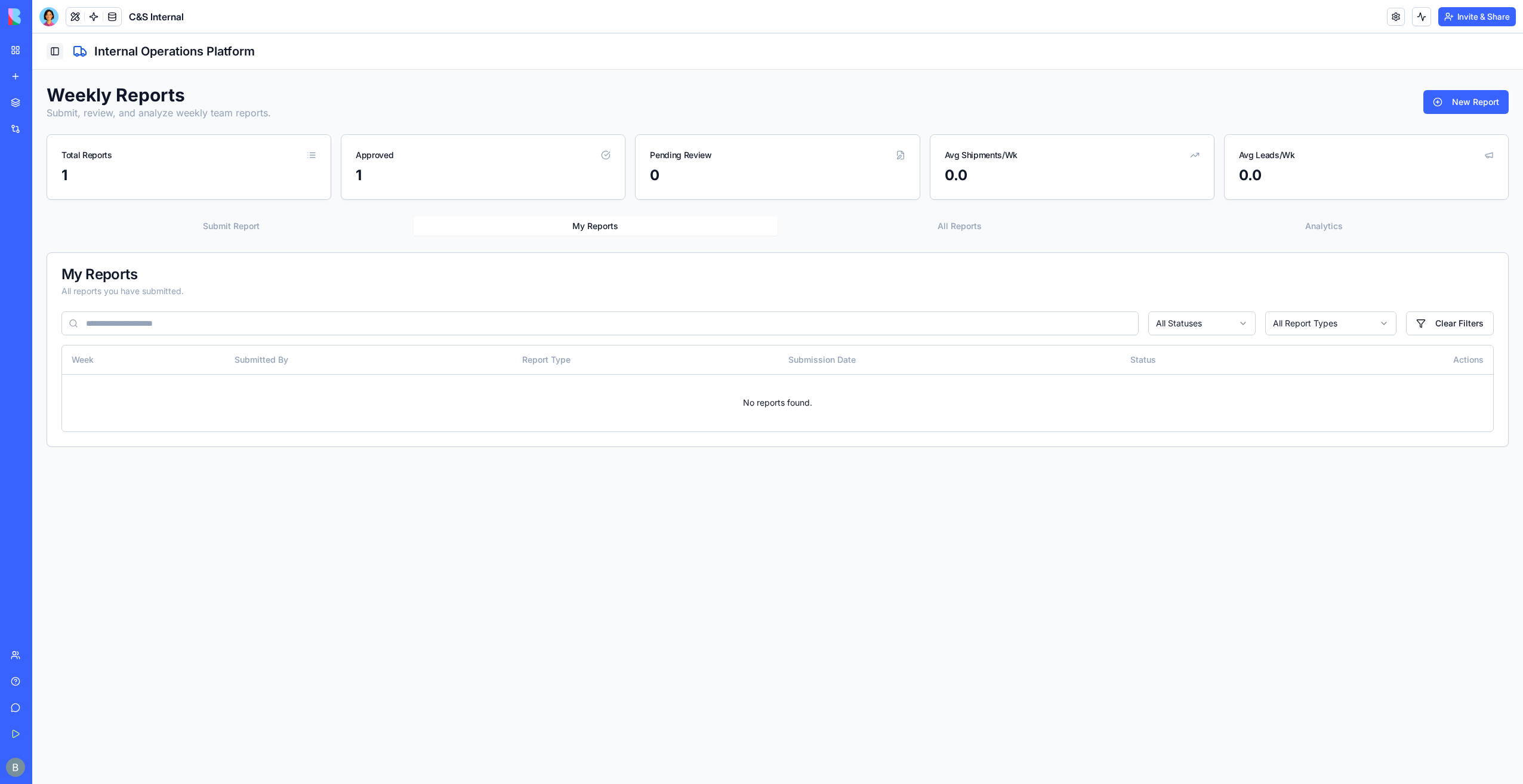
click at [54, 49] on button "Toggle Sidebar" at bounding box center [55, 51] width 16 height 16
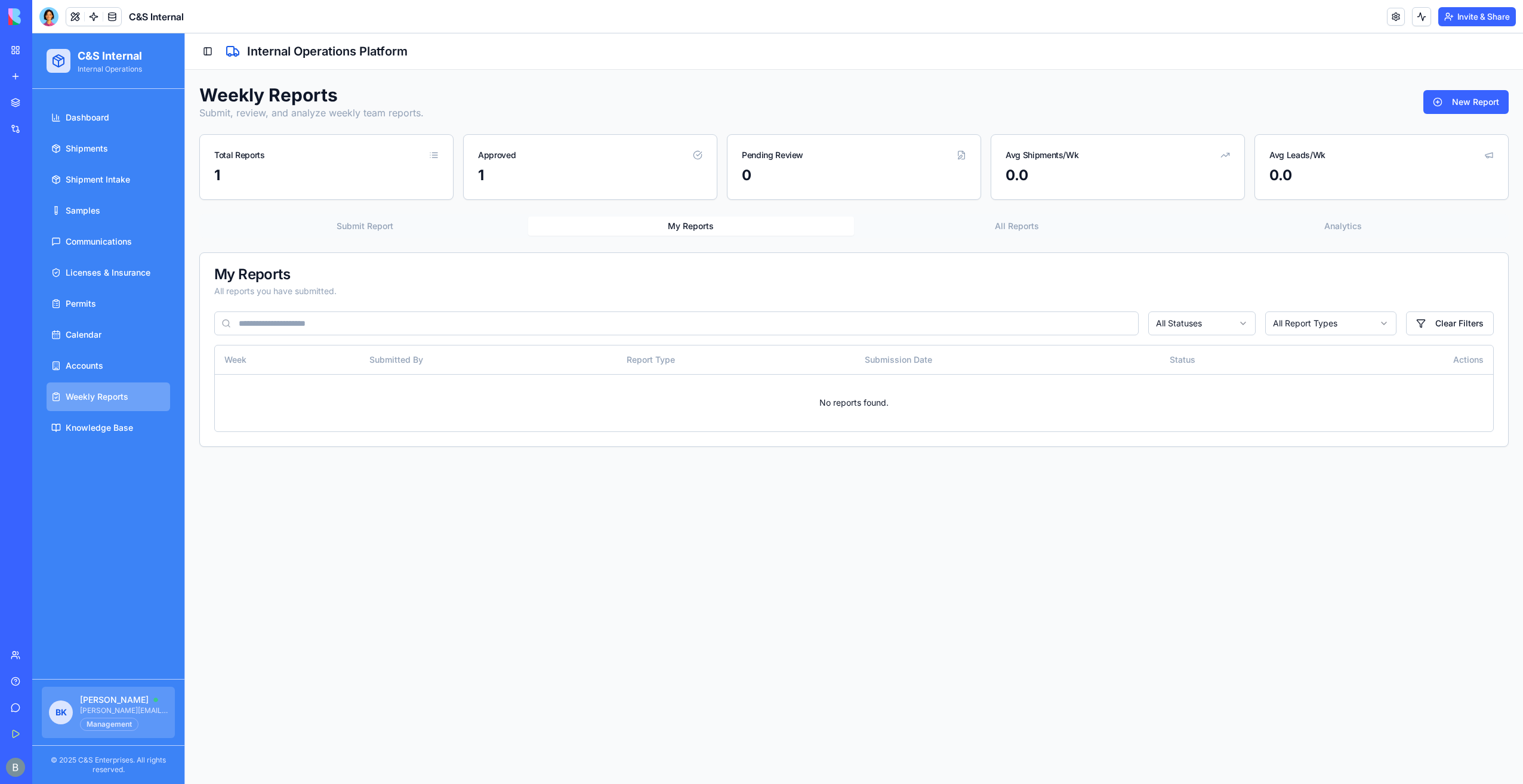
click at [141, 702] on span "[PERSON_NAME]" at bounding box center [115, 700] width 69 height 11
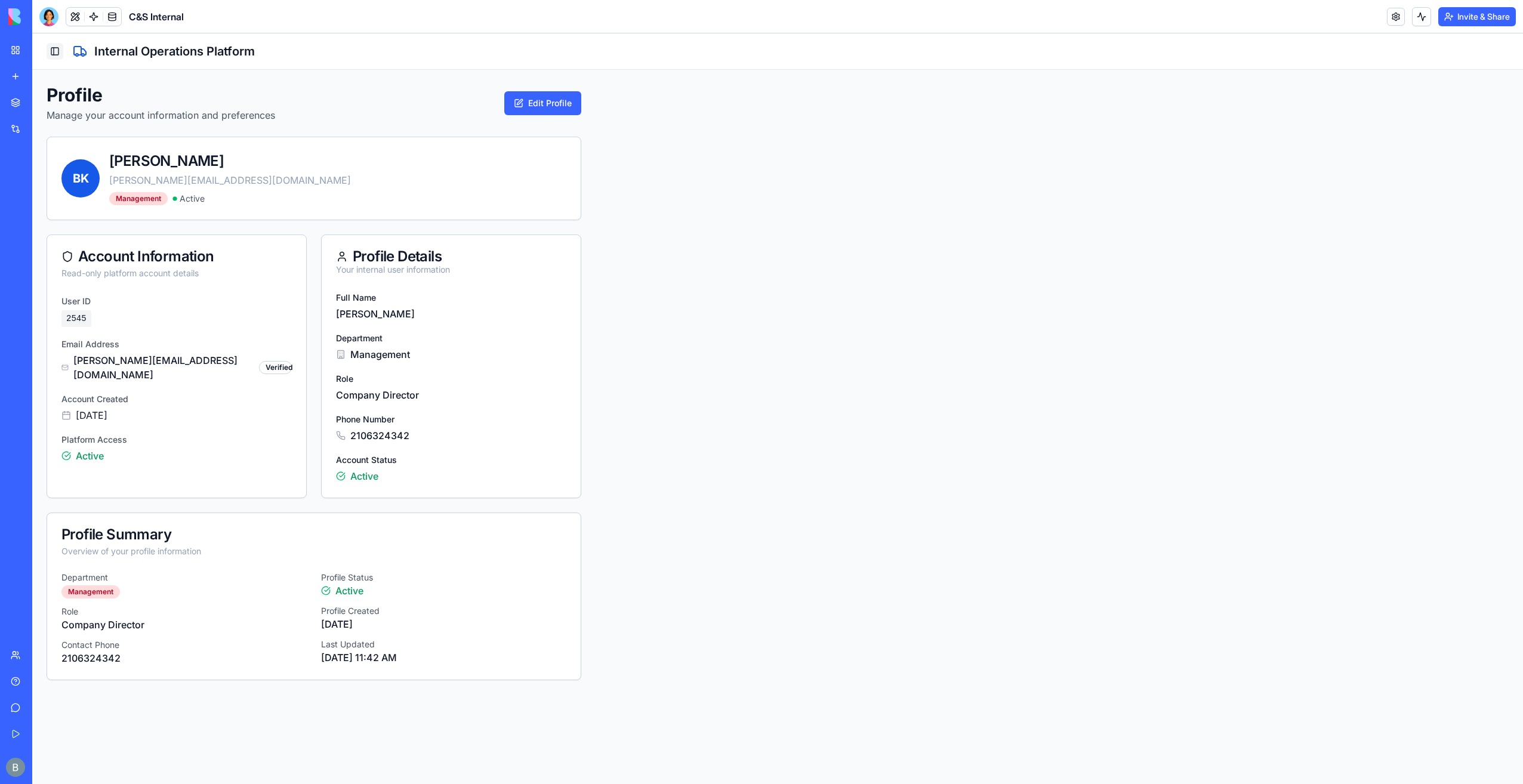
click at [50, 47] on button "Toggle Sidebar" at bounding box center [55, 51] width 16 height 16
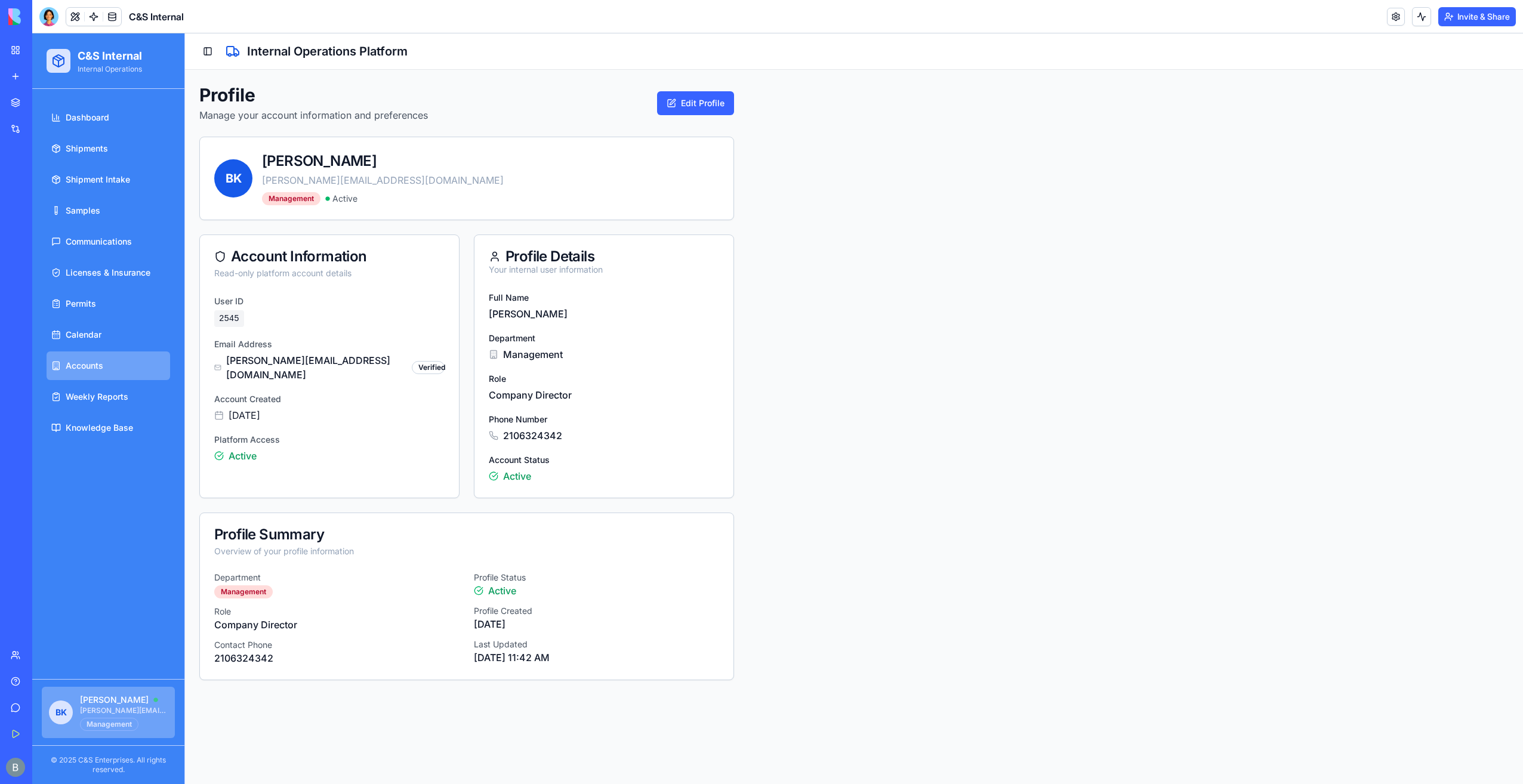
click at [104, 363] on link "Accounts" at bounding box center [108, 366] width 123 height 29
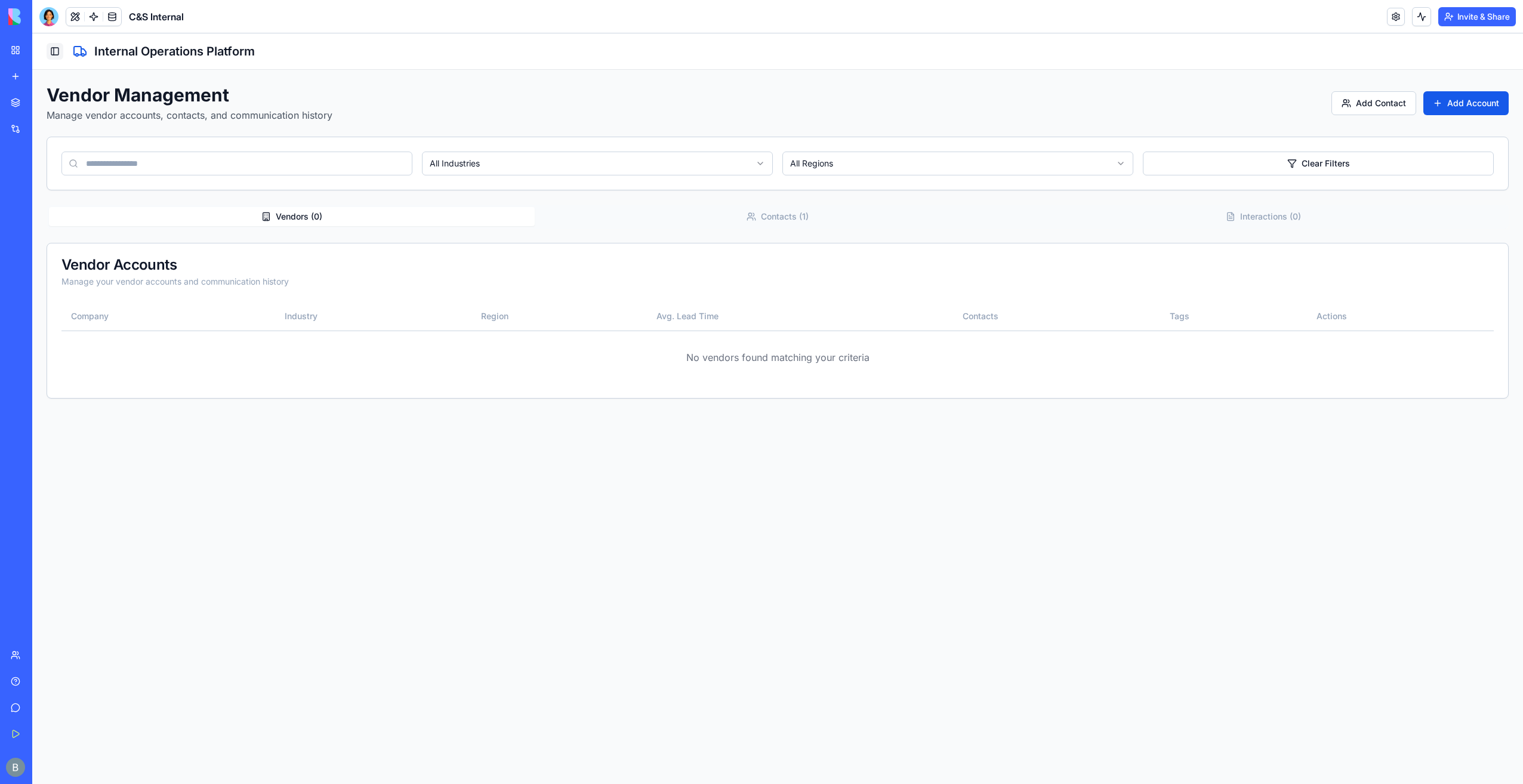
click at [62, 50] on div "Toggle Sidebar Internal Operations Platform" at bounding box center [778, 51] width 1463 height 16
click at [57, 50] on button "Toggle Sidebar" at bounding box center [55, 51] width 16 height 16
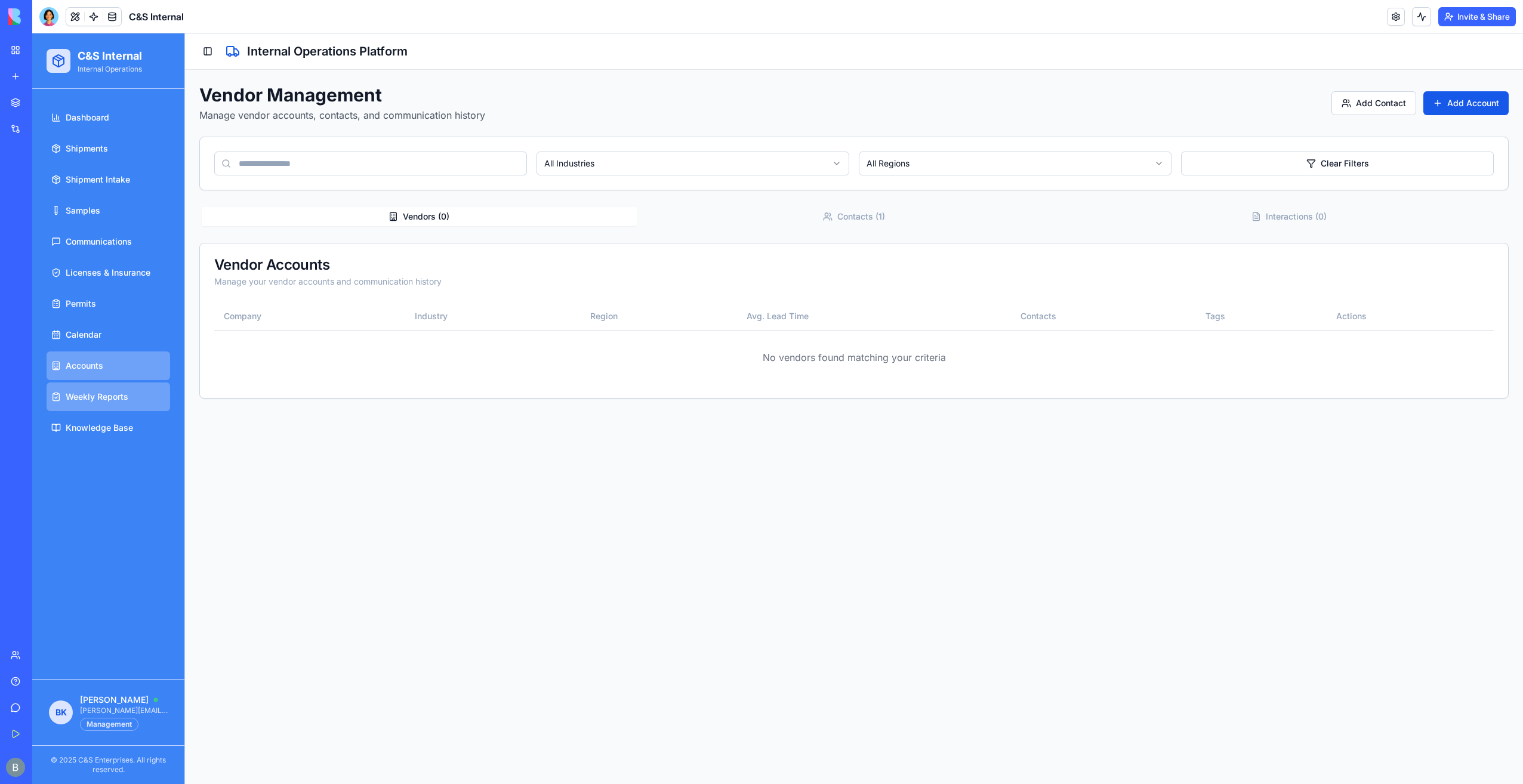
click at [116, 407] on link "Weekly Reports" at bounding box center [108, 397] width 123 height 29
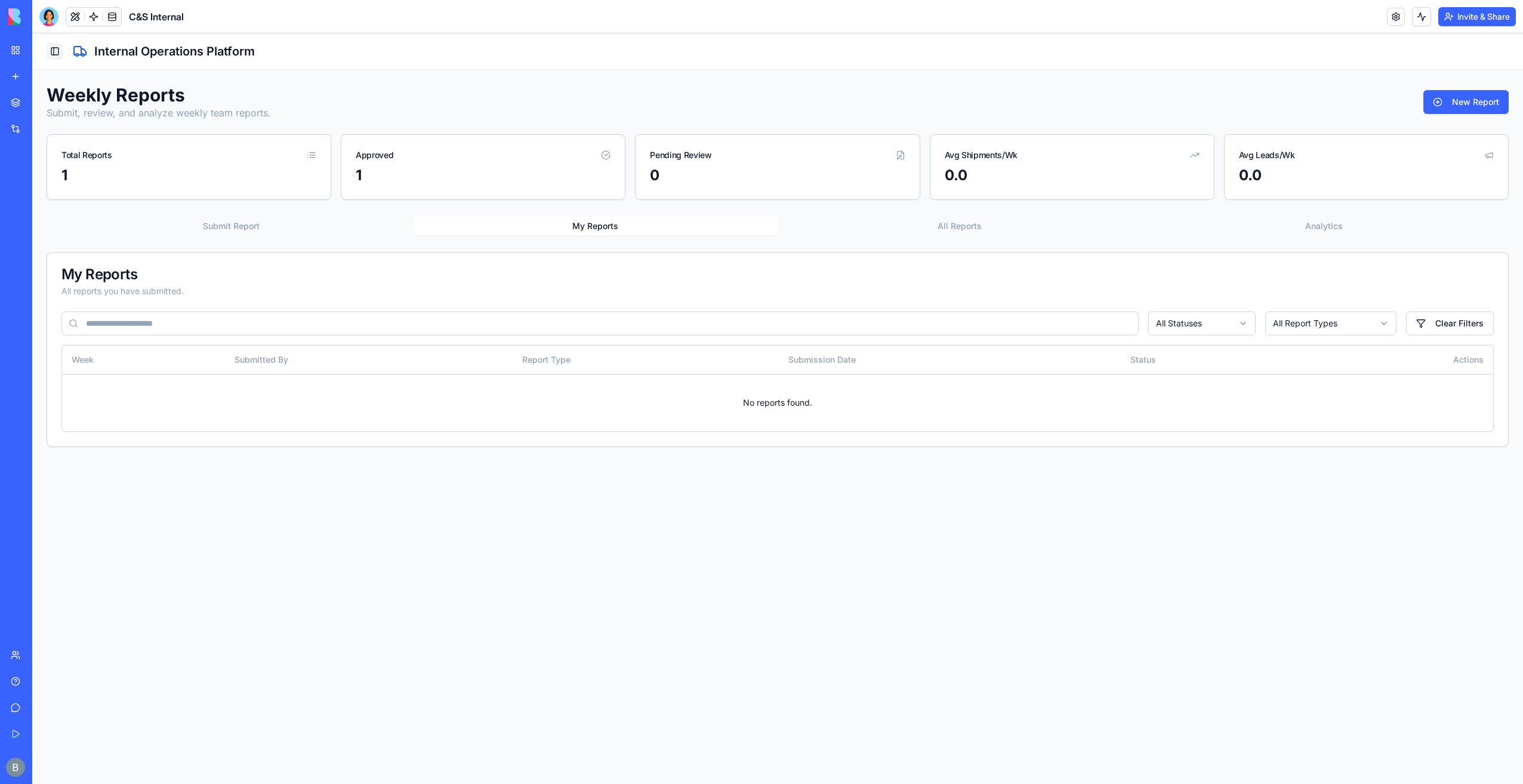
click at [61, 49] on button "Toggle Sidebar" at bounding box center [55, 51] width 16 height 16
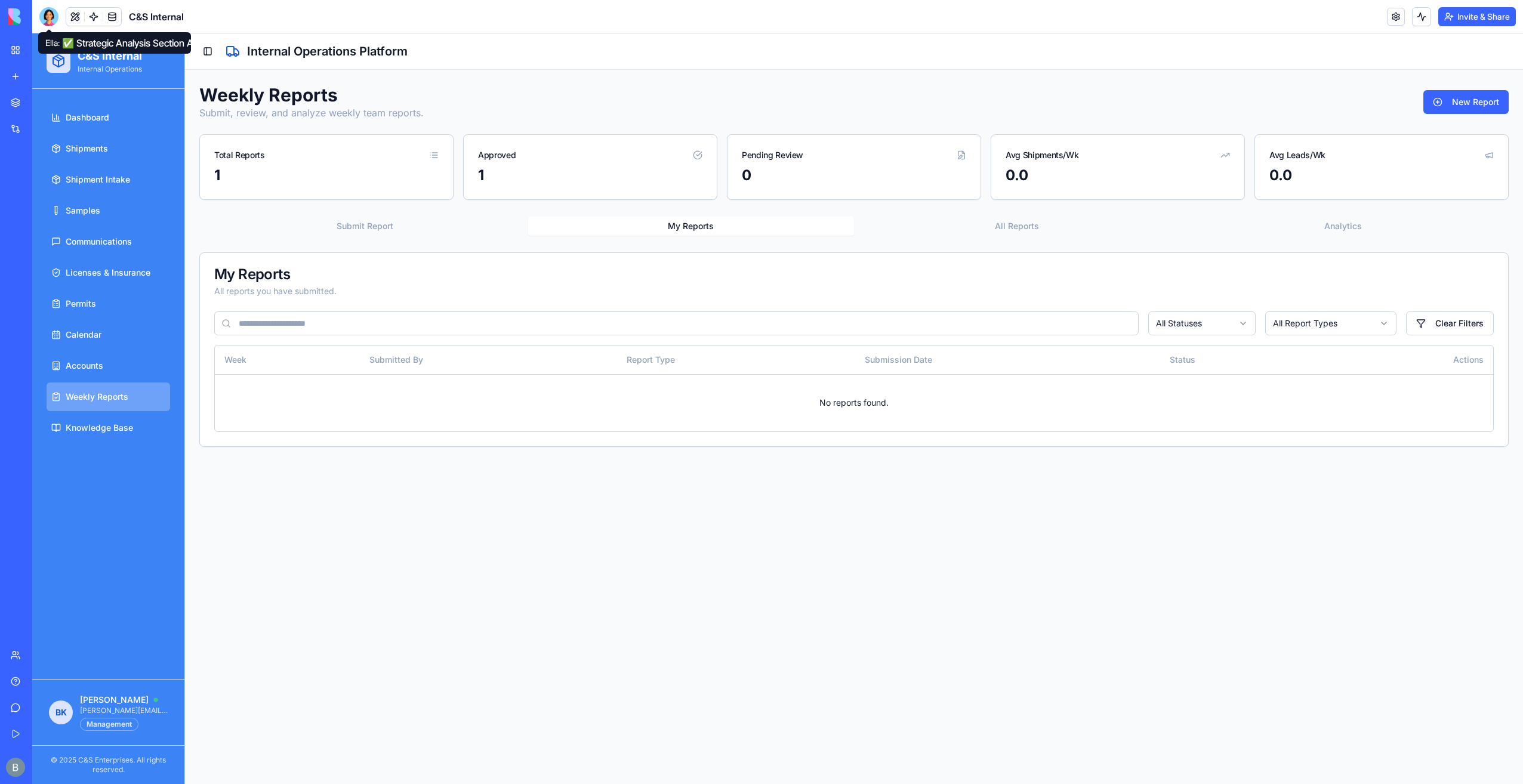
click at [47, 17] on div at bounding box center [49, 16] width 19 height 19
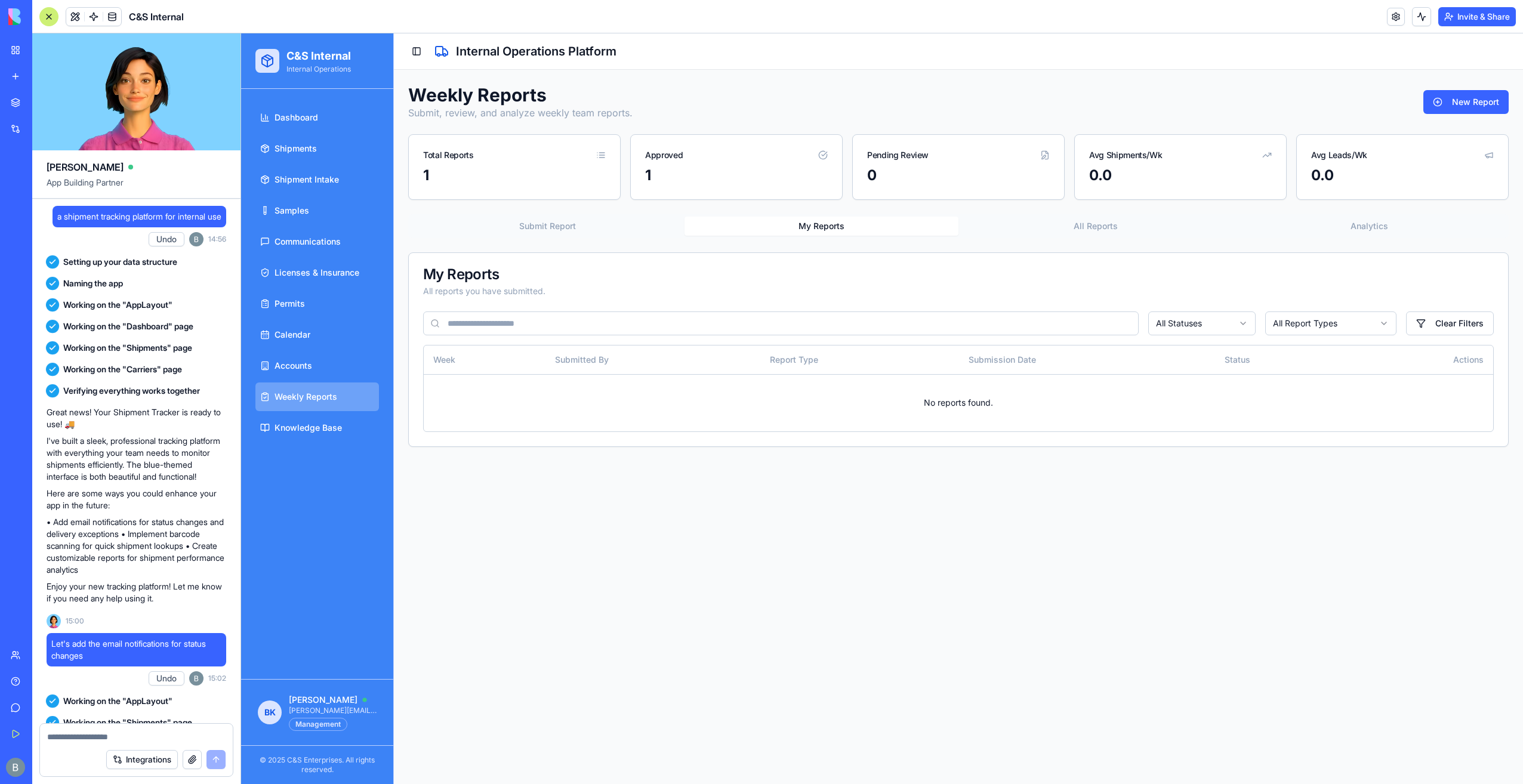
scroll to position [76823, 0]
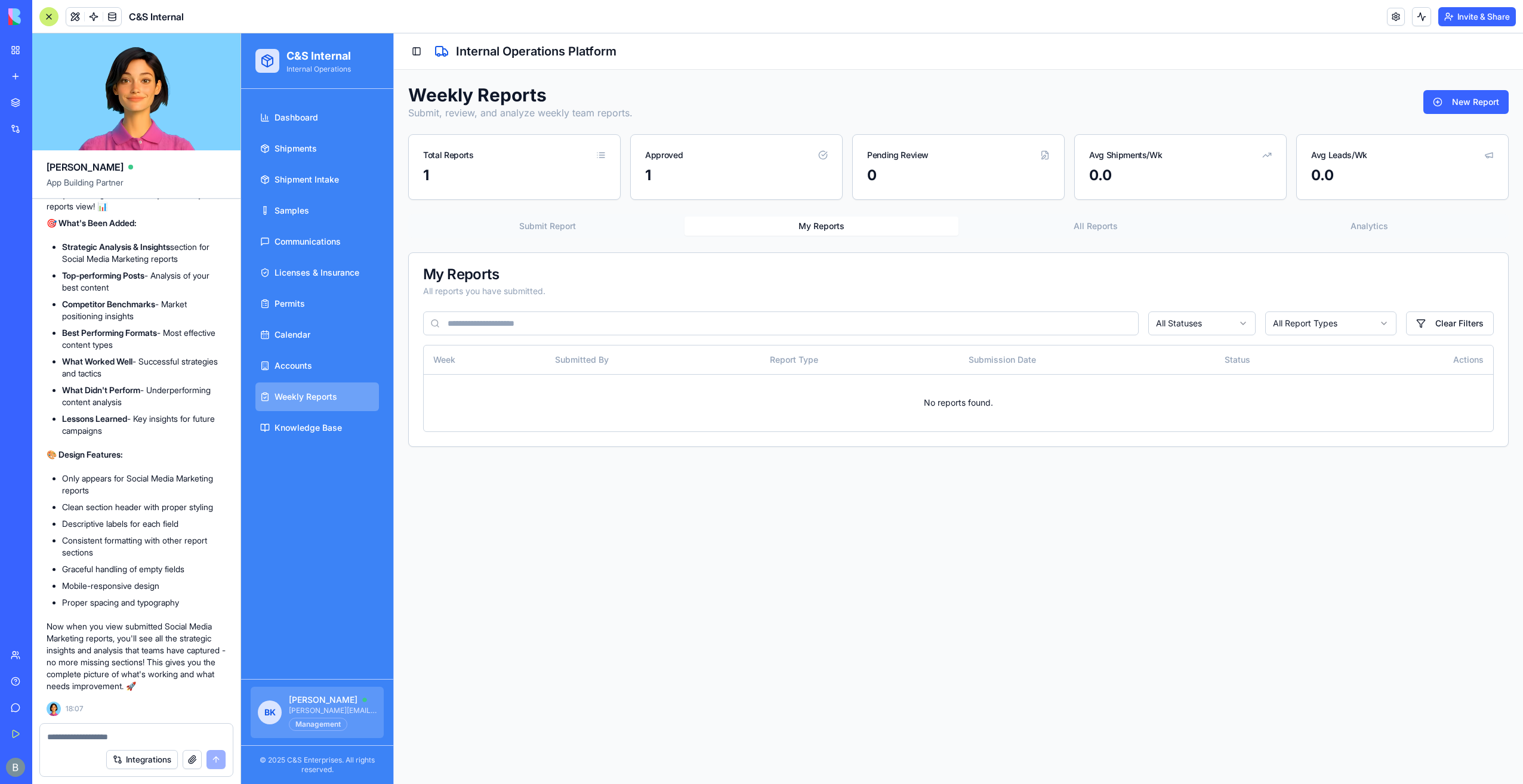
click at [292, 706] on span "[PERSON_NAME][EMAIL_ADDRESS][DOMAIN_NAME]" at bounding box center [333, 711] width 88 height 10
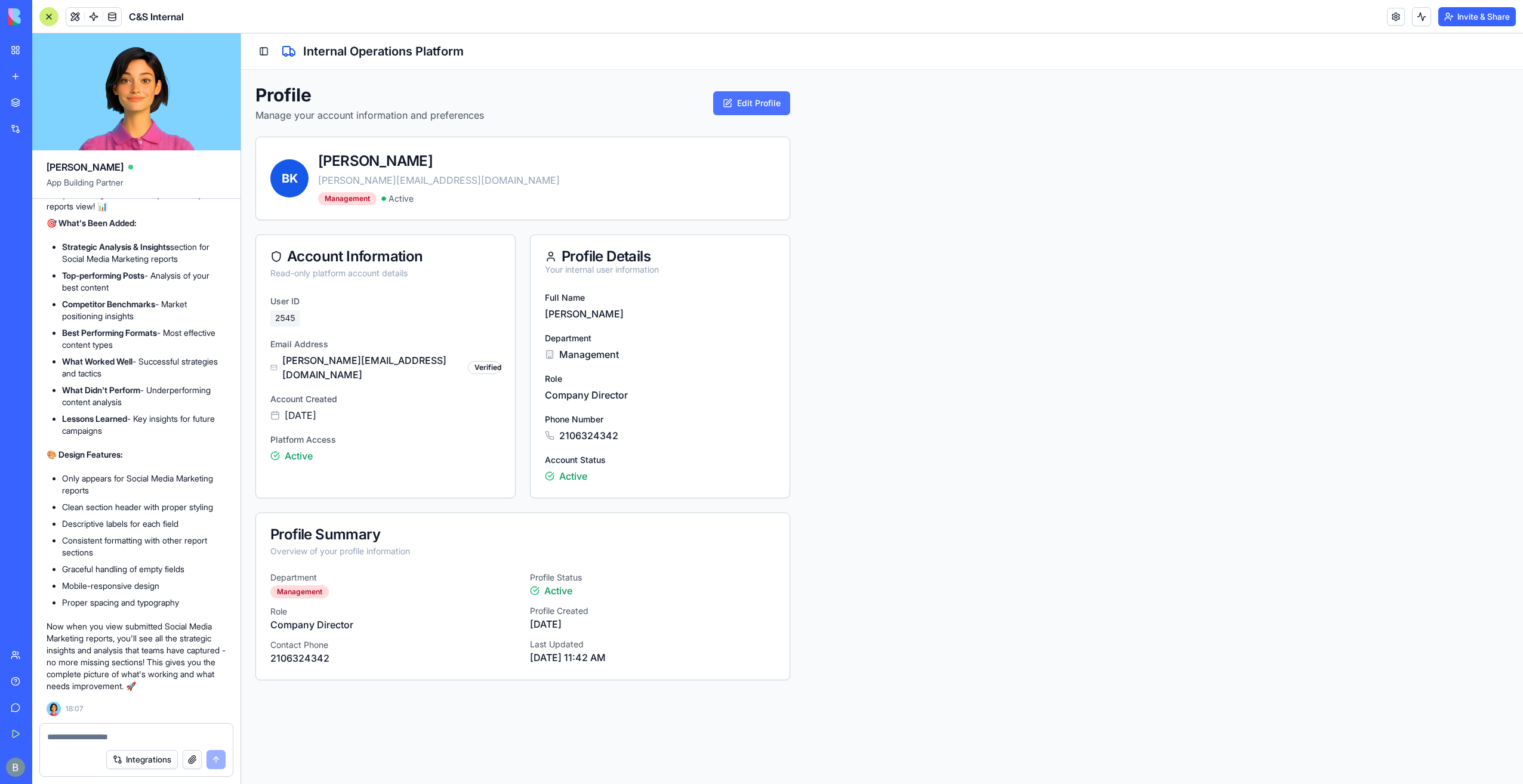
click at [735, 102] on button "Edit Profile" at bounding box center [751, 102] width 77 height 24
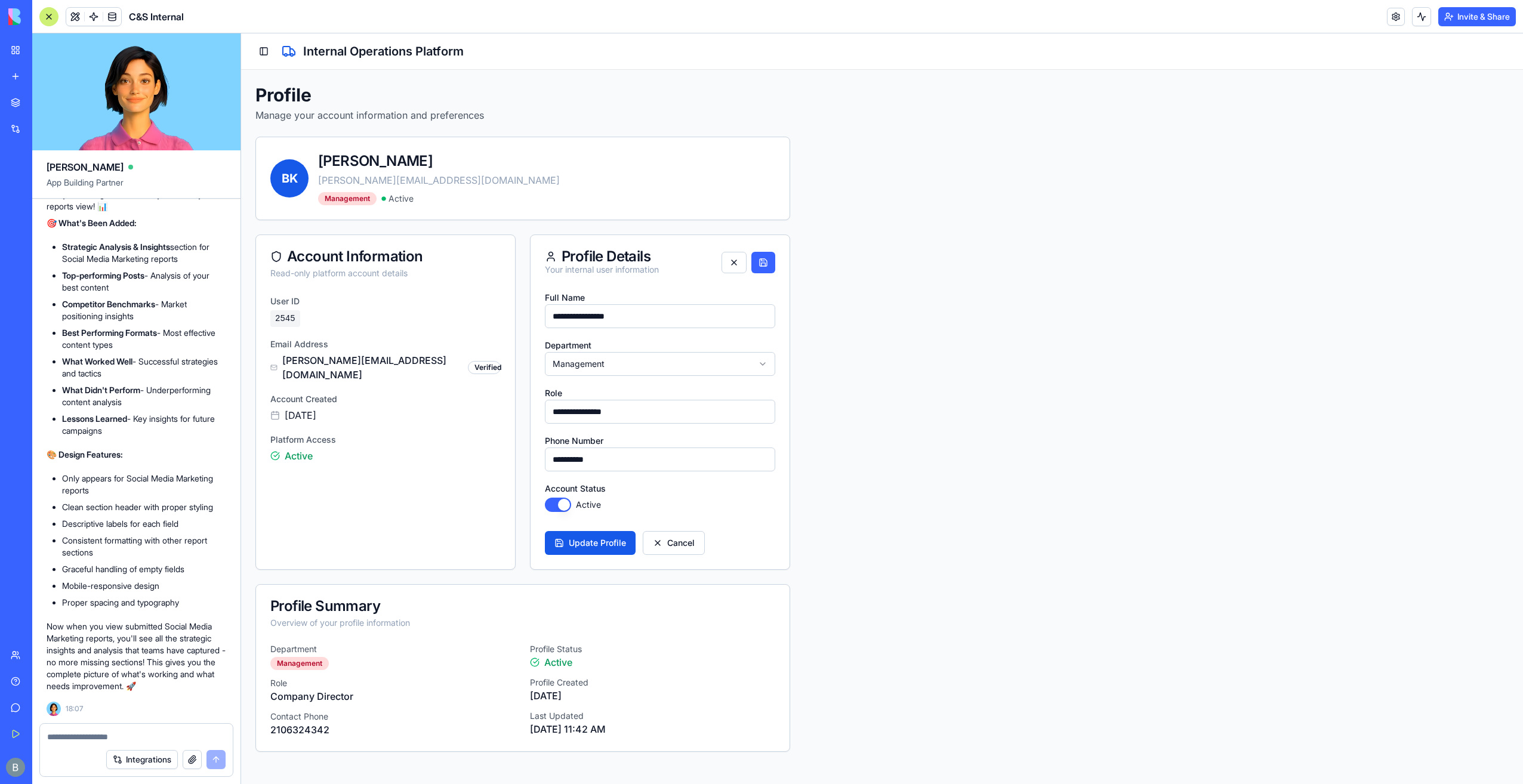
click at [603, 365] on html "**********" at bounding box center [882, 409] width 1282 height 750
click at [594, 364] on html "**********" at bounding box center [882, 409] width 1282 height 750
click at [682, 543] on button "Cancel" at bounding box center [674, 543] width 62 height 24
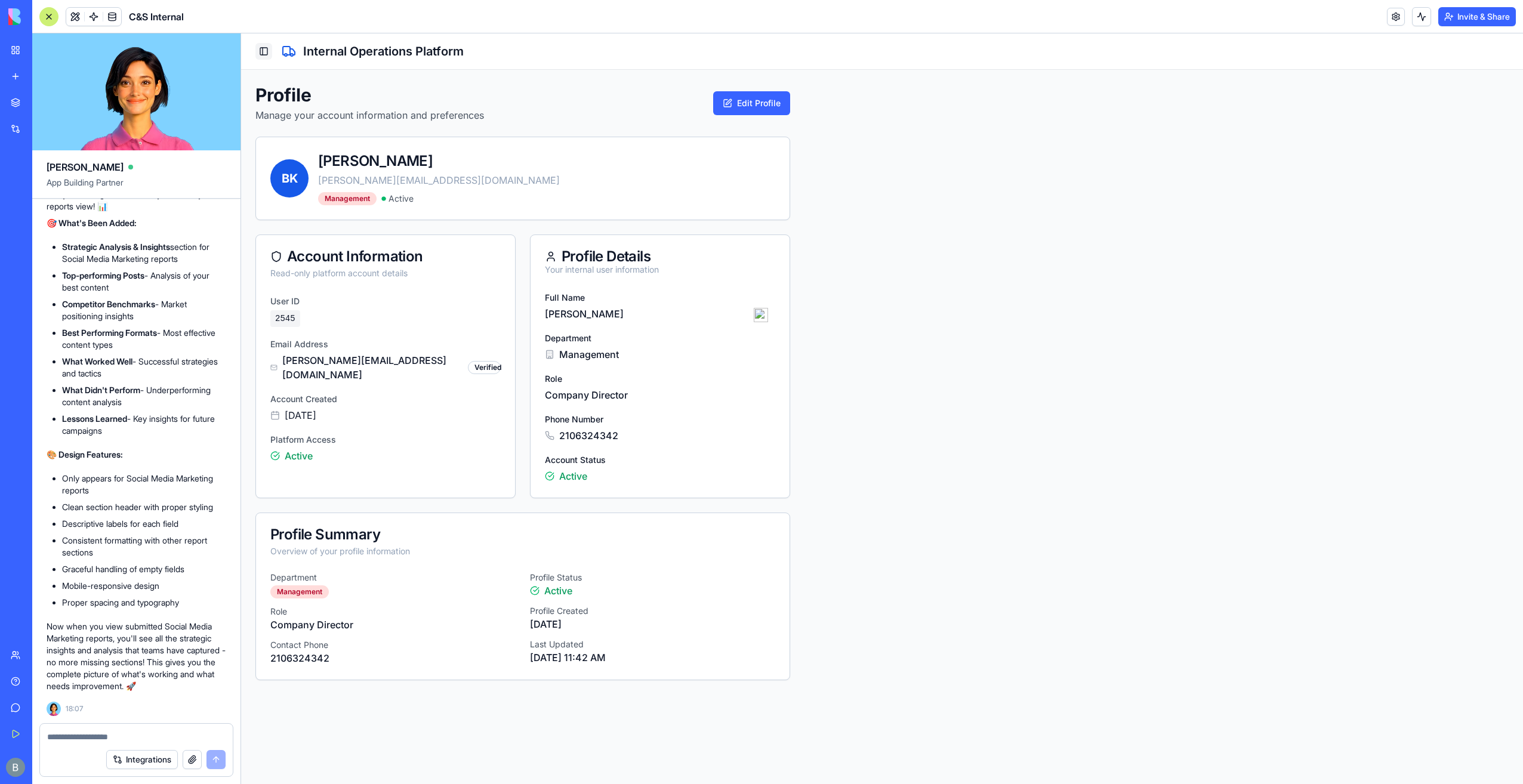
click at [272, 49] on button "Toggle Sidebar" at bounding box center [263, 51] width 16 height 16
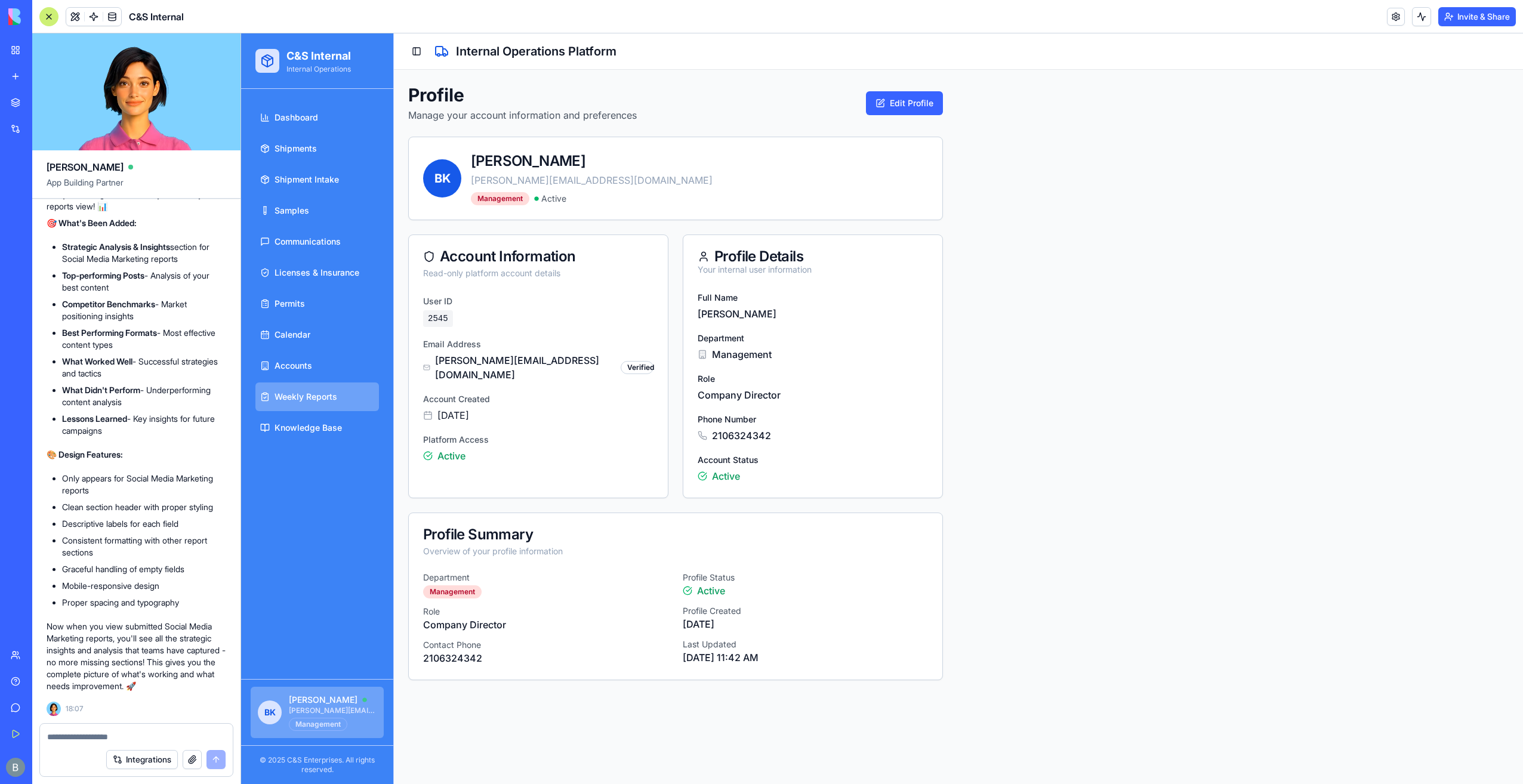
click at [329, 383] on link "Weekly Reports" at bounding box center [317, 397] width 123 height 29
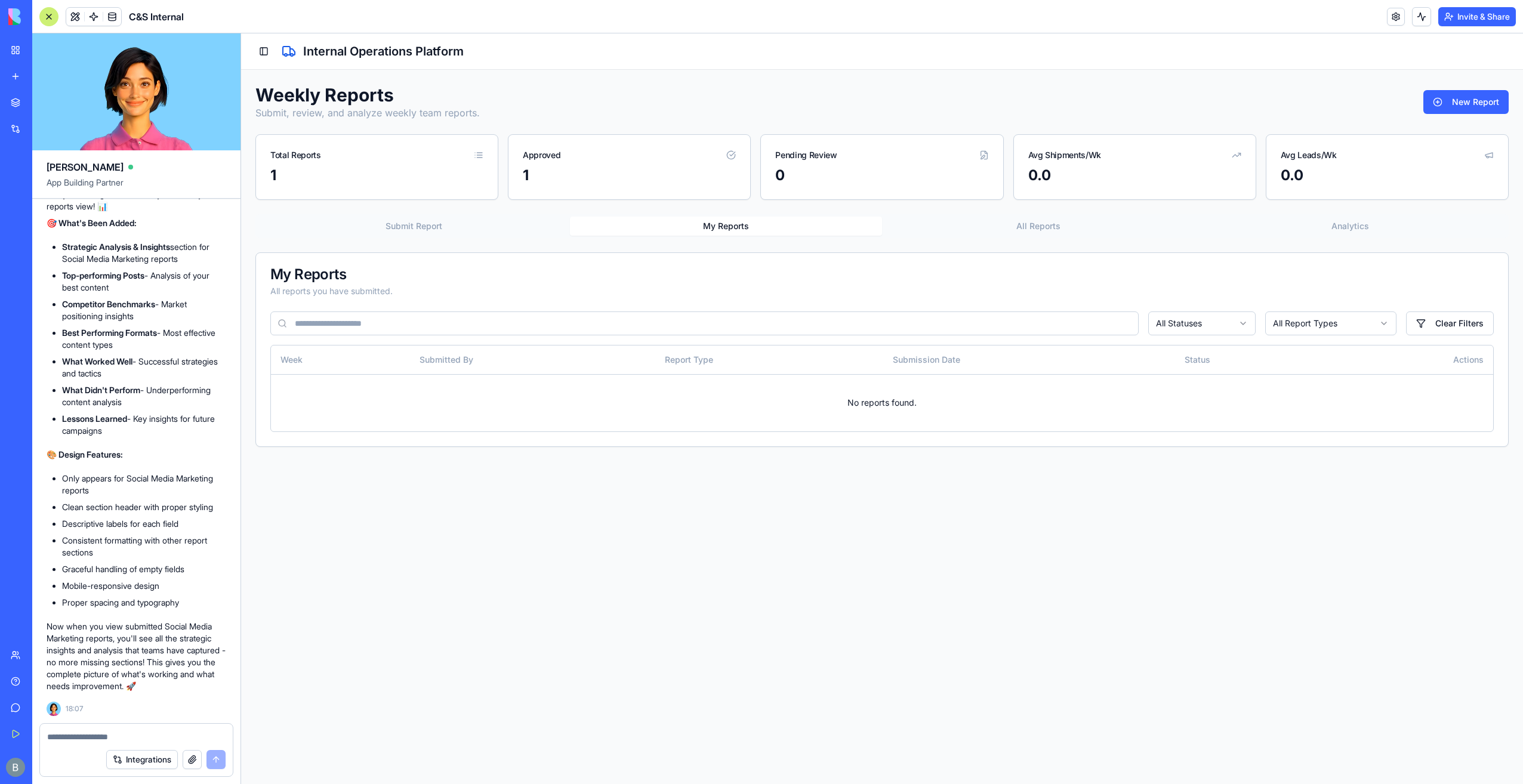
drag, startPoint x: 149, startPoint y: 728, endPoint x: 127, endPoint y: 735, distance: 23.1
click at [142, 730] on div at bounding box center [136, 733] width 192 height 19
click at [120, 738] on textarea at bounding box center [136, 737] width 178 height 11
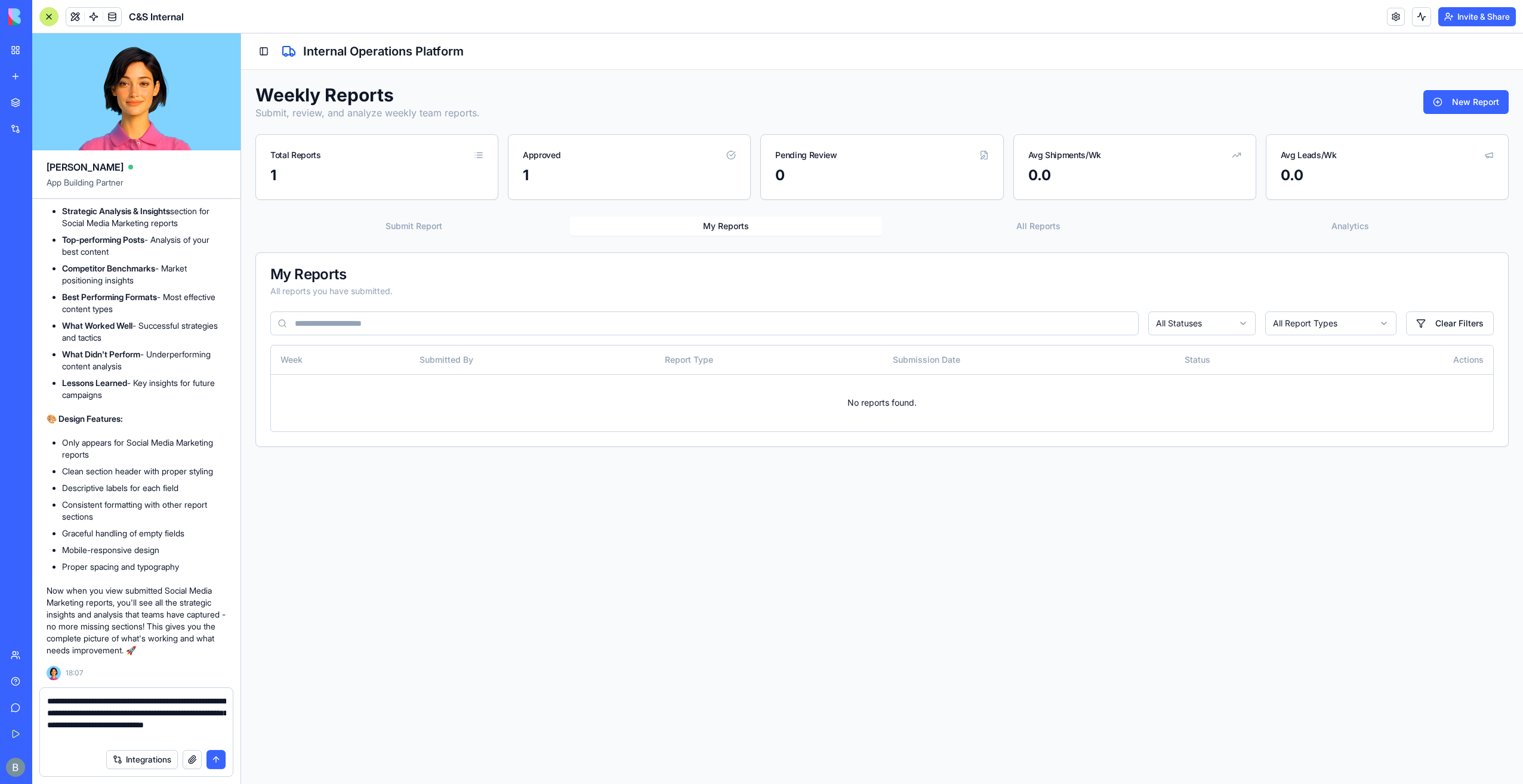
type textarea "**********"
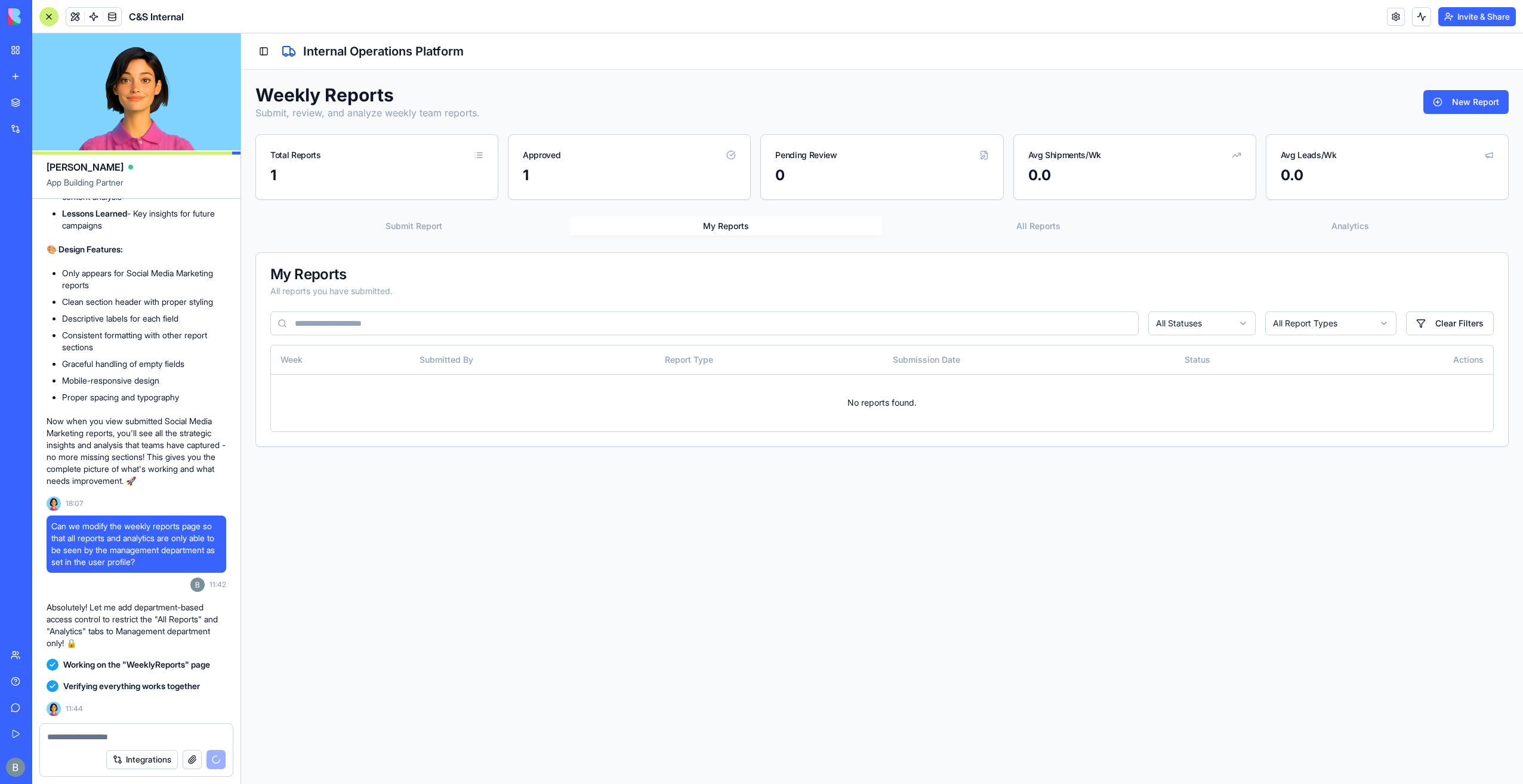
scroll to position [77602, 0]
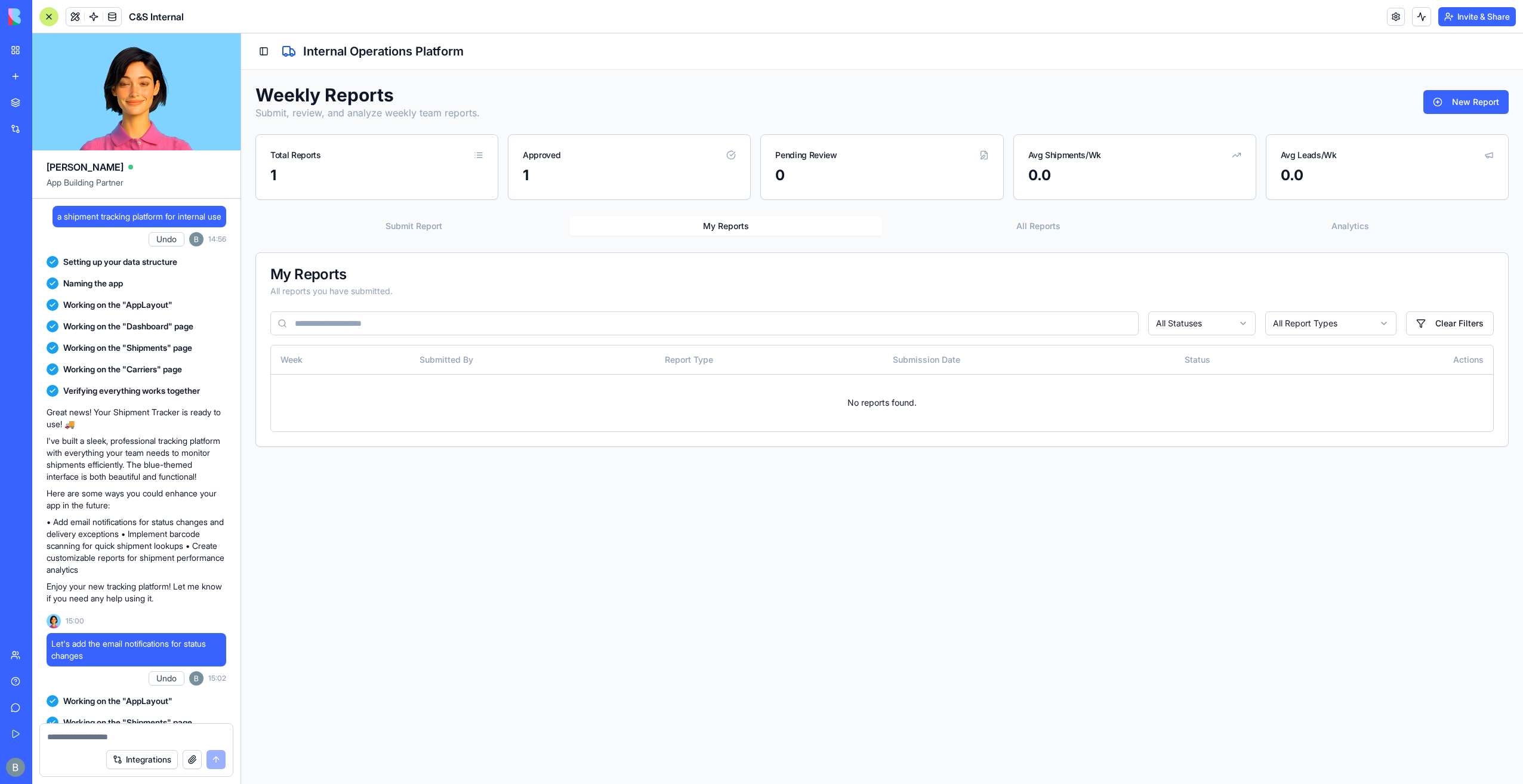
scroll to position [77602, 0]
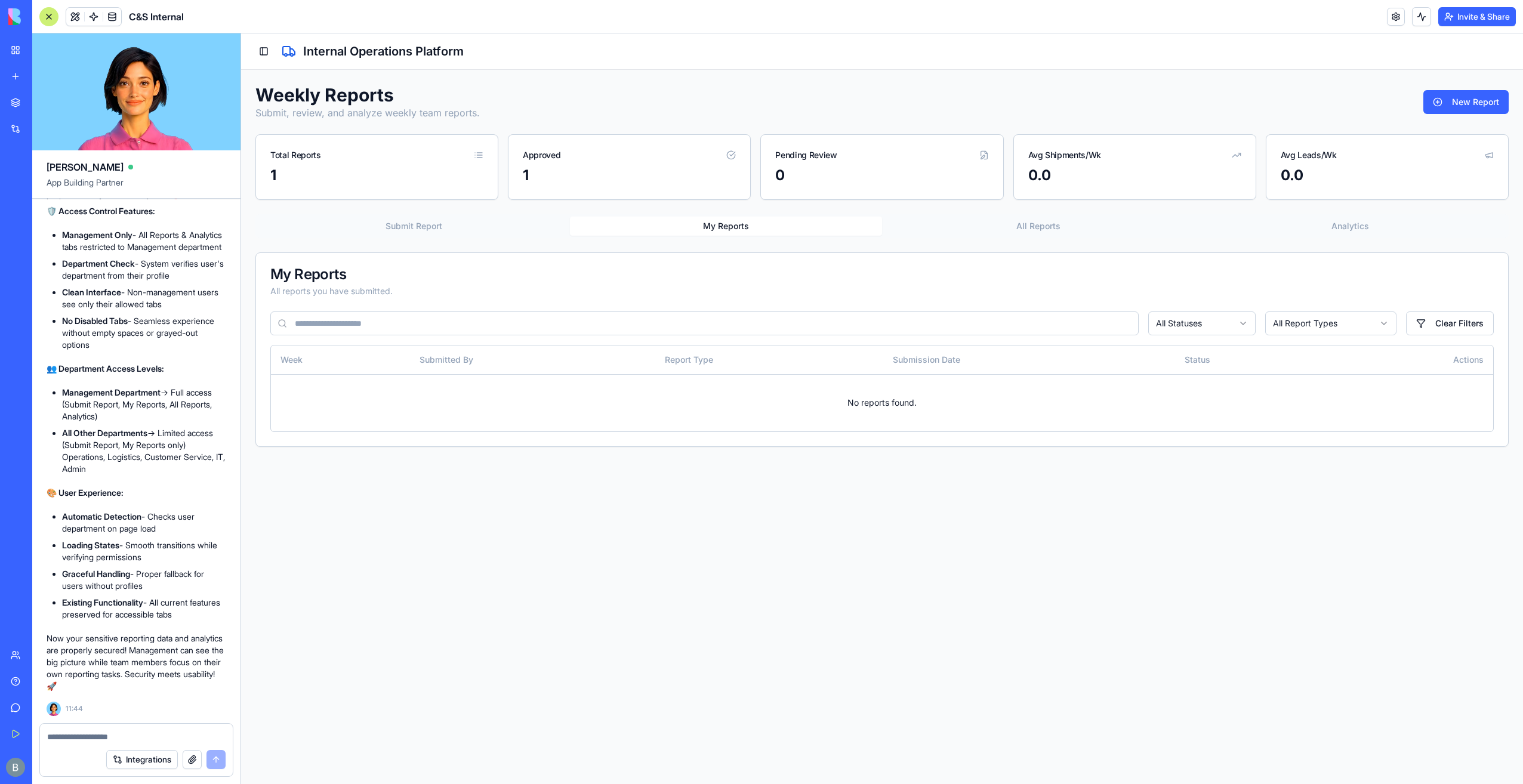
click at [913, 259] on div "My Reports All reports you have submitted." at bounding box center [883, 281] width 1252 height 58
click at [265, 51] on button "Toggle Sidebar" at bounding box center [263, 51] width 16 height 16
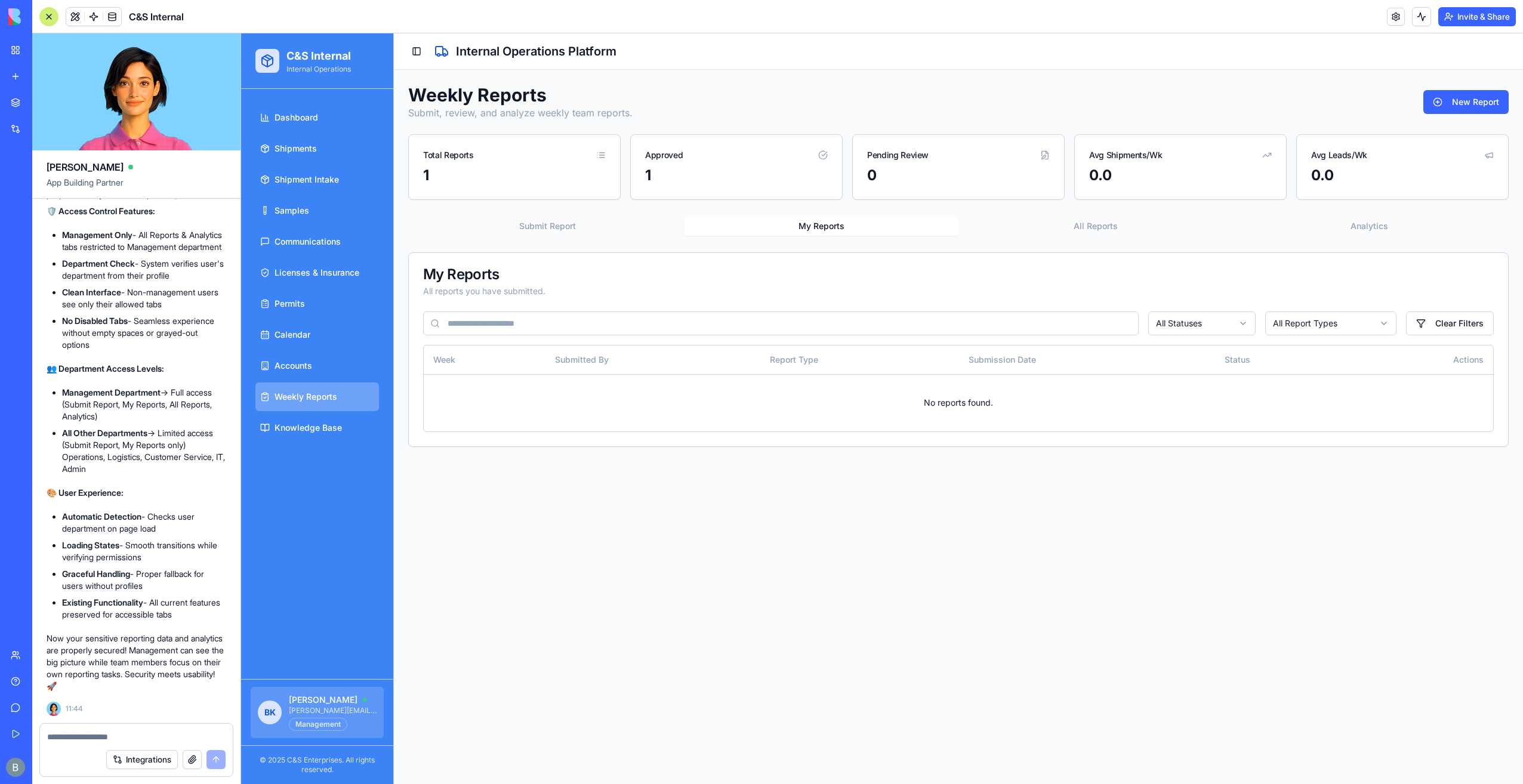
click at [291, 712] on span "[PERSON_NAME][EMAIL_ADDRESS][DOMAIN_NAME]" at bounding box center [333, 711] width 88 height 10
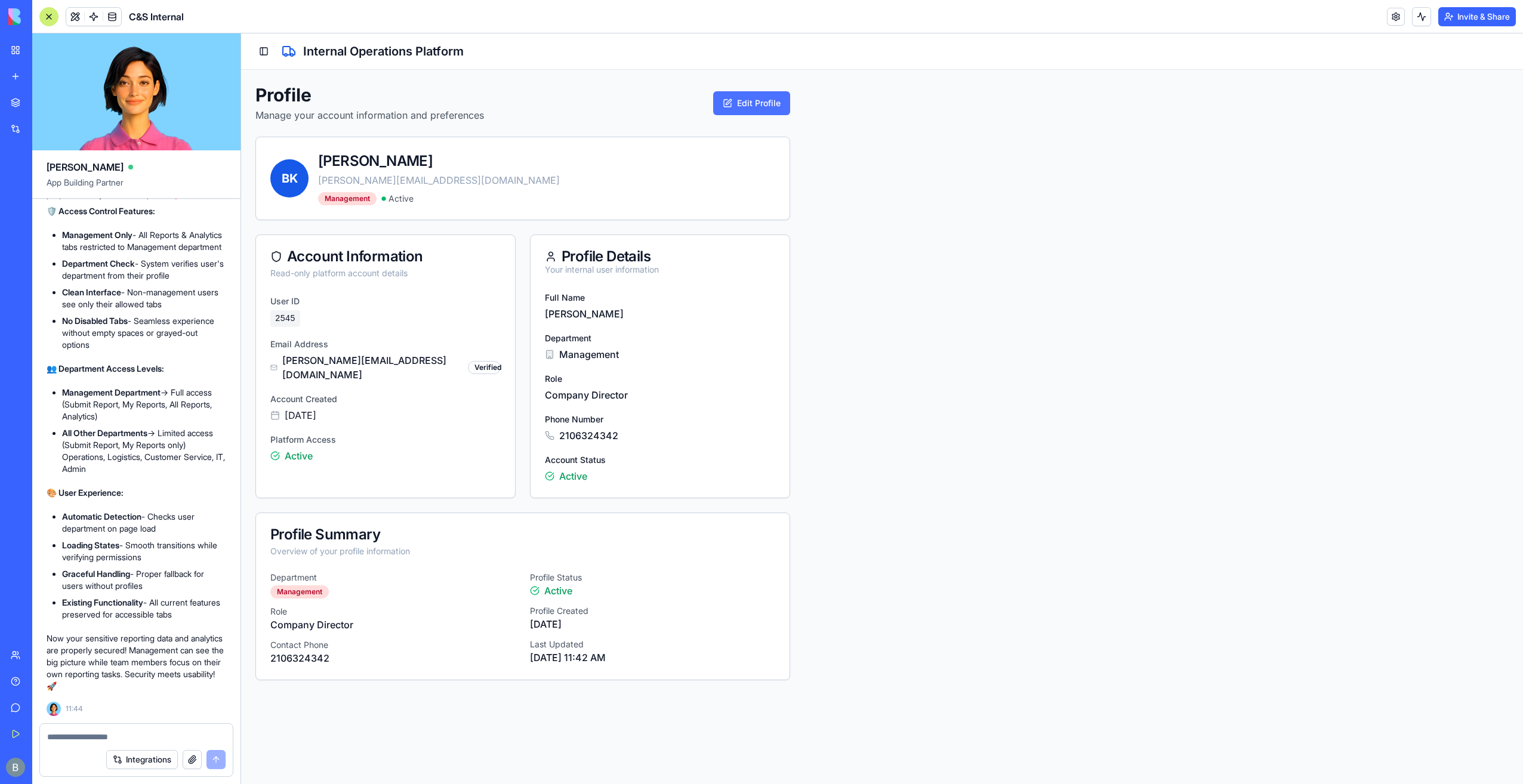
click at [722, 101] on button "Edit Profile" at bounding box center [751, 102] width 77 height 24
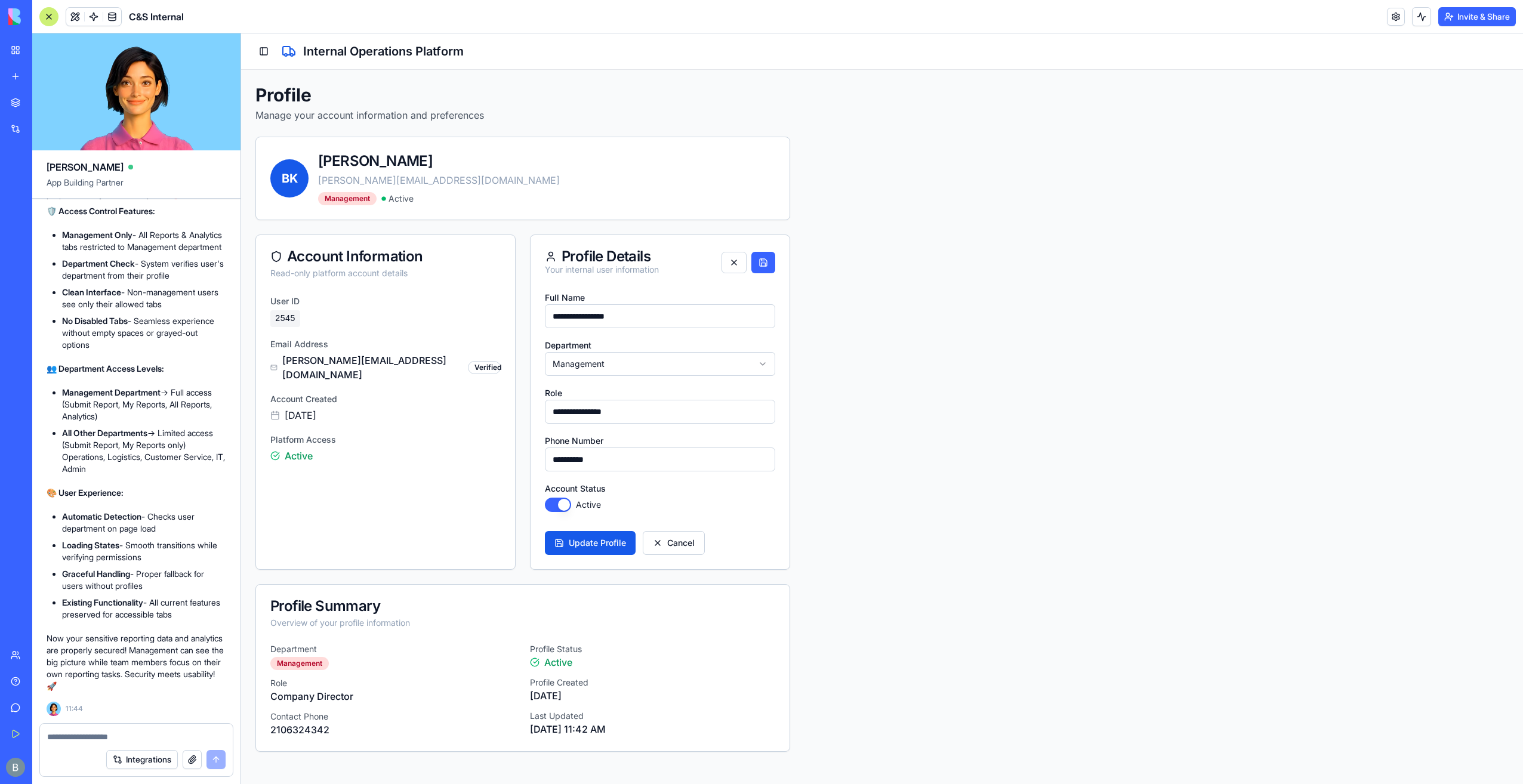
click at [632, 358] on html "**********" at bounding box center [882, 409] width 1282 height 750
click at [772, 268] on button at bounding box center [763, 262] width 24 height 21
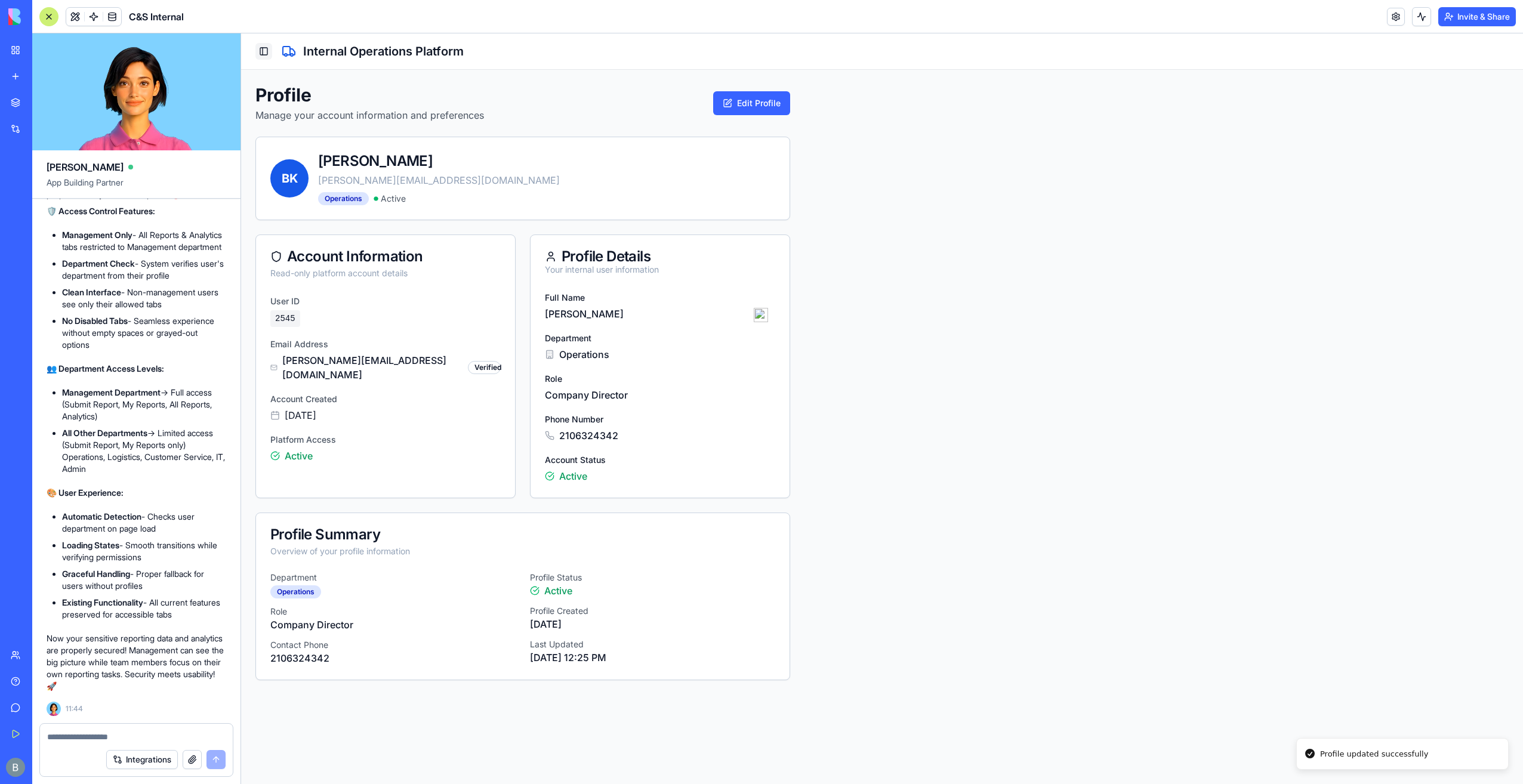
click at [265, 57] on button "Toggle Sidebar" at bounding box center [263, 51] width 16 height 16
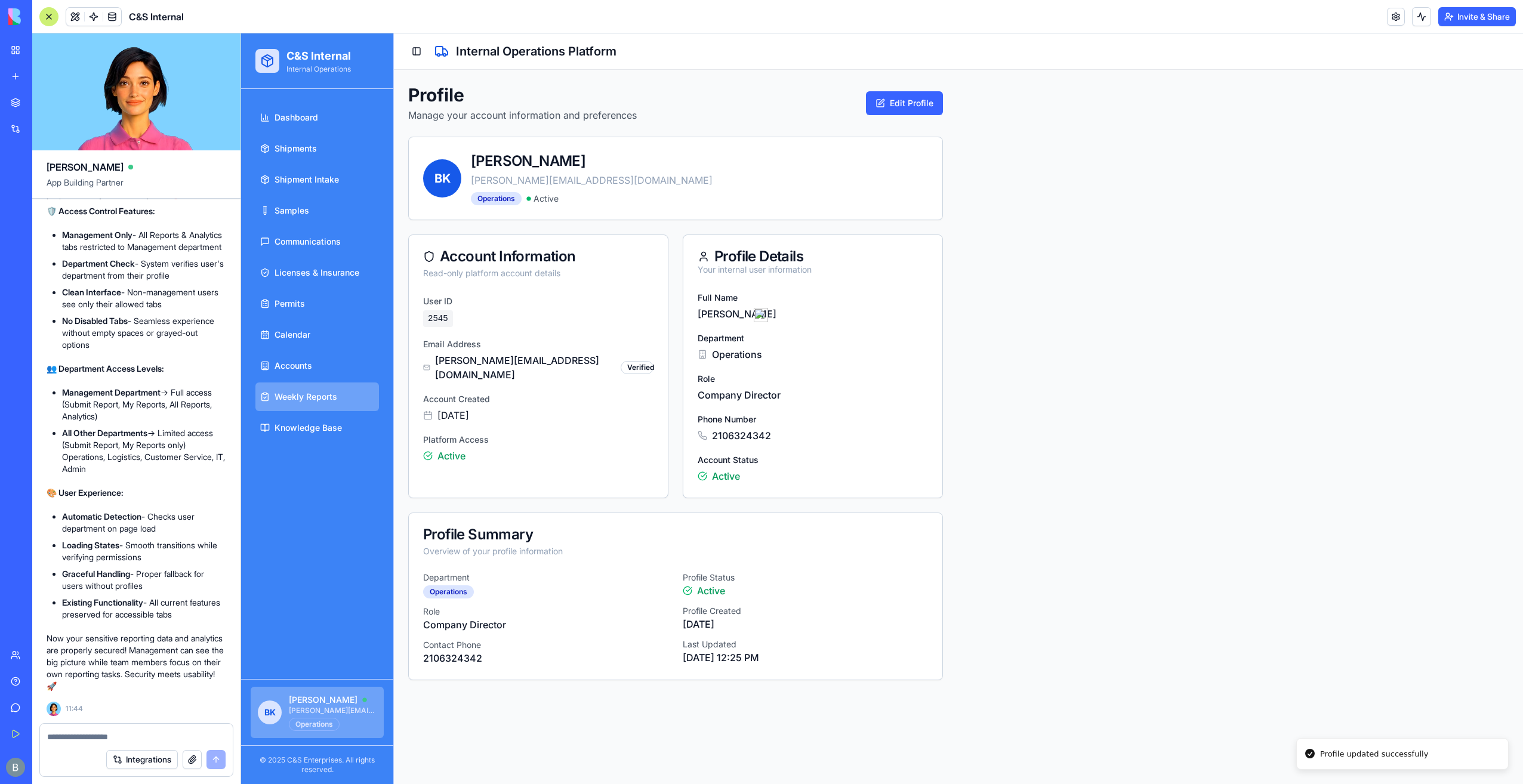
click at [325, 404] on link "Weekly Reports" at bounding box center [317, 397] width 123 height 29
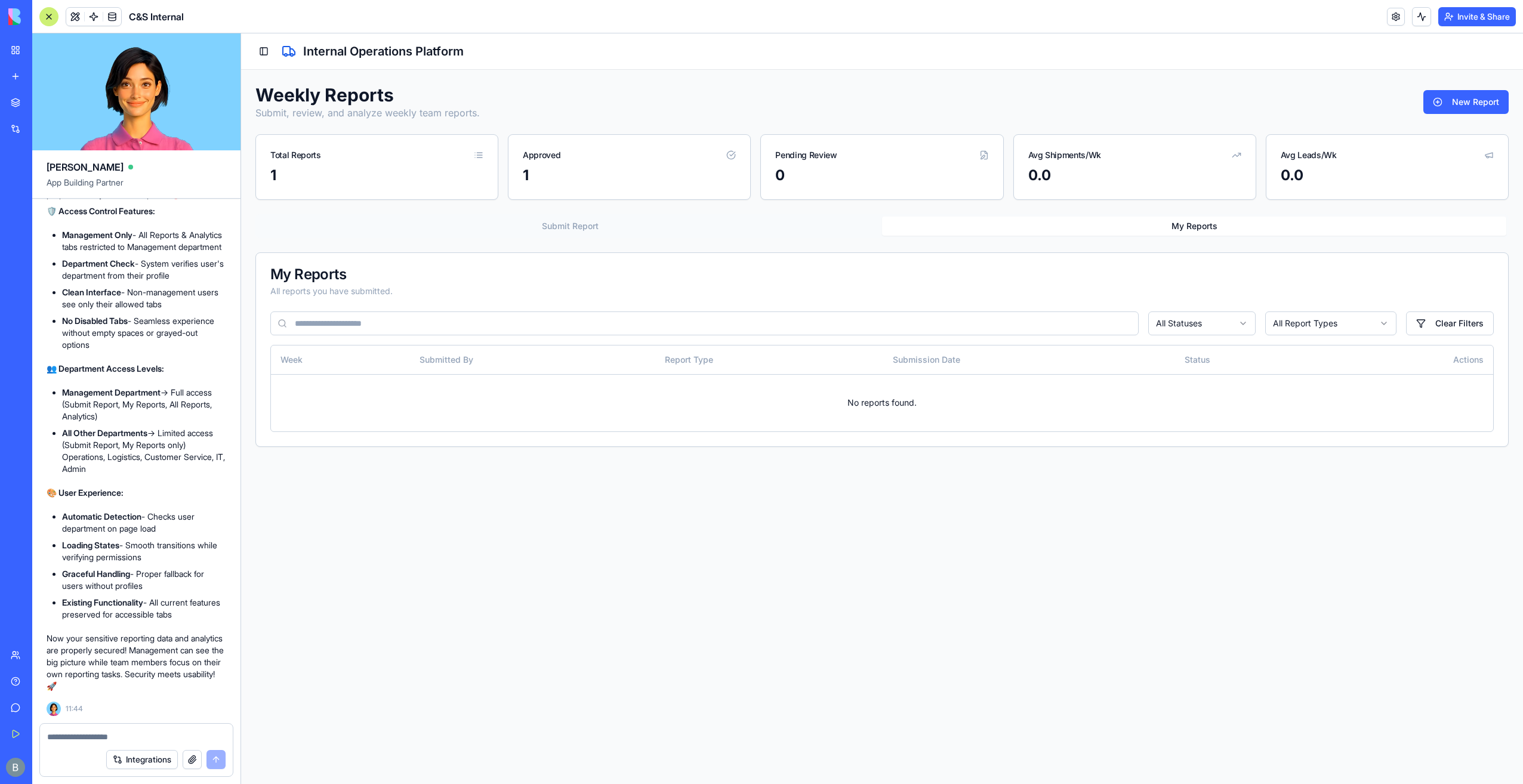
click at [277, 55] on div "Toggle Sidebar Internal Operations Platform" at bounding box center [883, 51] width 1254 height 16
click at [267, 50] on button "Toggle Sidebar" at bounding box center [263, 51] width 16 height 16
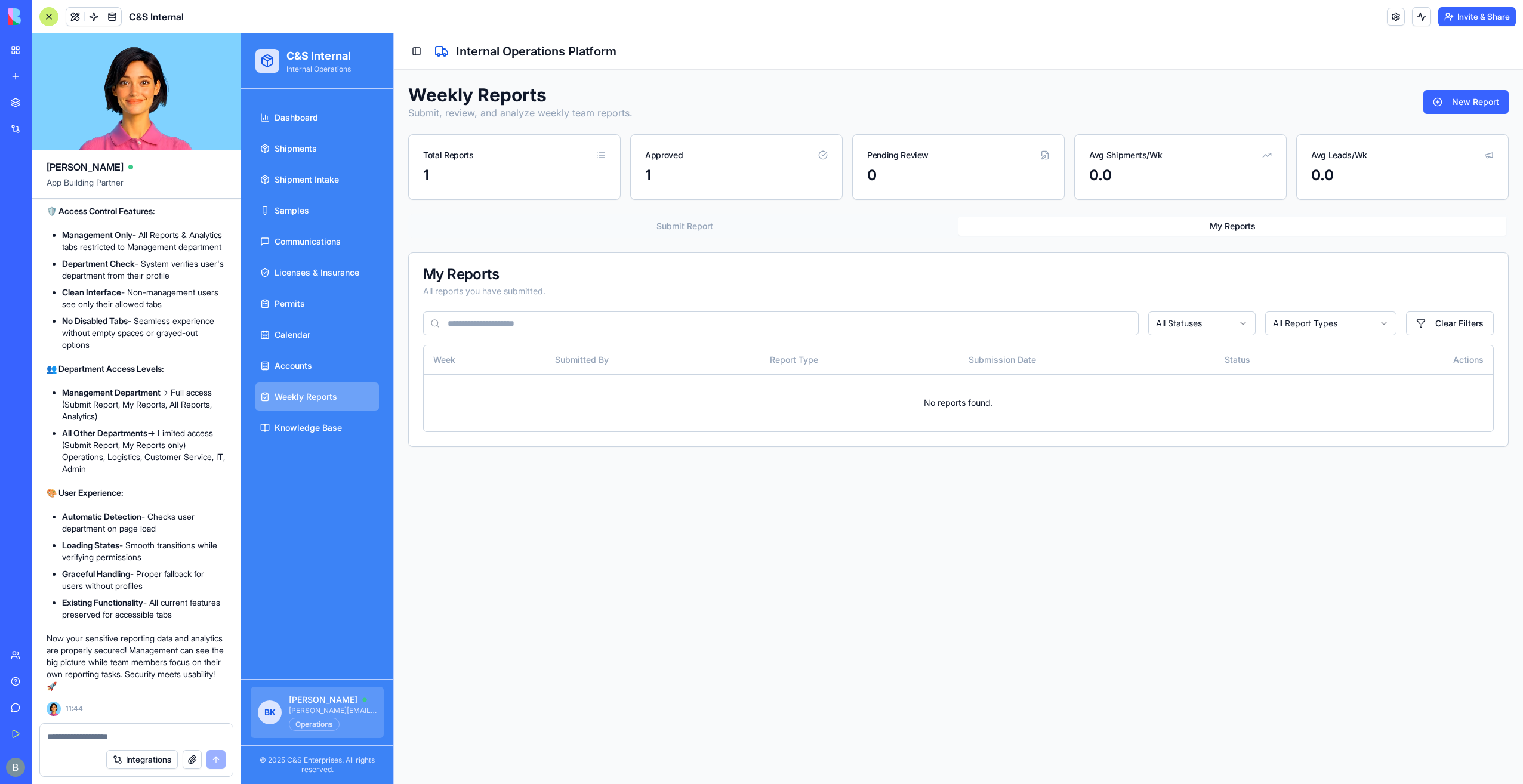
click at [349, 706] on span "[PERSON_NAME]" at bounding box center [324, 700] width 69 height 11
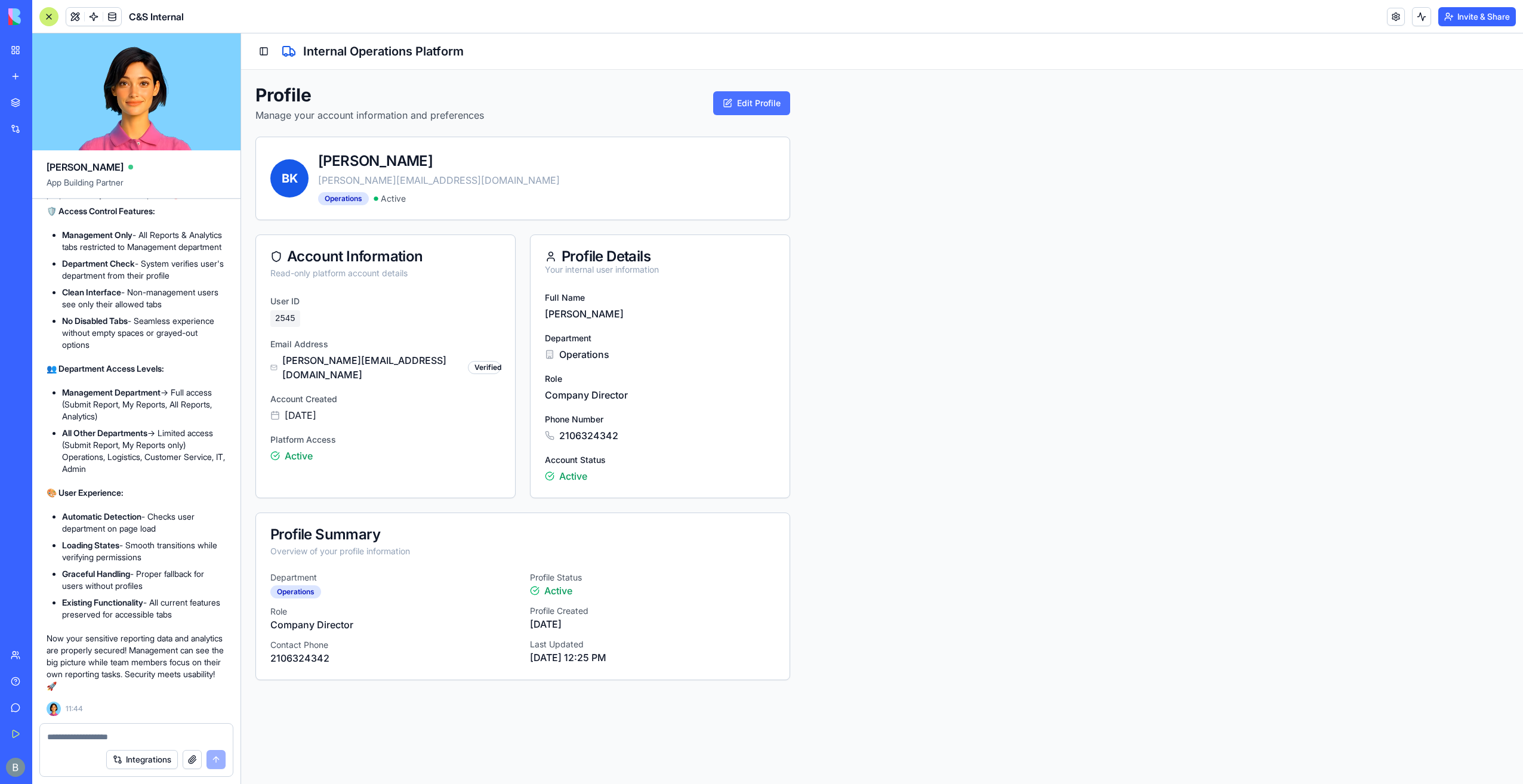
click at [740, 103] on button "Edit Profile" at bounding box center [751, 102] width 77 height 24
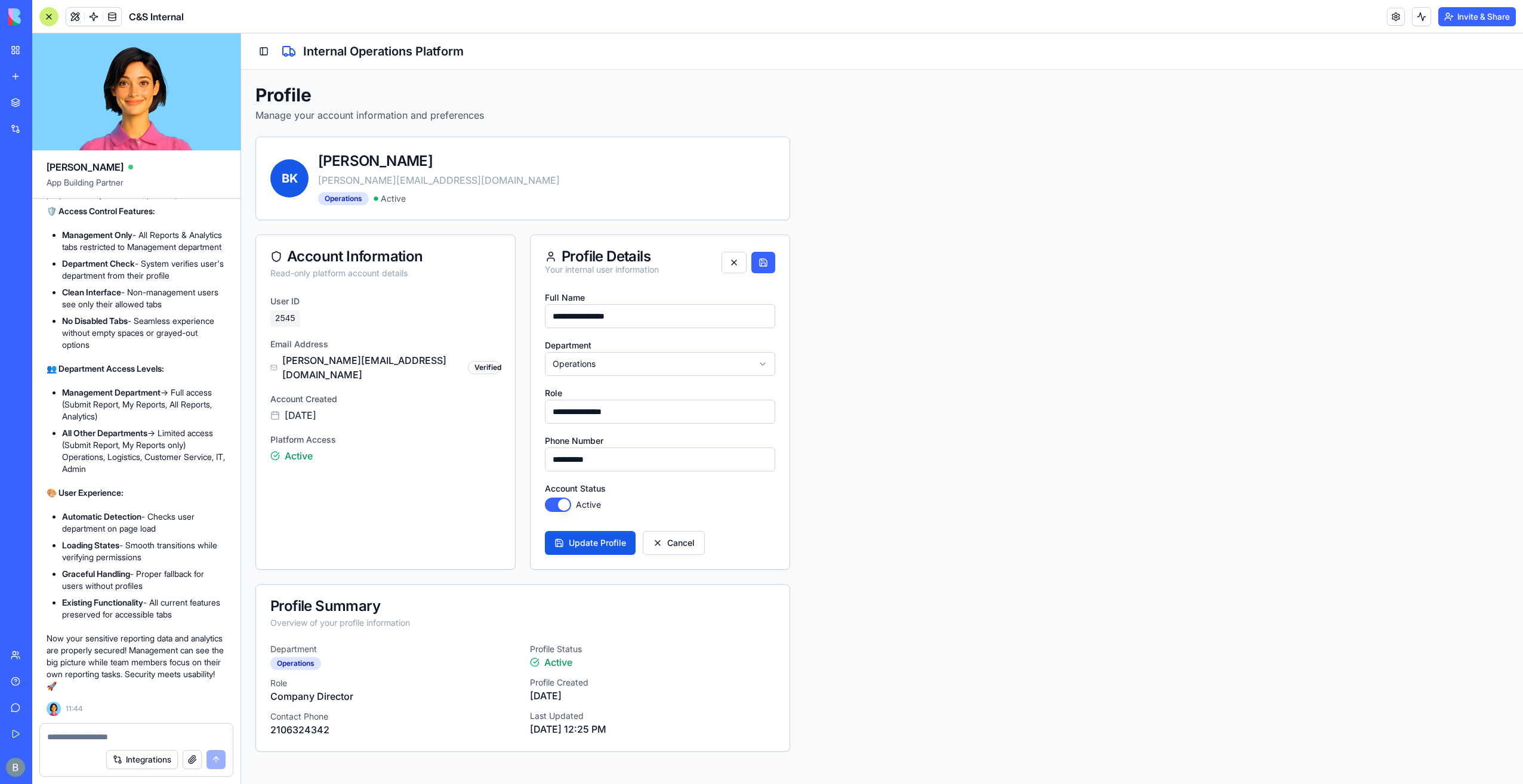
click at [632, 370] on html "**********" at bounding box center [882, 409] width 1282 height 750
click at [603, 547] on button "Update Profile" at bounding box center [590, 543] width 91 height 24
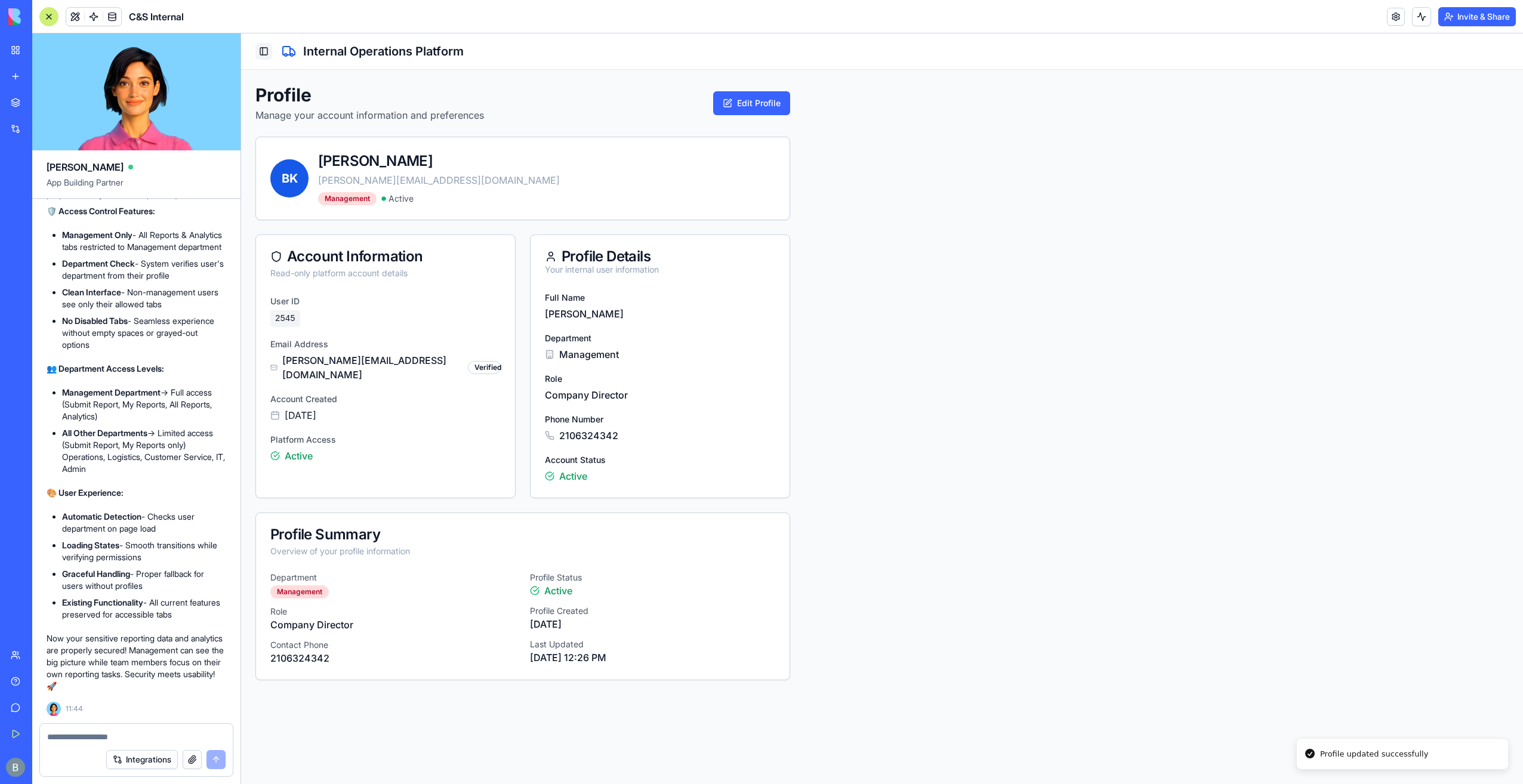
click at [261, 55] on button "Toggle Sidebar" at bounding box center [263, 51] width 16 height 16
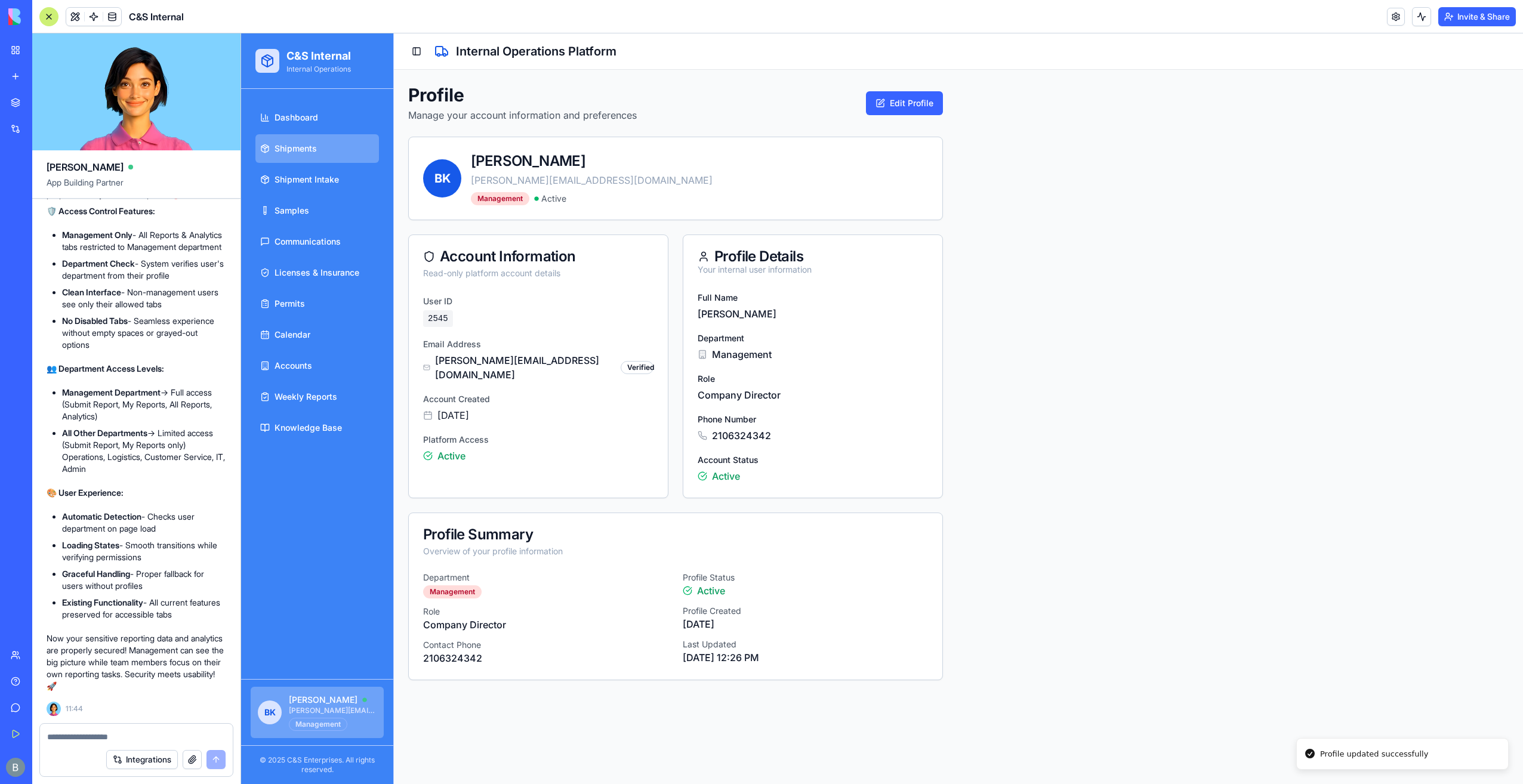
click at [327, 137] on link "Shipments" at bounding box center [317, 148] width 123 height 29
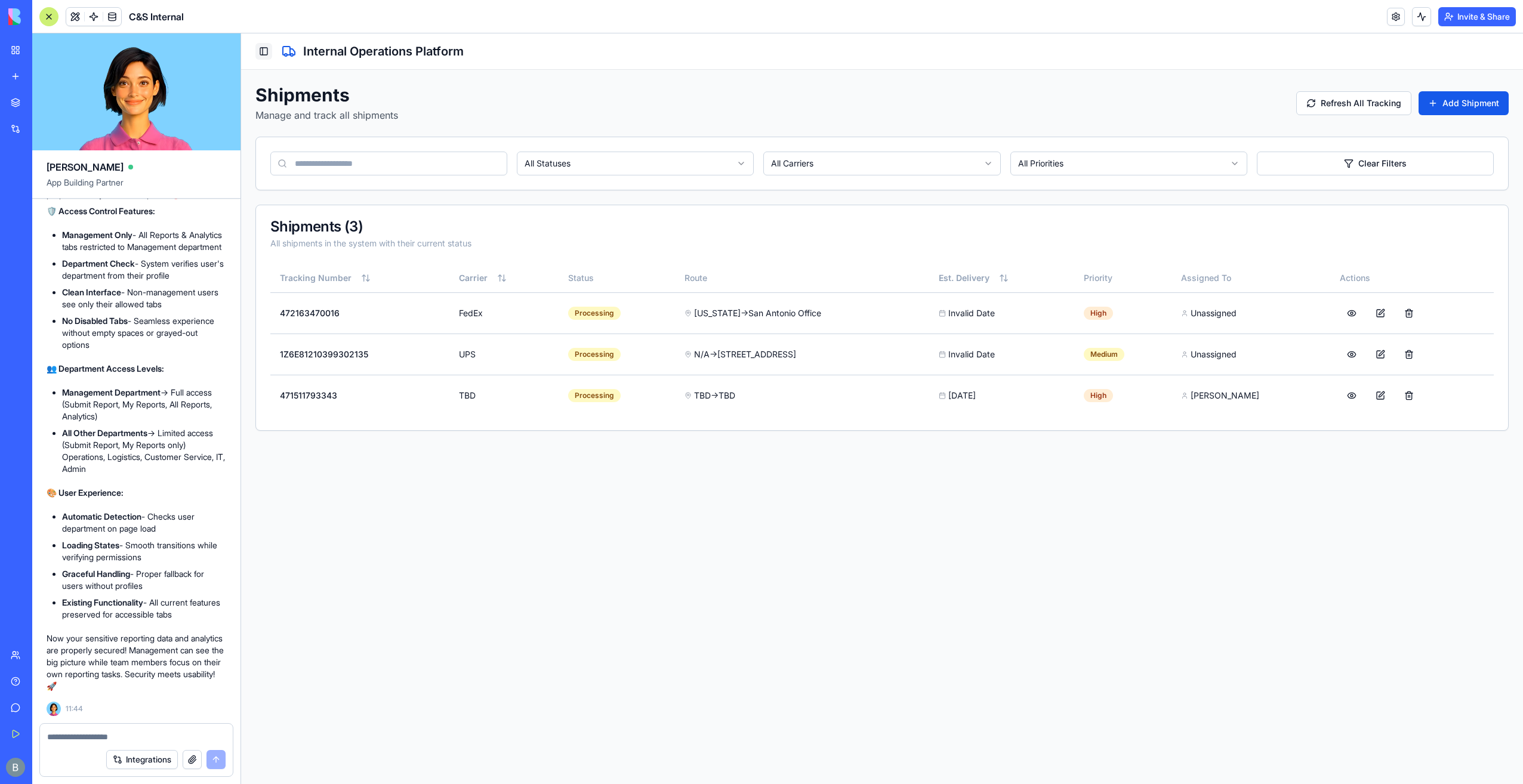
drag, startPoint x: 267, startPoint y: 39, endPoint x: 265, endPoint y: 56, distance: 17.1
click at [267, 42] on div "Toggle Sidebar Internal Operations Platform" at bounding box center [882, 52] width 1282 height 36
click at [265, 56] on button "Toggle Sidebar" at bounding box center [263, 51] width 16 height 16
